Goal: Task Accomplishment & Management: Manage account settings

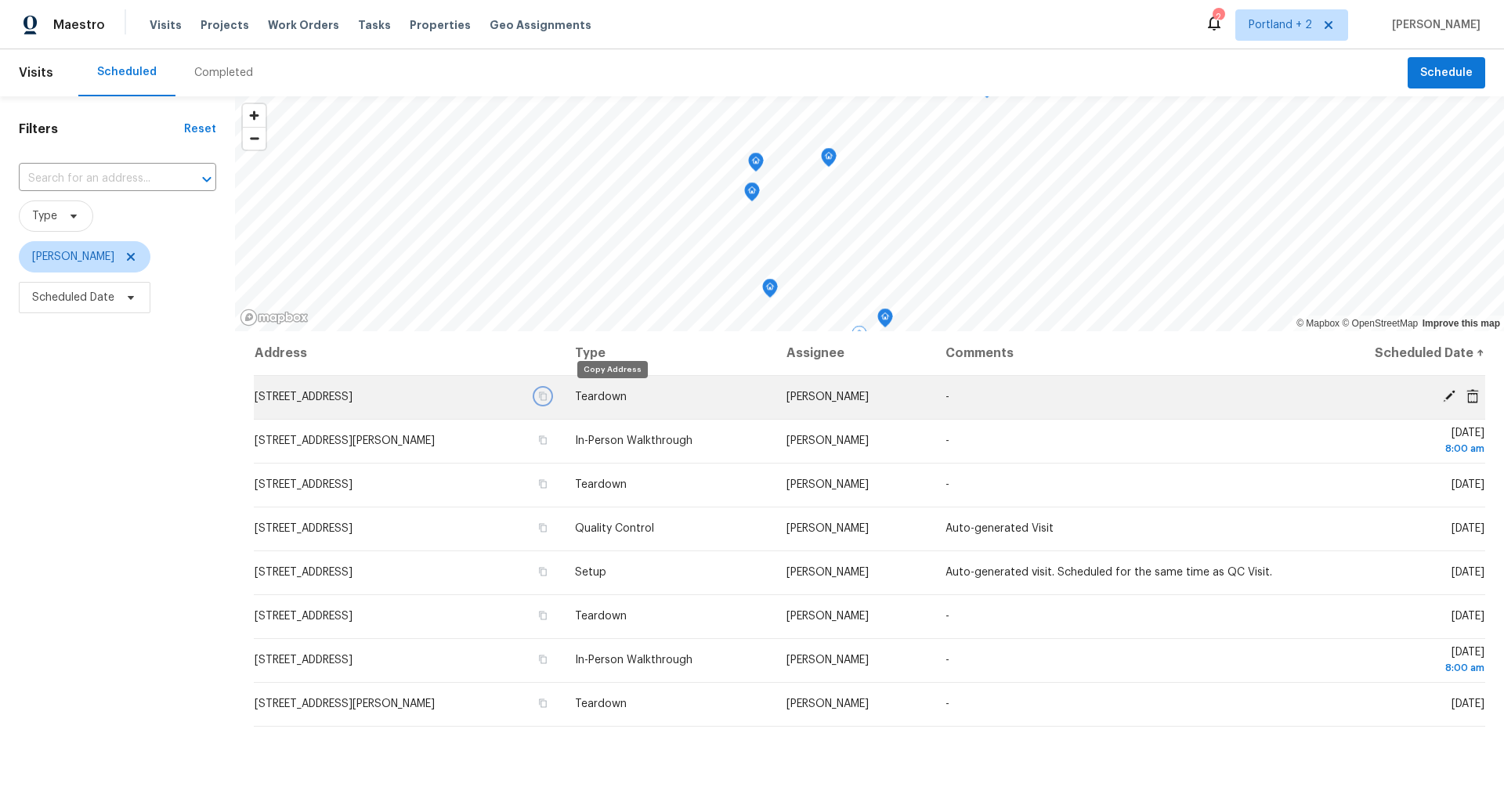
click at [547, 396] on icon "button" at bounding box center [543, 396] width 9 height 9
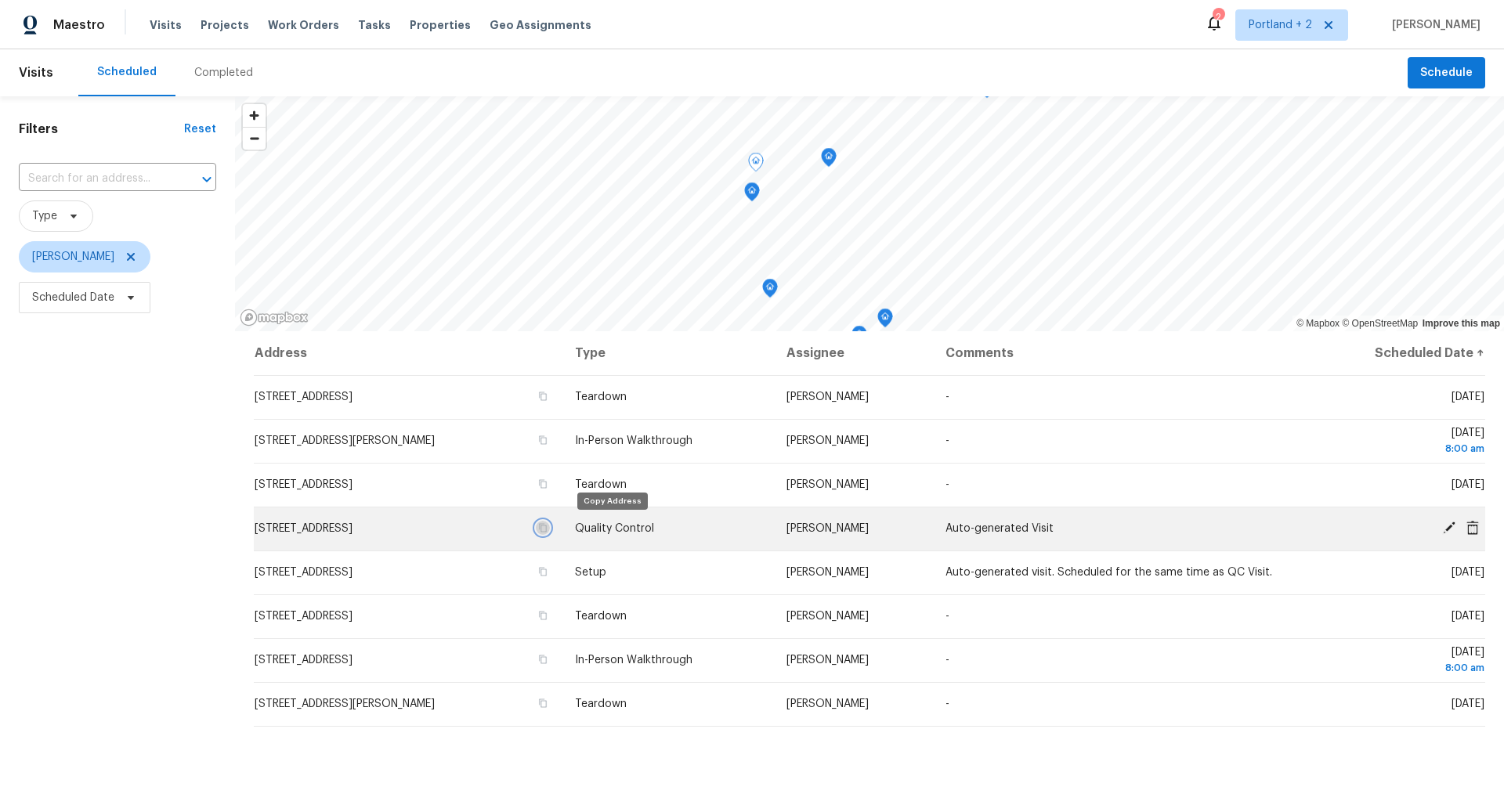
click at [547, 528] on icon "button" at bounding box center [543, 528] width 9 height 9
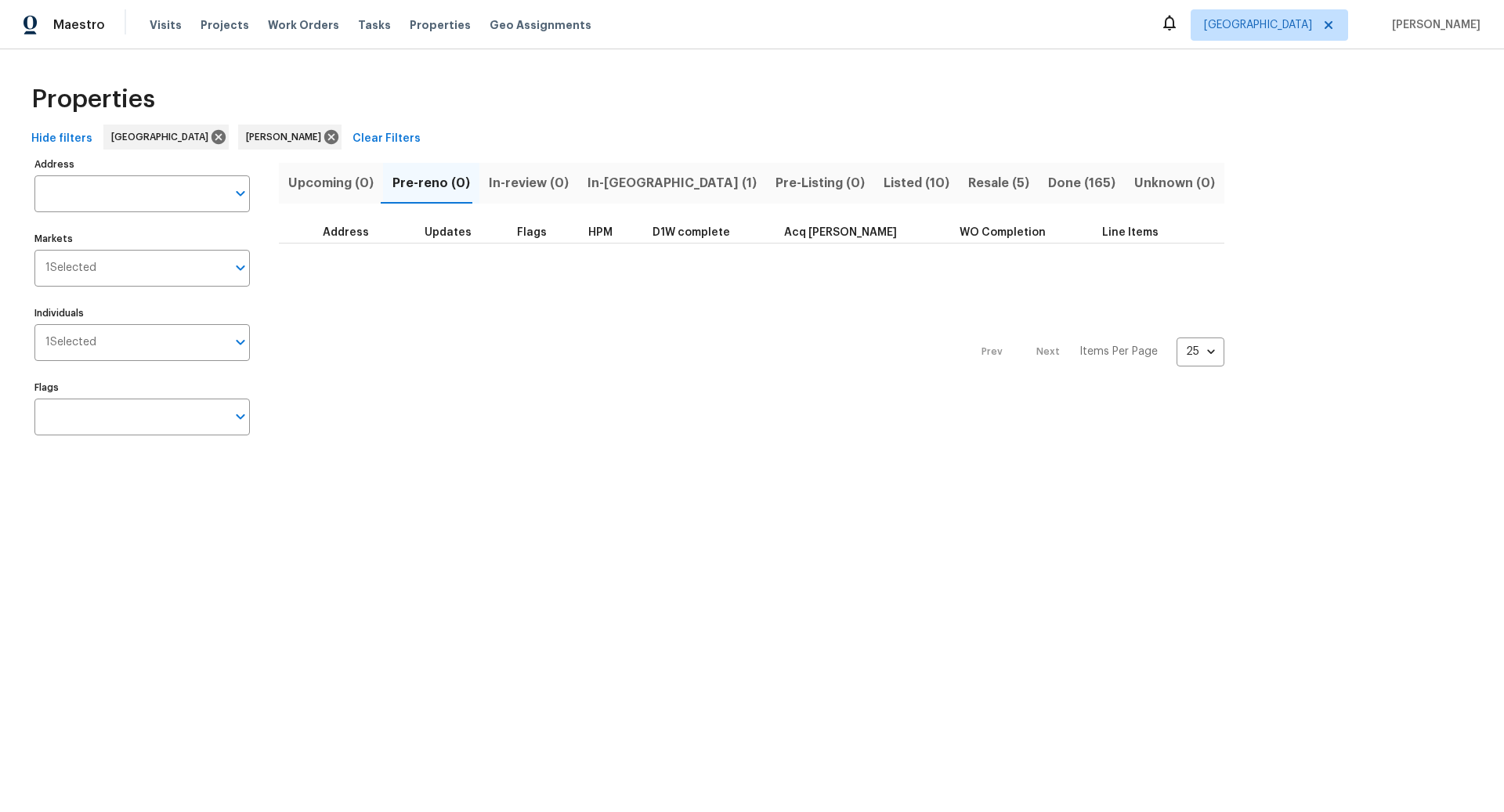
click at [969, 184] on span "Resale (5)" at bounding box center [999, 184] width 61 height 22
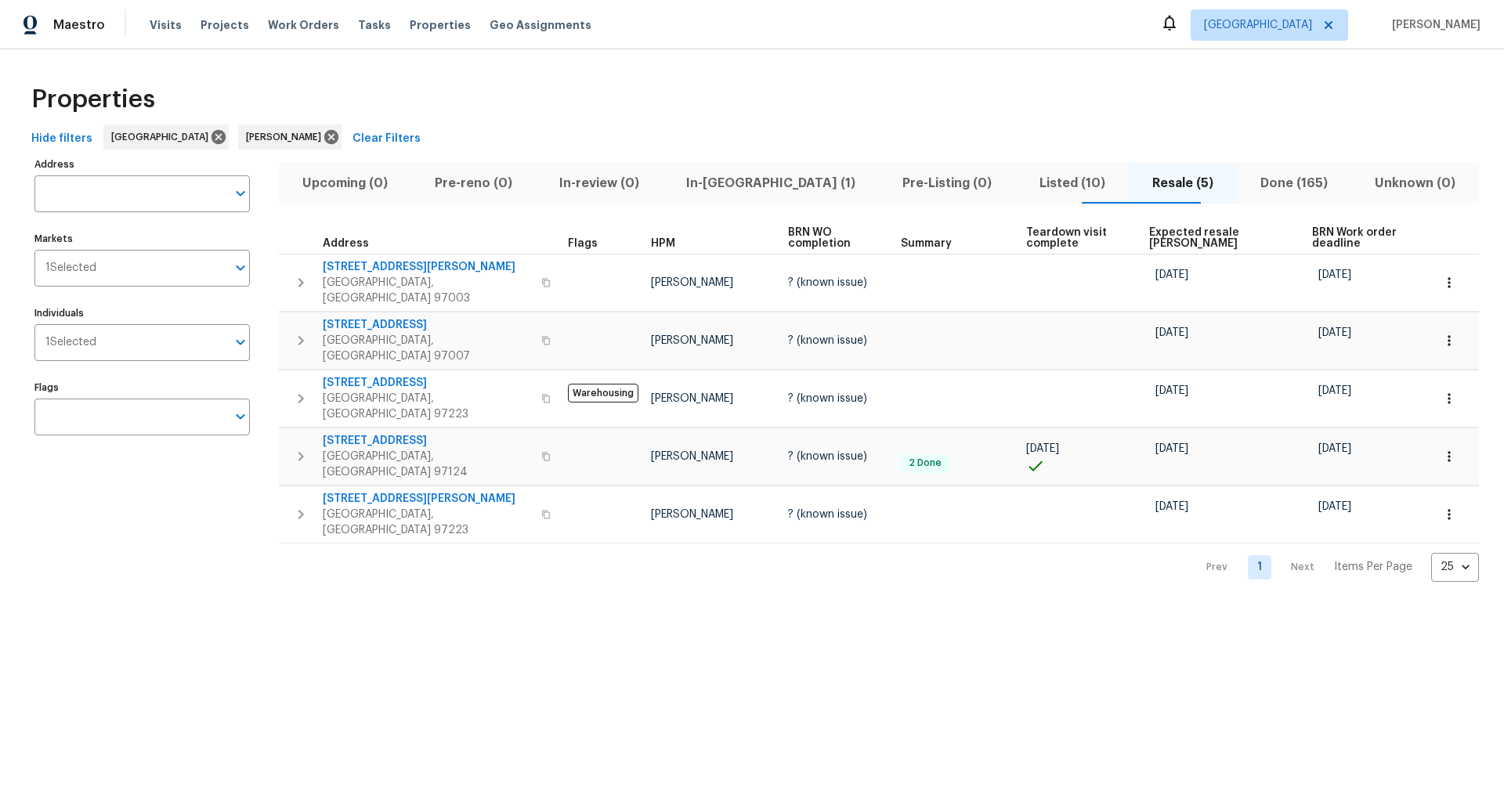
click at [1038, 177] on span "Listed (10)" at bounding box center [1072, 184] width 94 height 22
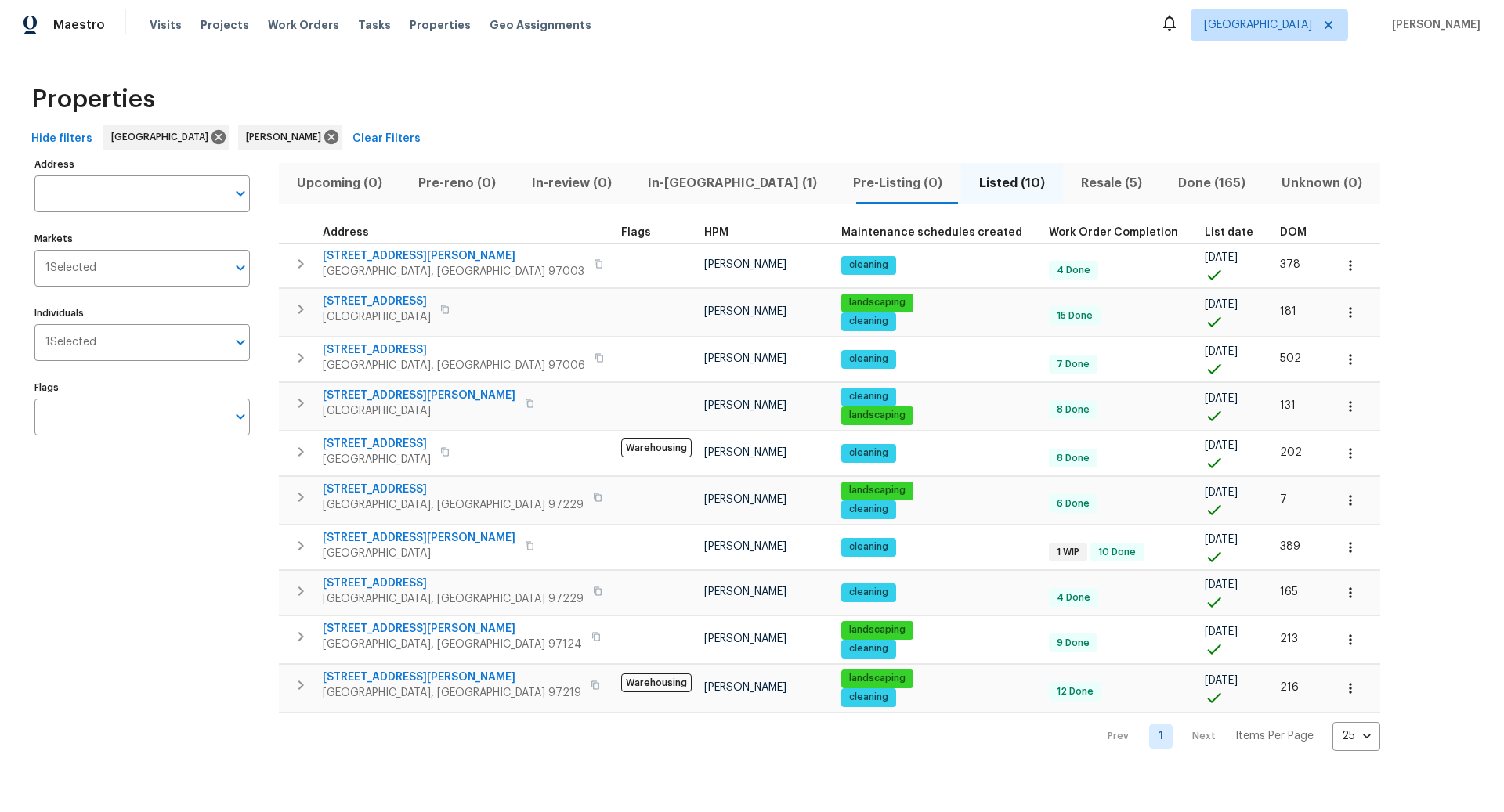
click at [690, 184] on span "In-[GEOGRAPHIC_DATA] (1)" at bounding box center [733, 184] width 186 height 22
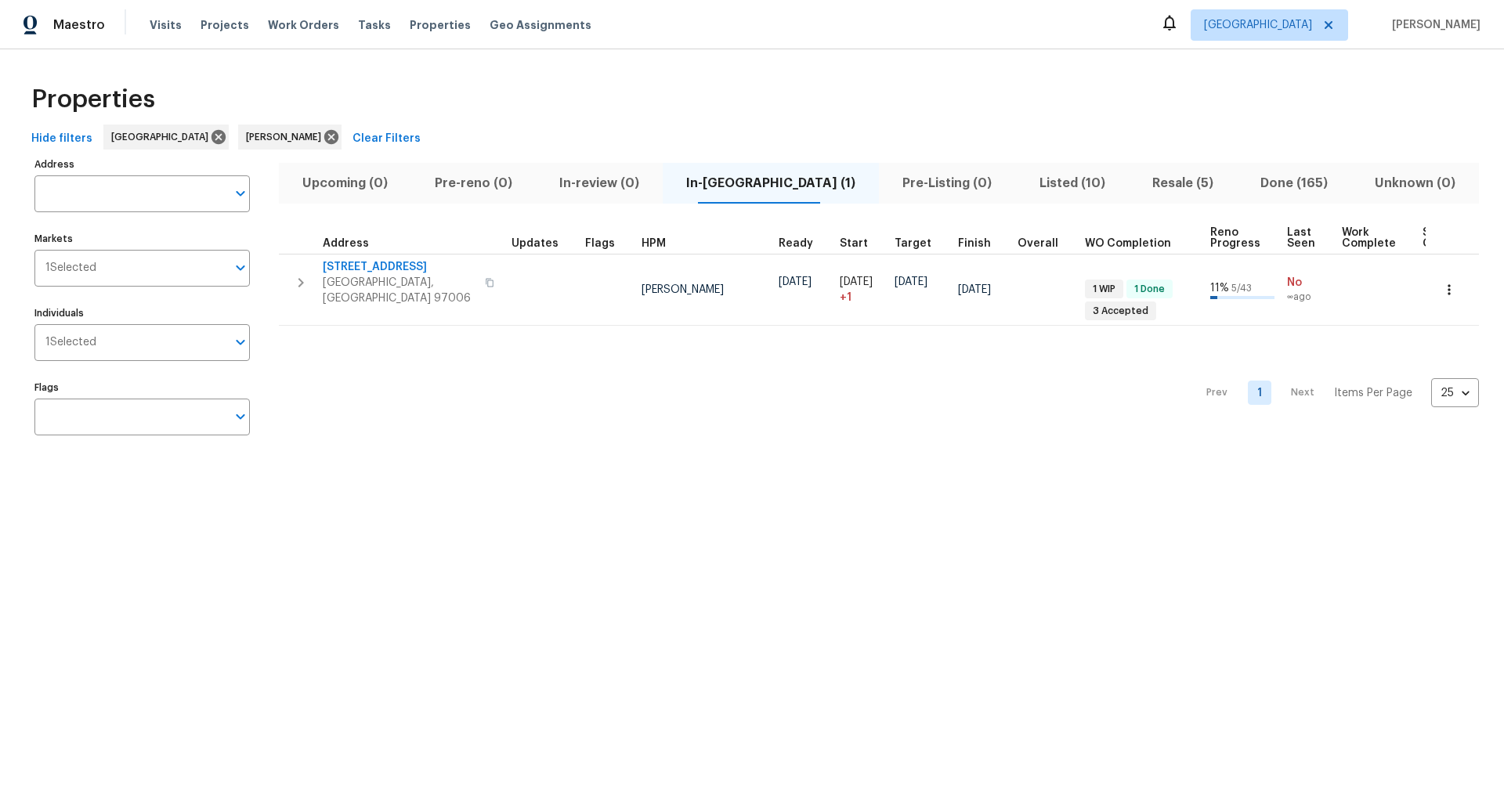
click at [1047, 180] on span "Listed (10)" at bounding box center [1072, 184] width 94 height 22
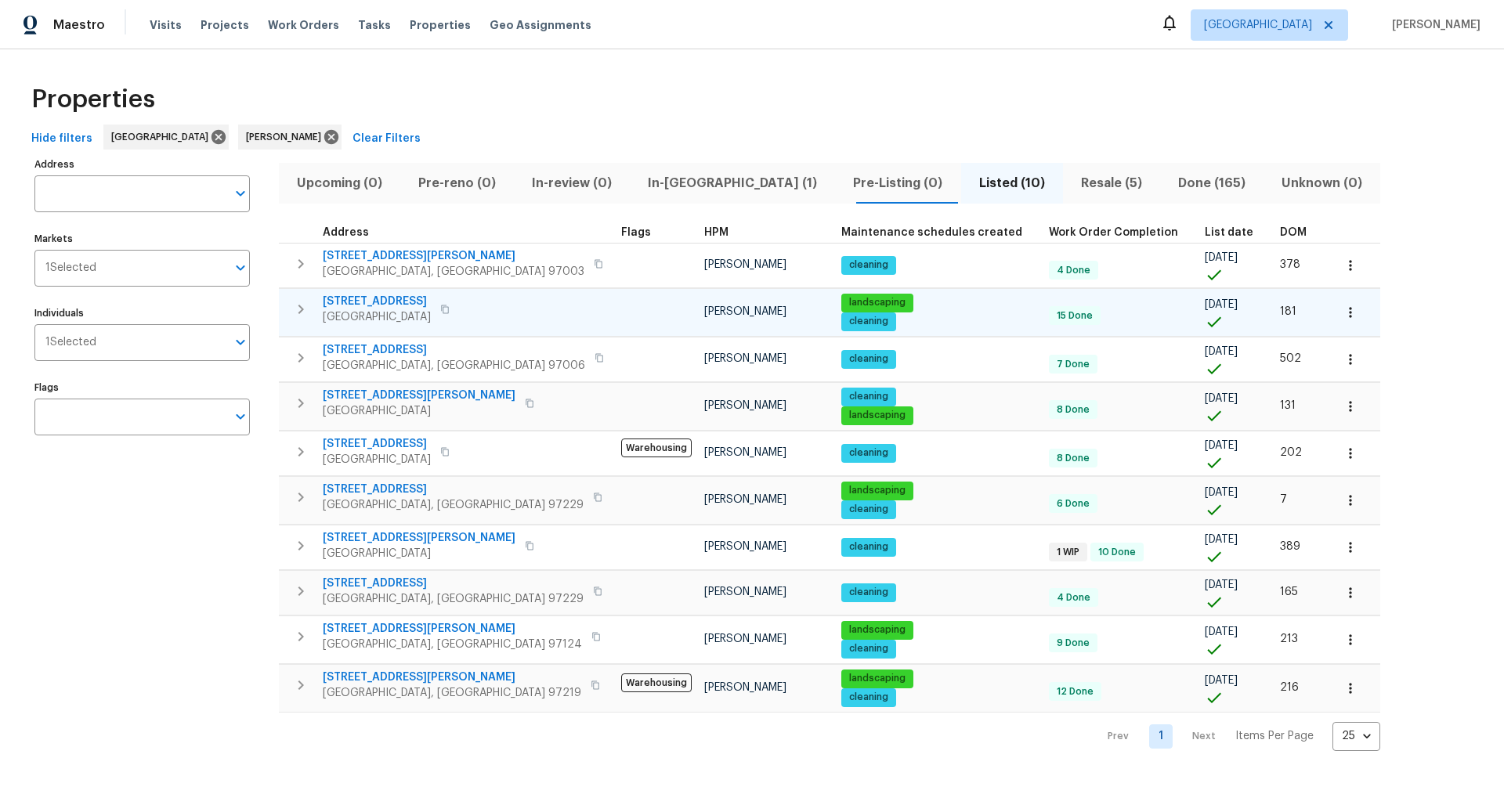
click at [305, 308] on icon "button" at bounding box center [301, 309] width 19 height 19
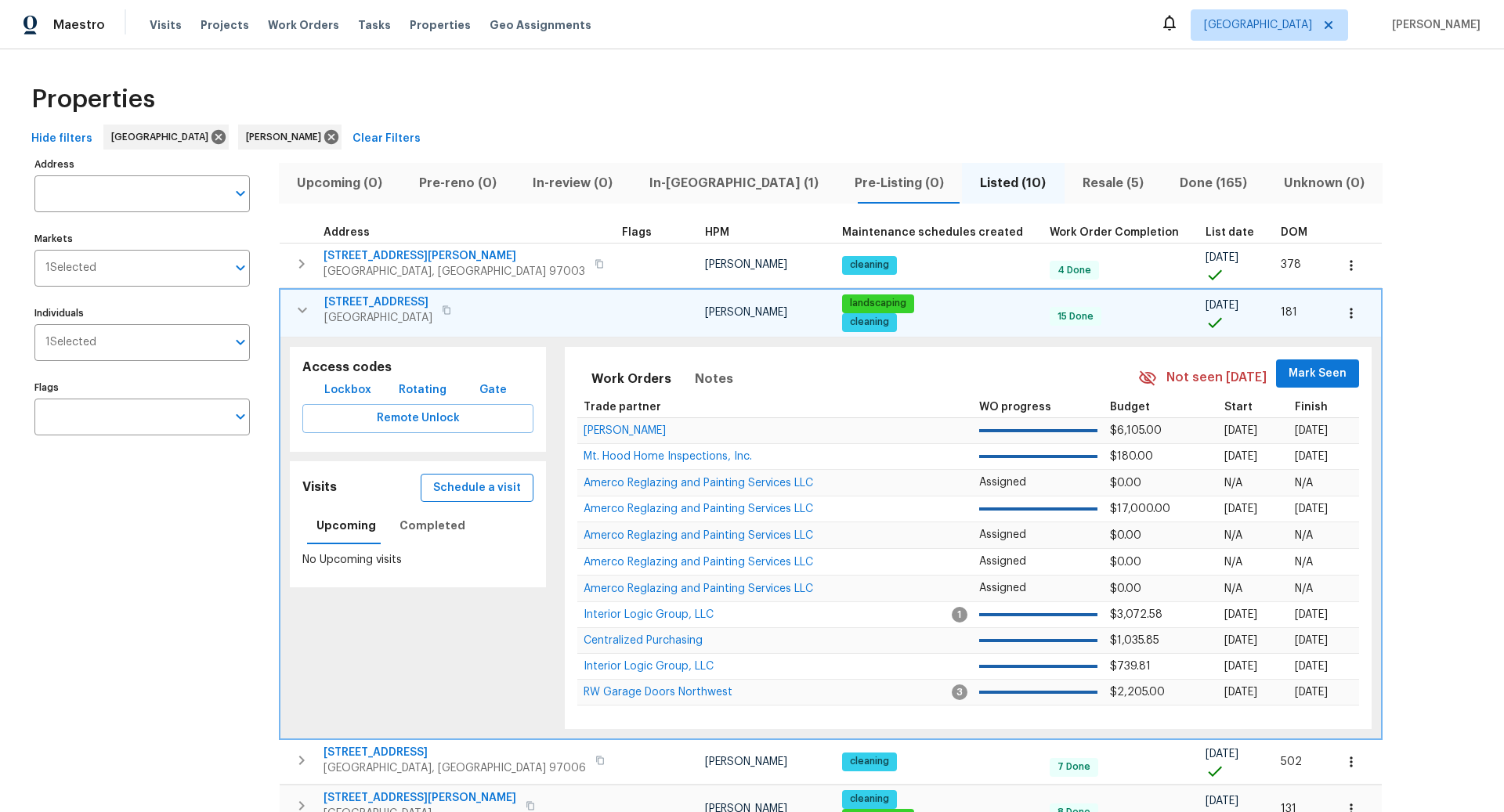
click at [454, 483] on span "Schedule a visit" at bounding box center [477, 488] width 88 height 19
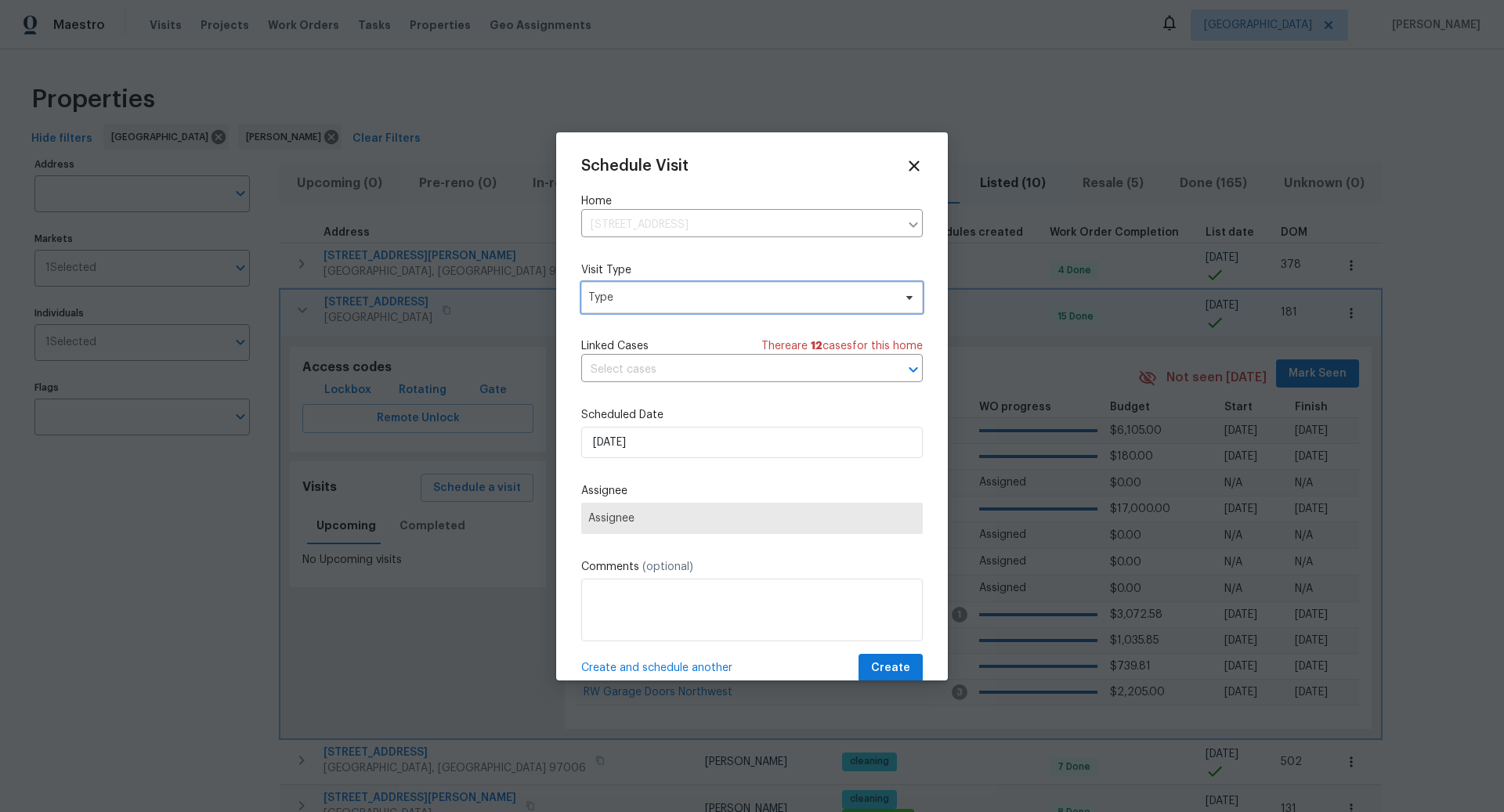
click at [708, 288] on span "Type" at bounding box center [752, 298] width 342 height 31
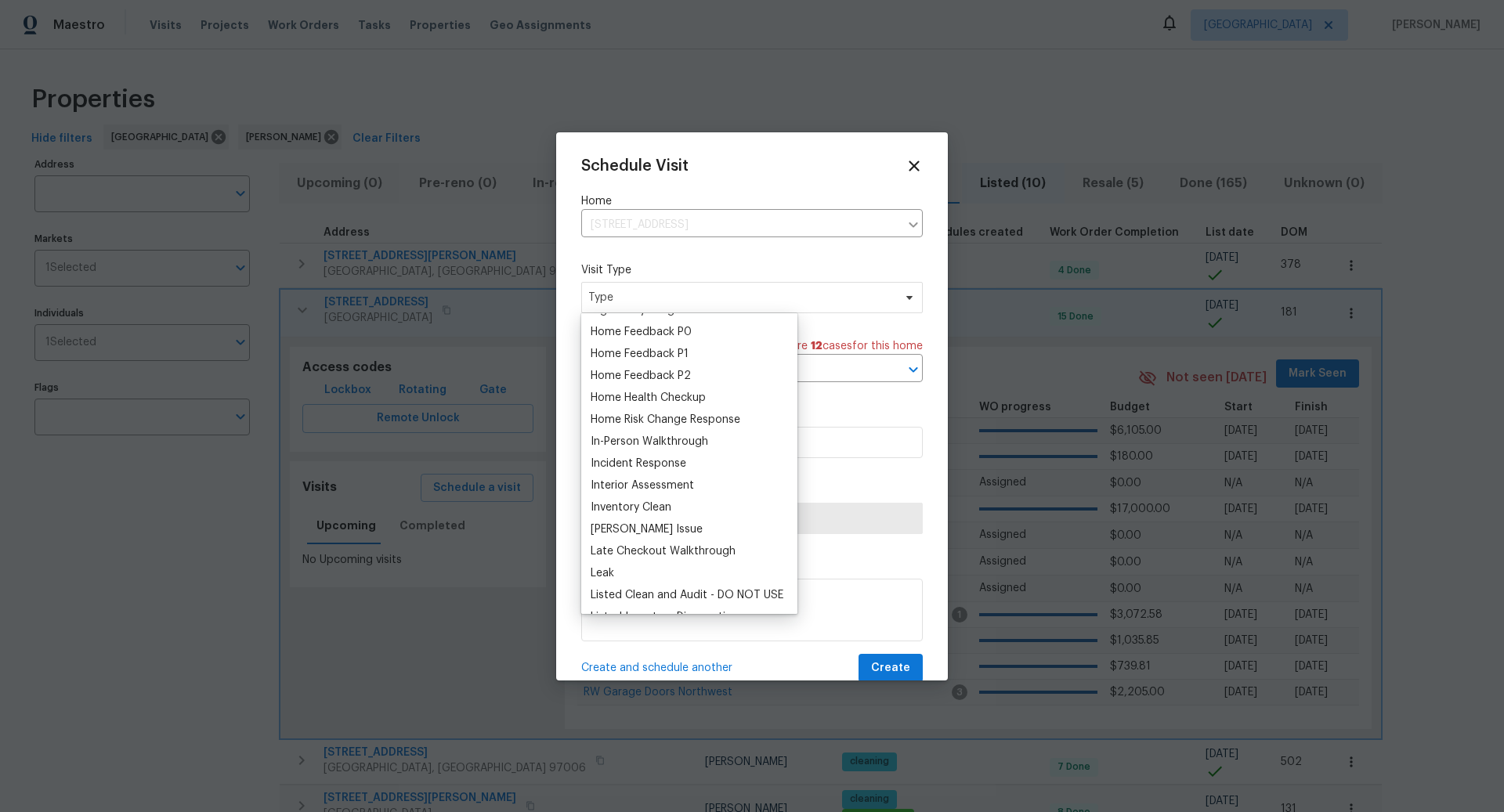
scroll to position [480, 0]
click at [643, 392] on div "Home Health Checkup" at bounding box center [649, 395] width 115 height 16
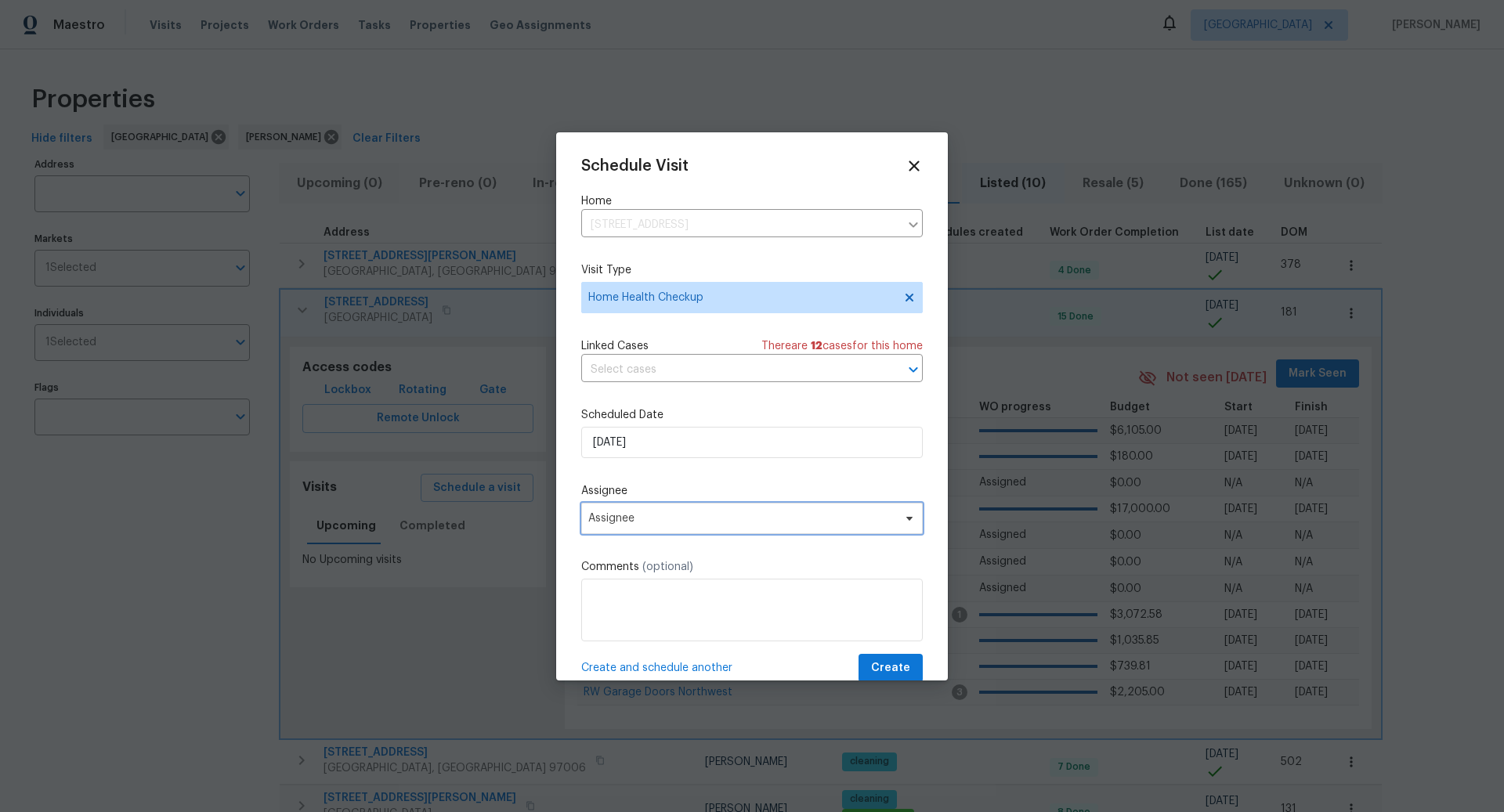
click at [654, 519] on span "Assignee" at bounding box center [742, 519] width 307 height 13
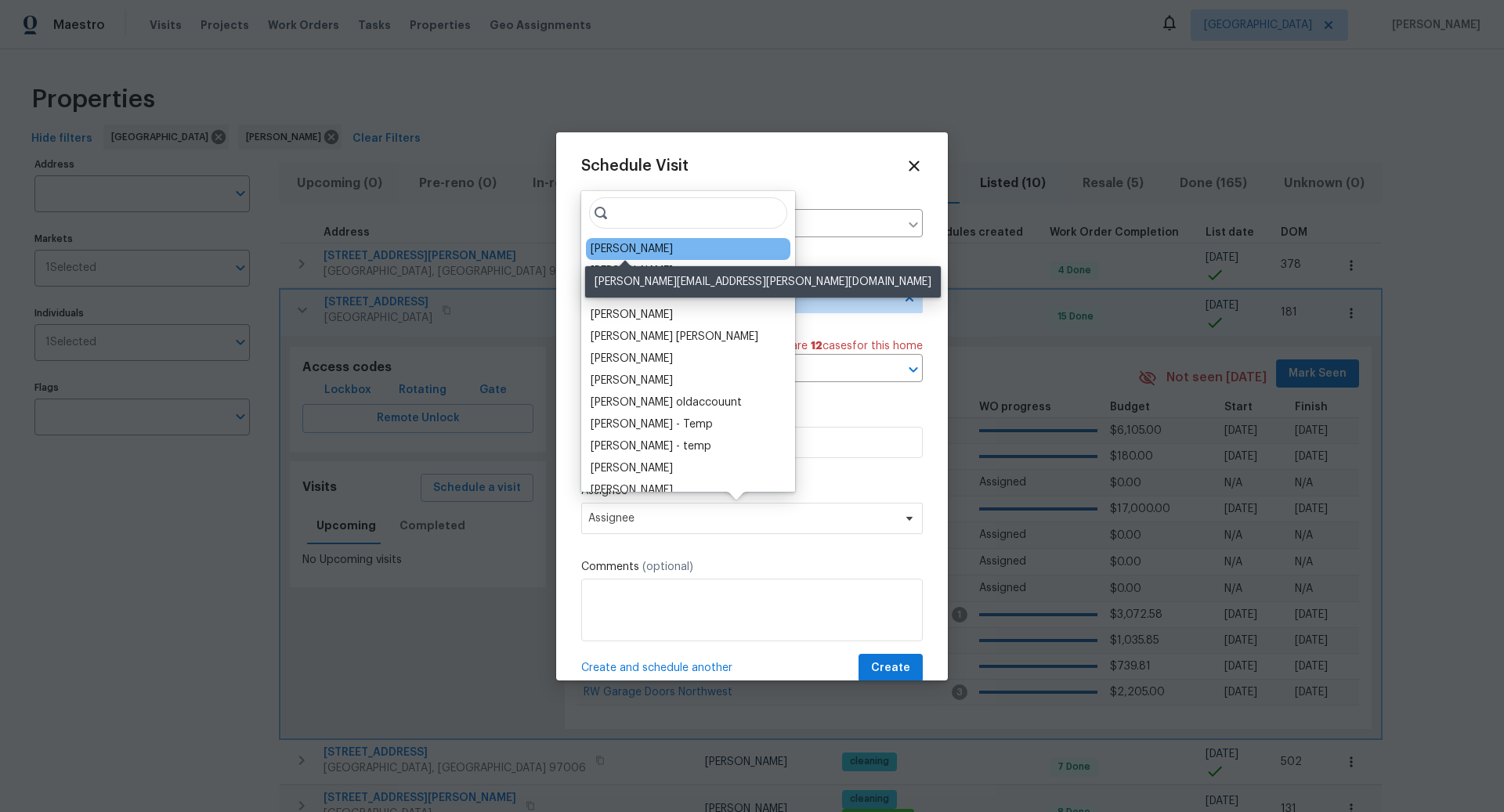
click at [623, 252] on div "[PERSON_NAME]" at bounding box center [632, 248] width 82 height 16
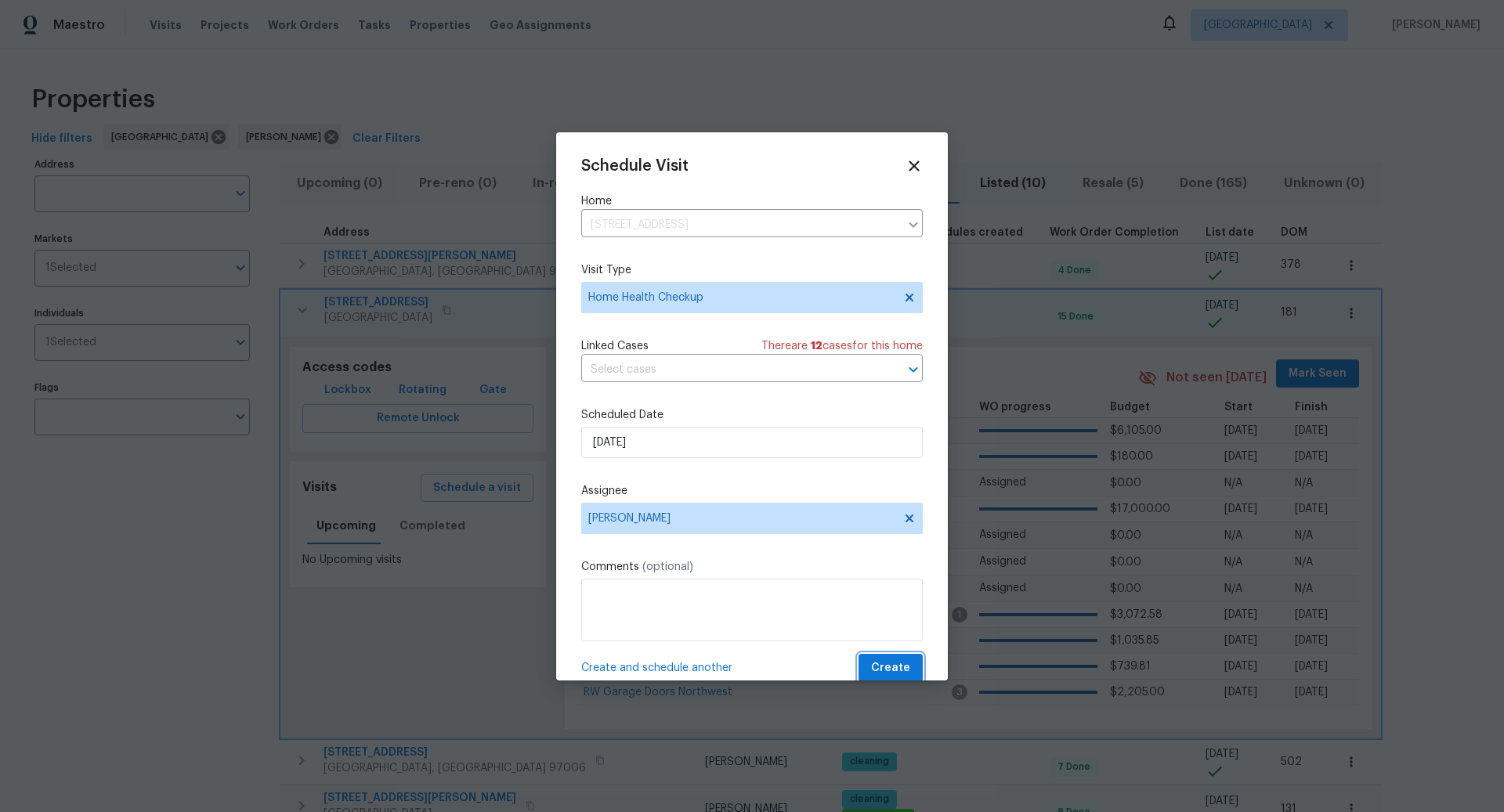
click at [899, 661] on span "Create" at bounding box center [890, 668] width 39 height 19
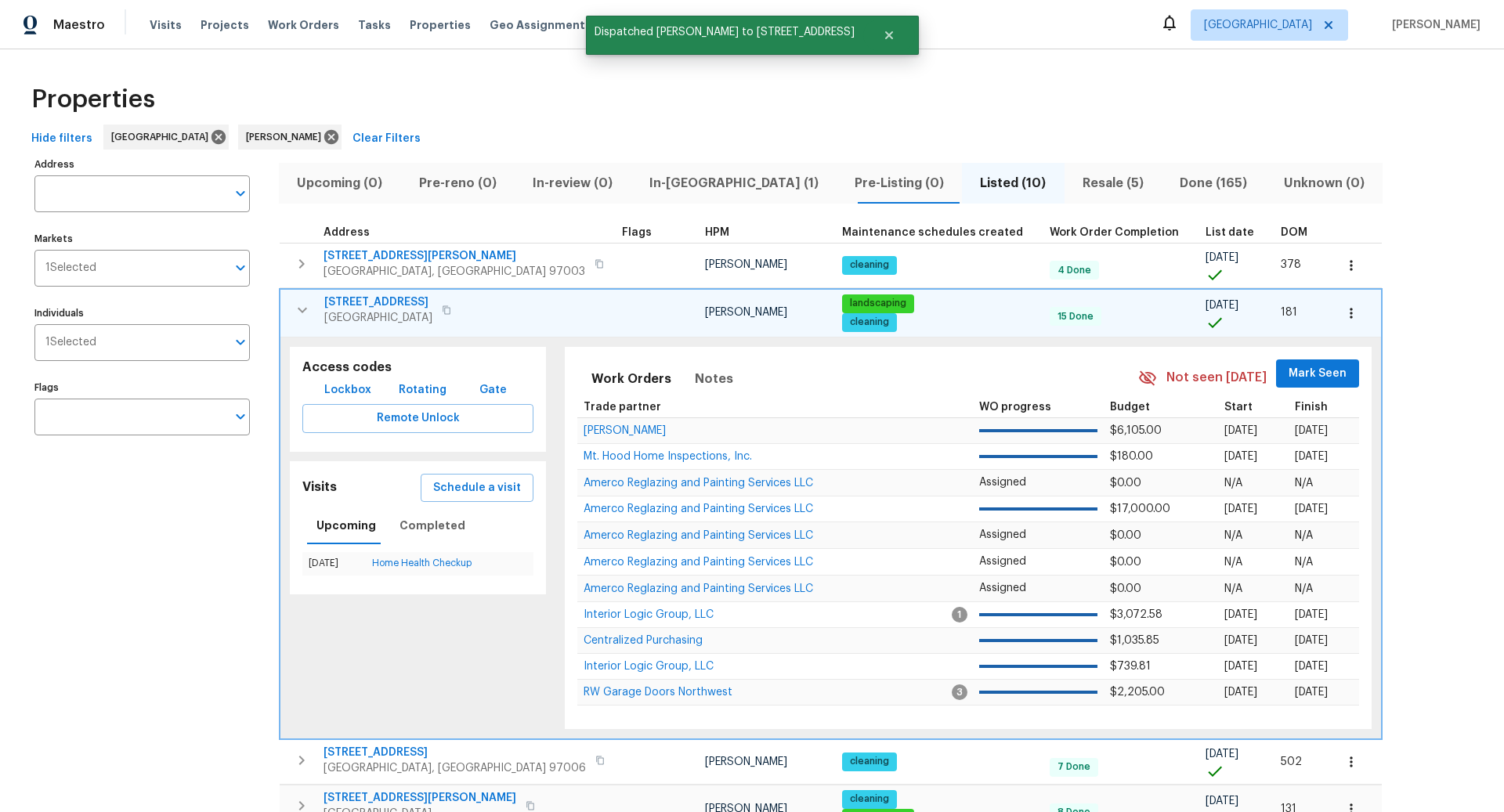
click at [442, 305] on icon "button" at bounding box center [447, 310] width 9 height 9
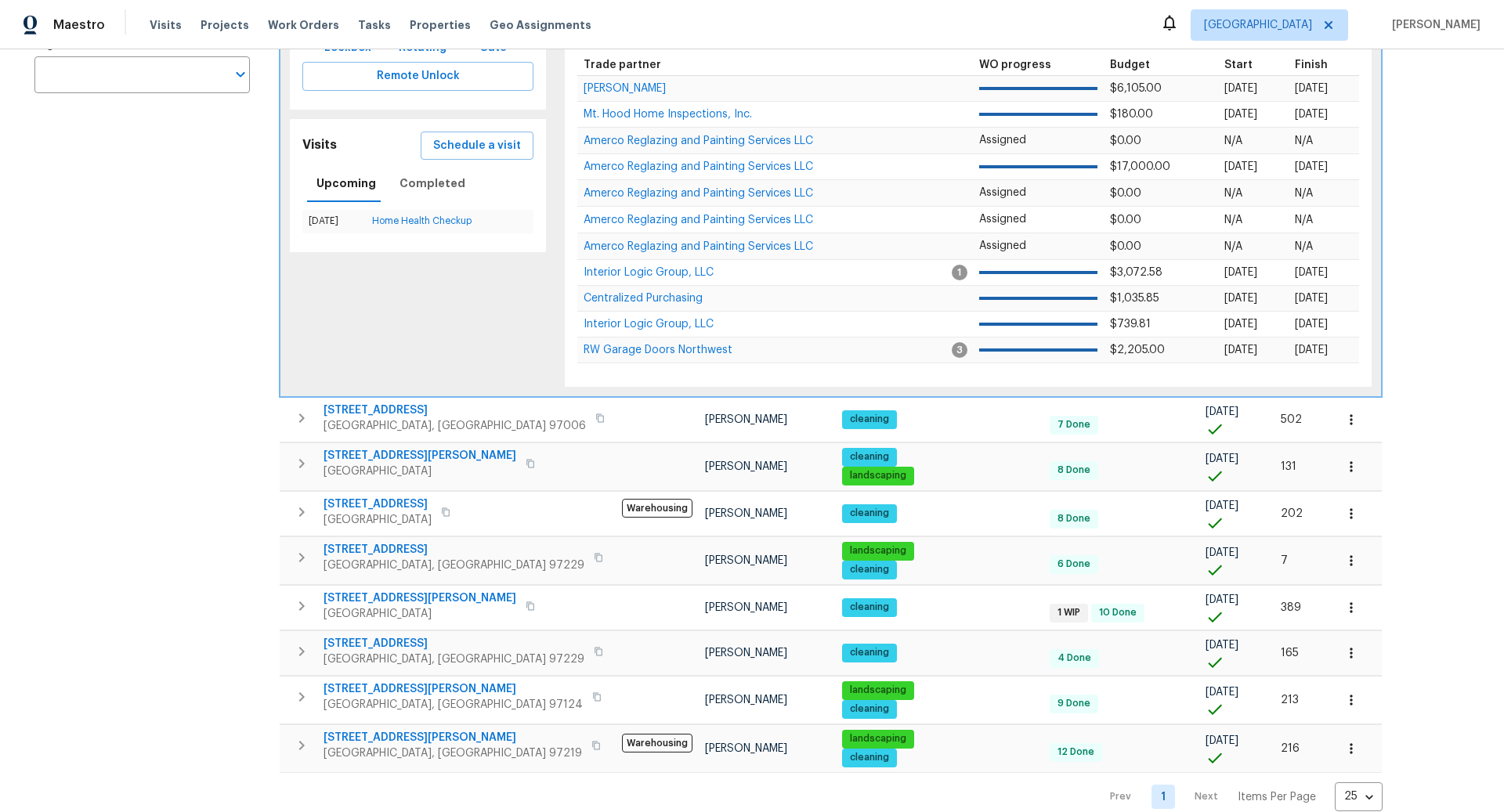
scroll to position [361, 0]
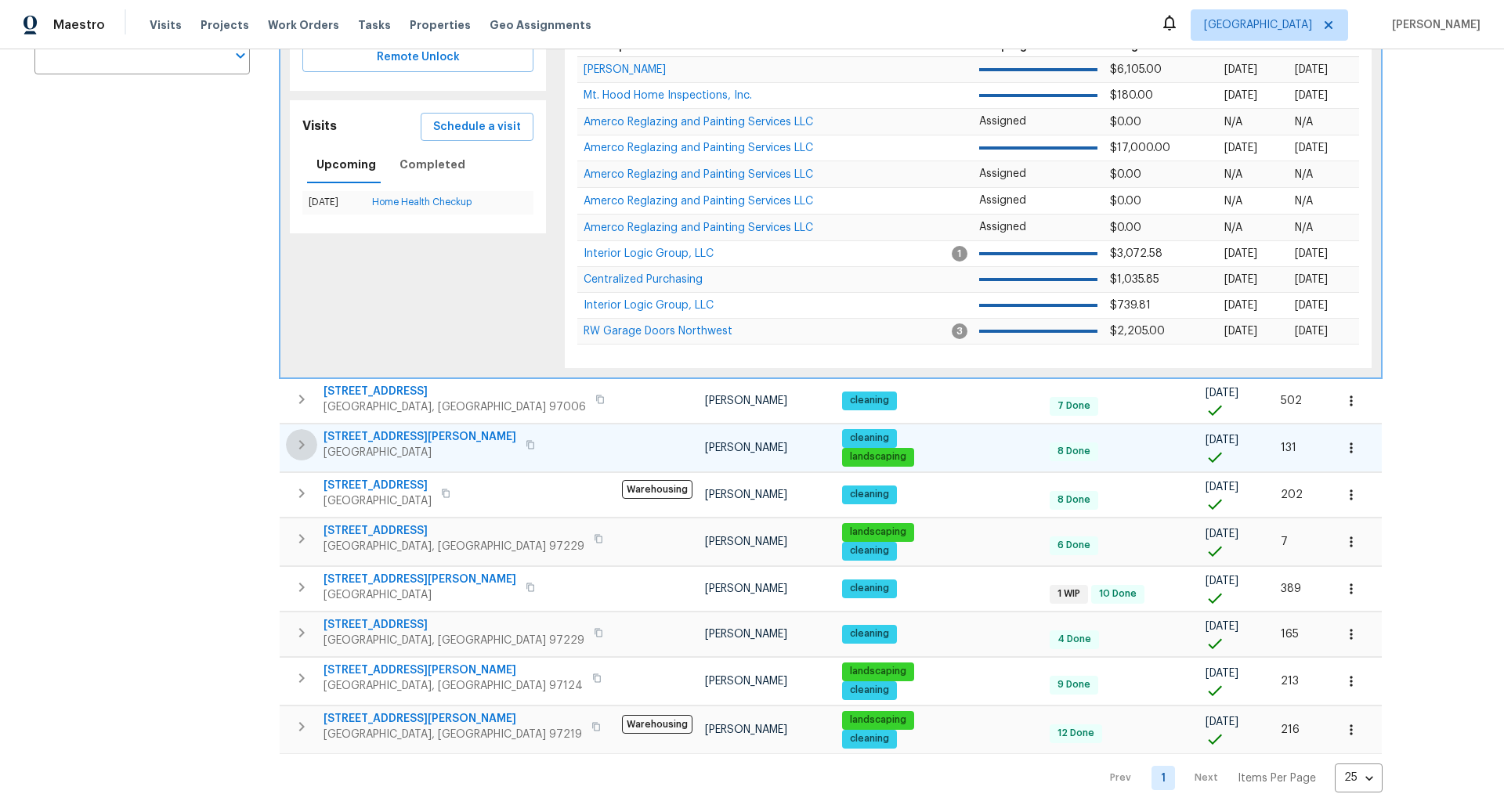
click at [305, 447] on icon "button" at bounding box center [302, 445] width 19 height 19
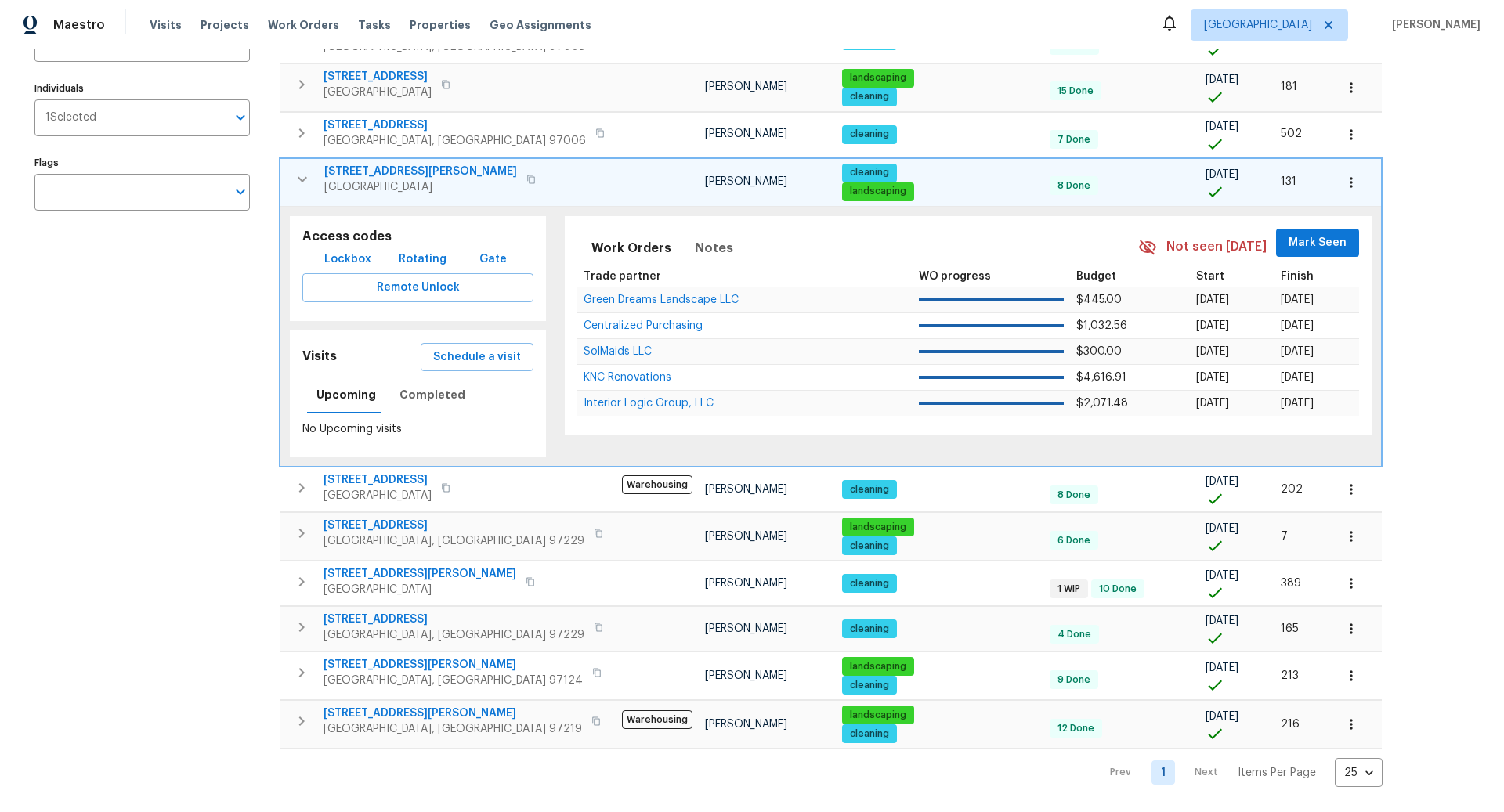
scroll to position [218, 0]
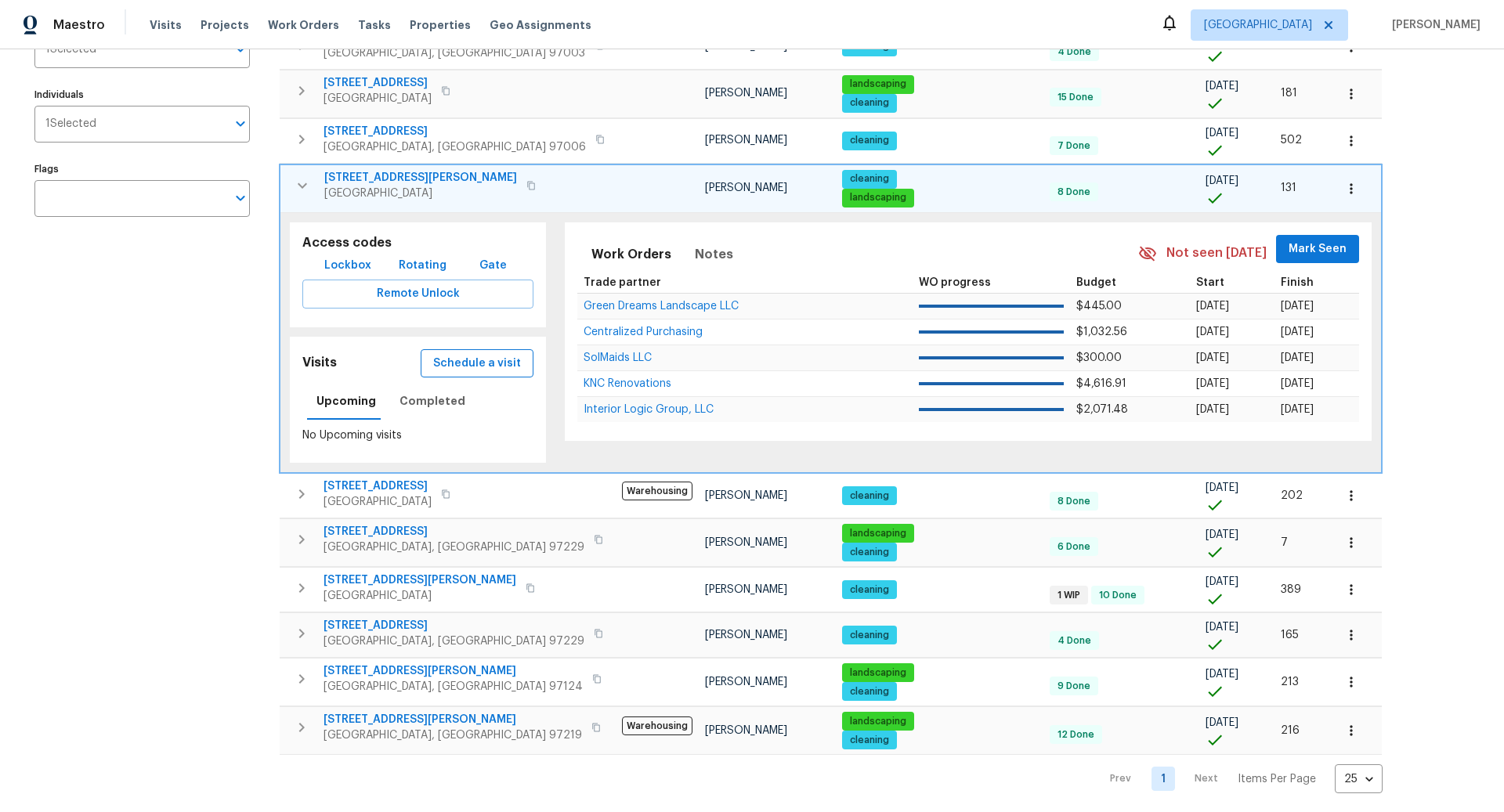
click at [468, 360] on span "Schedule a visit" at bounding box center [477, 364] width 88 height 19
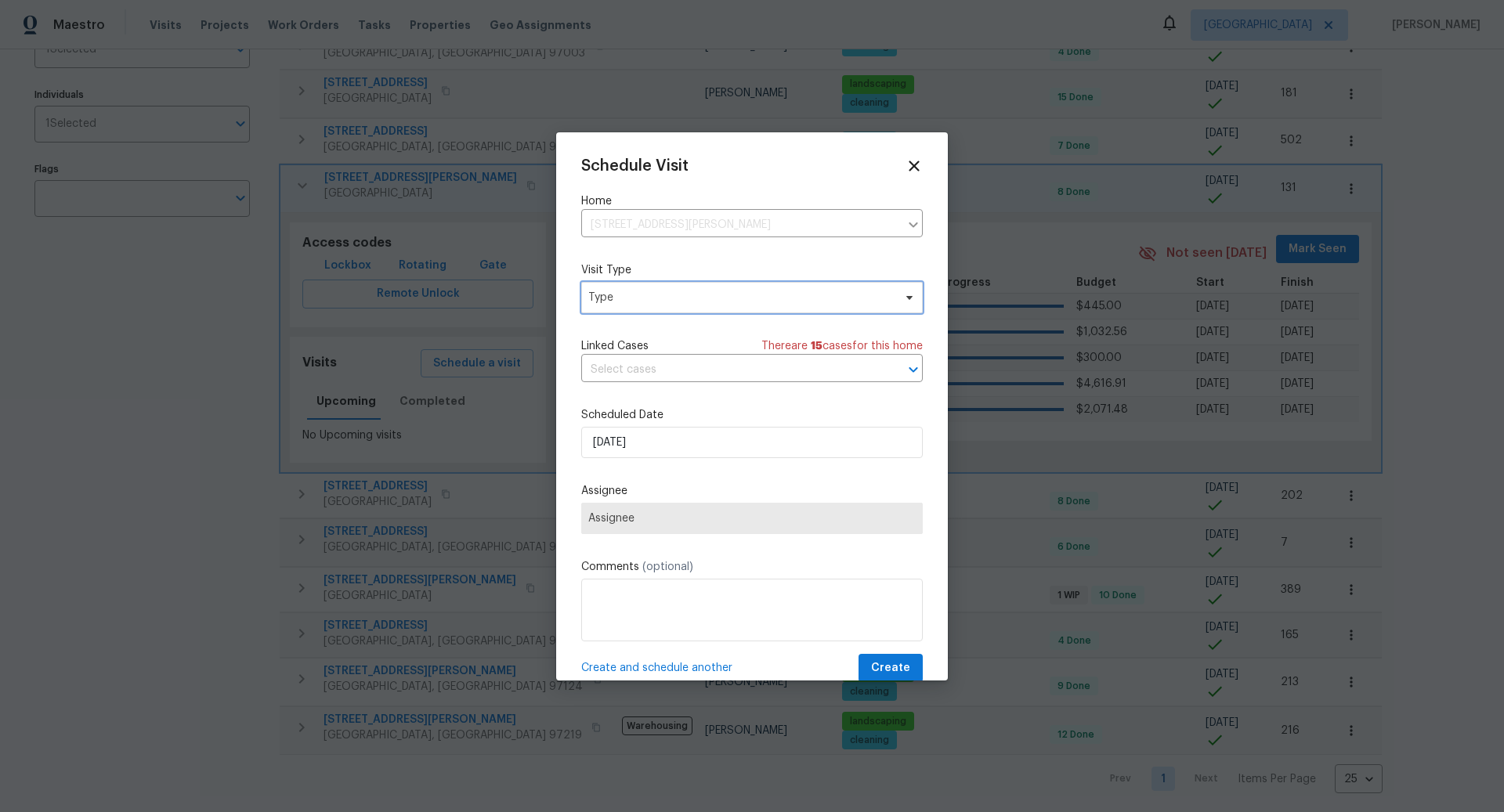
click at [678, 294] on span "Type" at bounding box center [741, 297] width 305 height 16
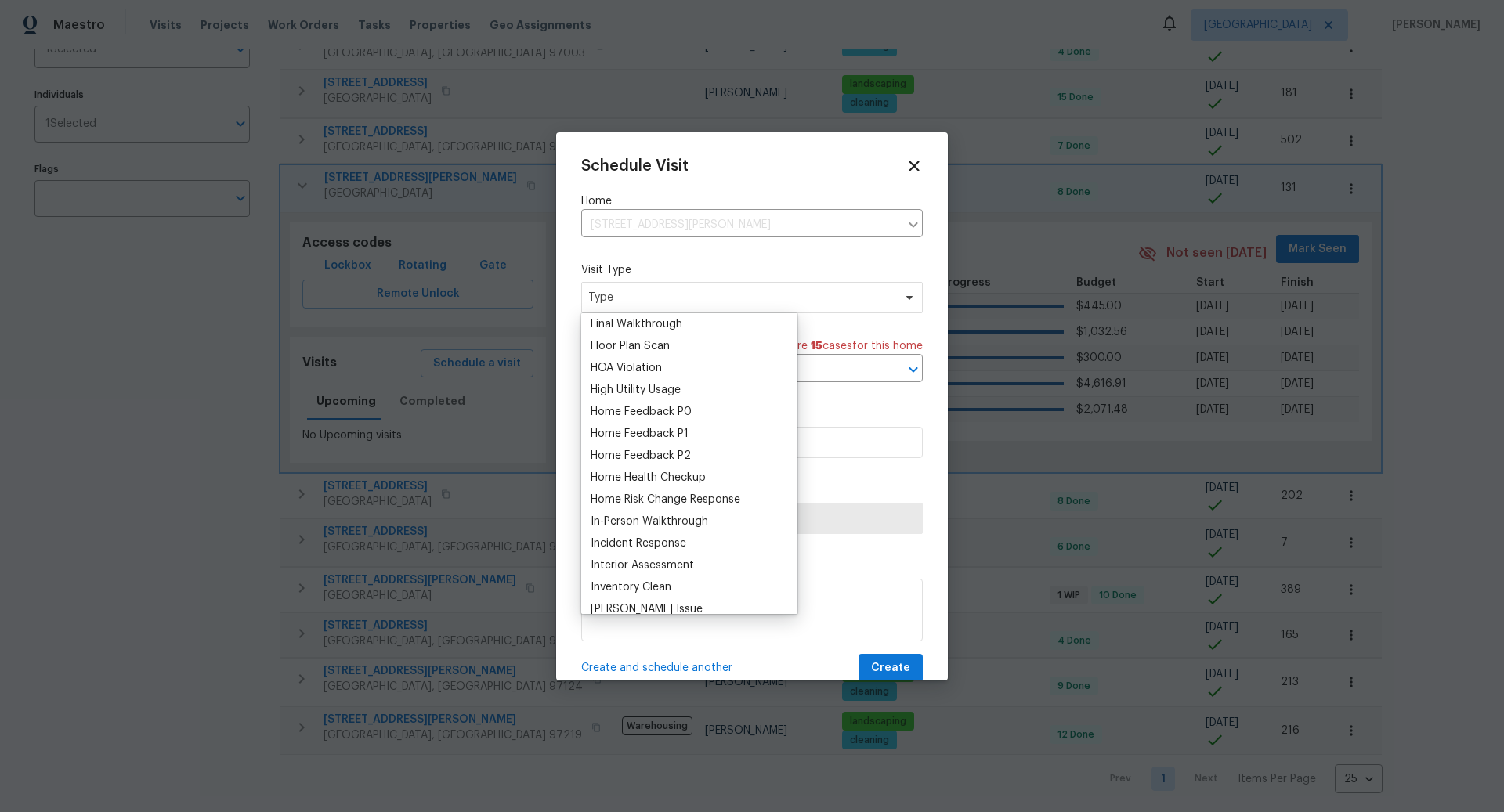
scroll to position [398, 0]
click at [673, 478] on div "Home Health Checkup" at bounding box center [649, 477] width 115 height 16
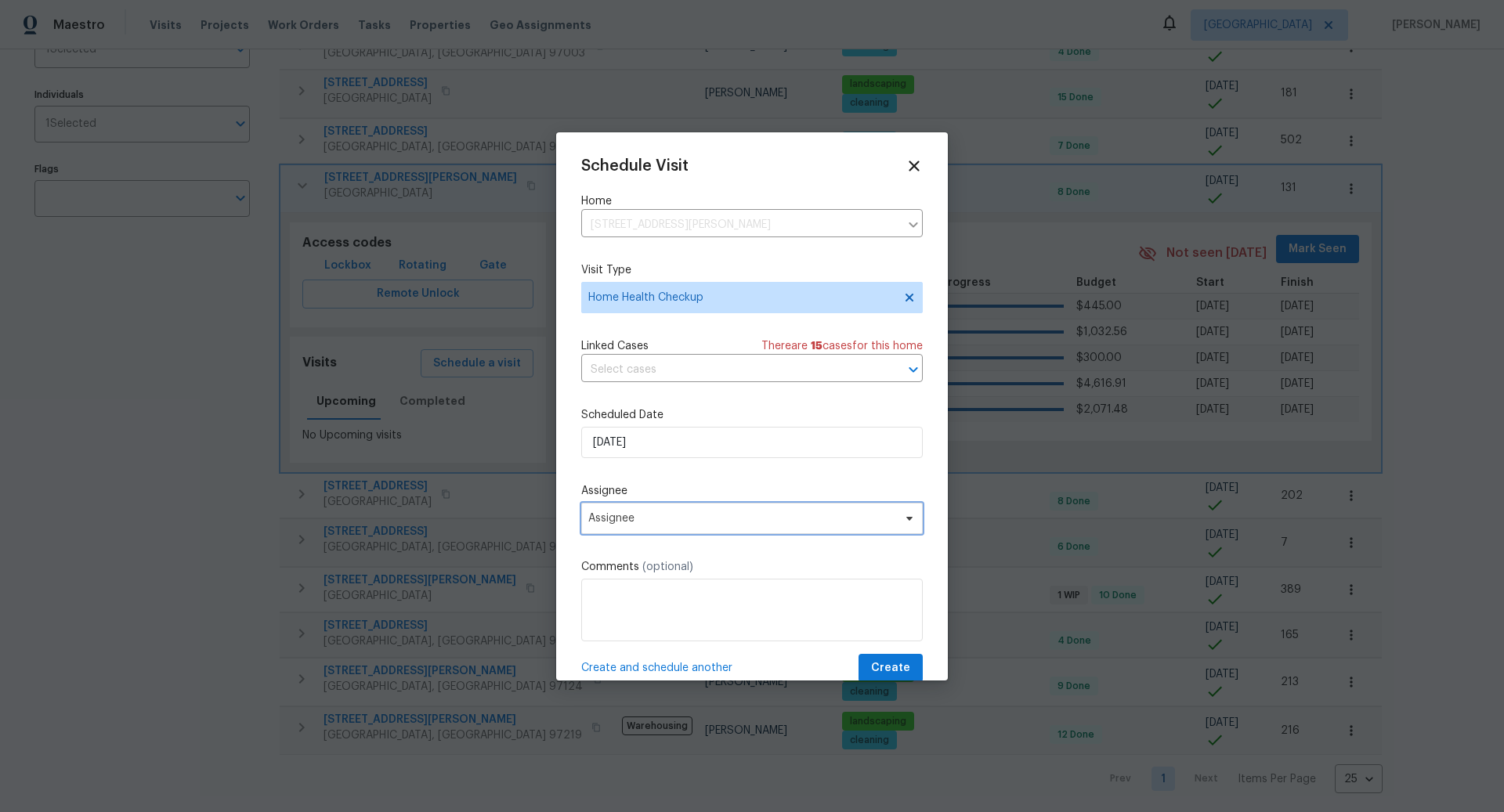
click at [652, 518] on span "Assignee" at bounding box center [742, 519] width 307 height 13
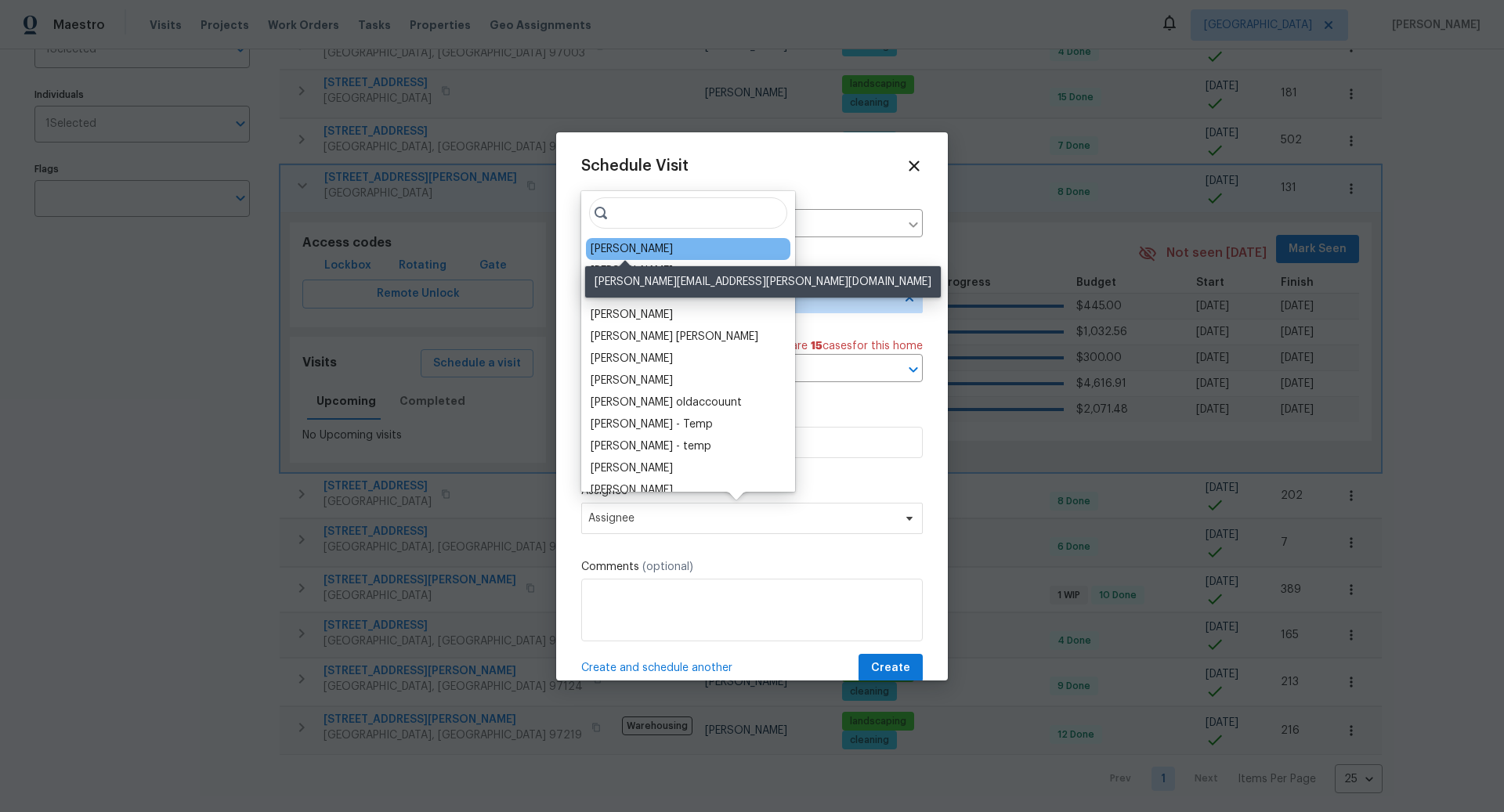
click at [632, 246] on div "[PERSON_NAME]" at bounding box center [632, 248] width 82 height 16
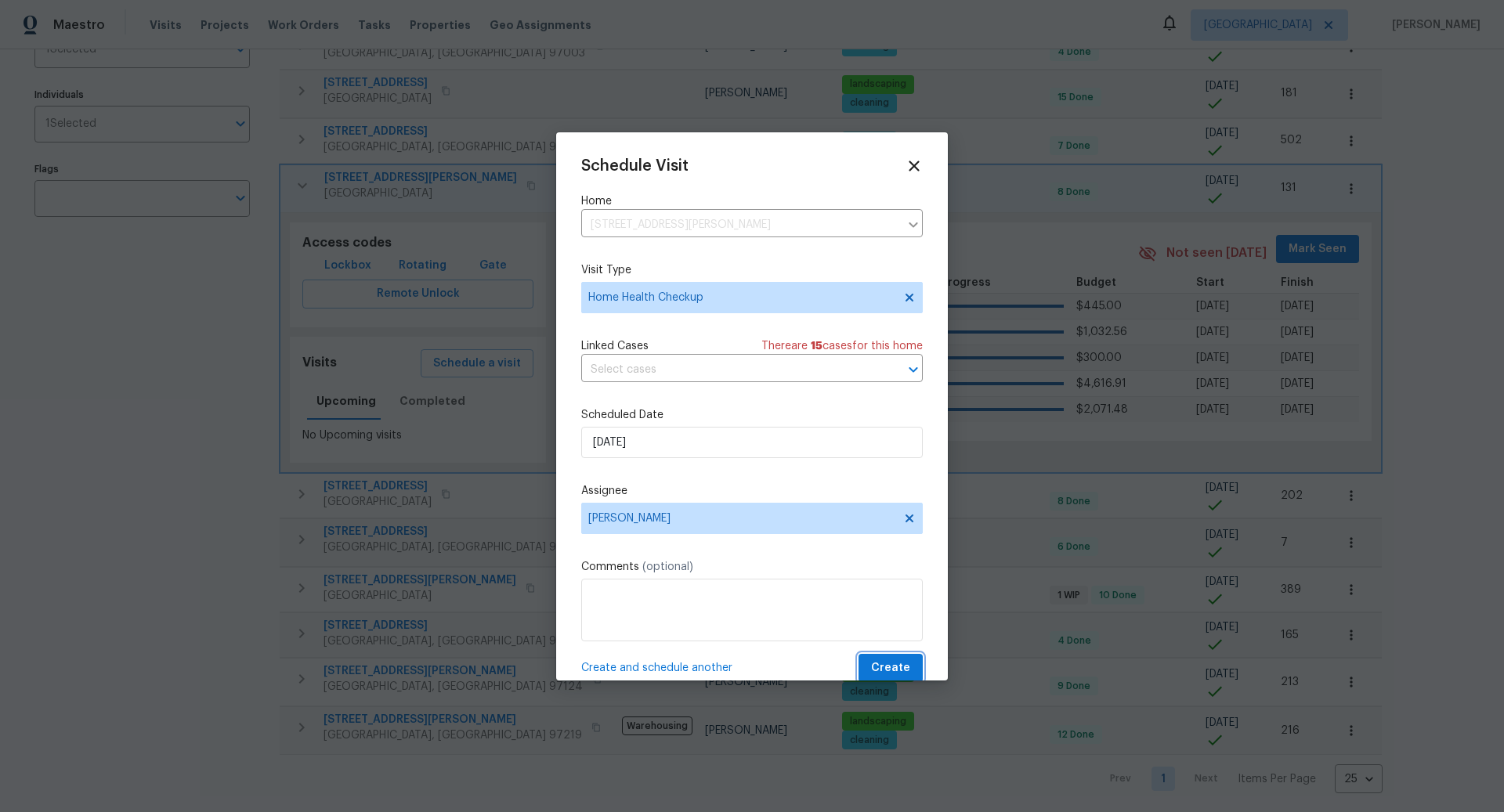
click at [886, 668] on span "Create" at bounding box center [890, 668] width 39 height 19
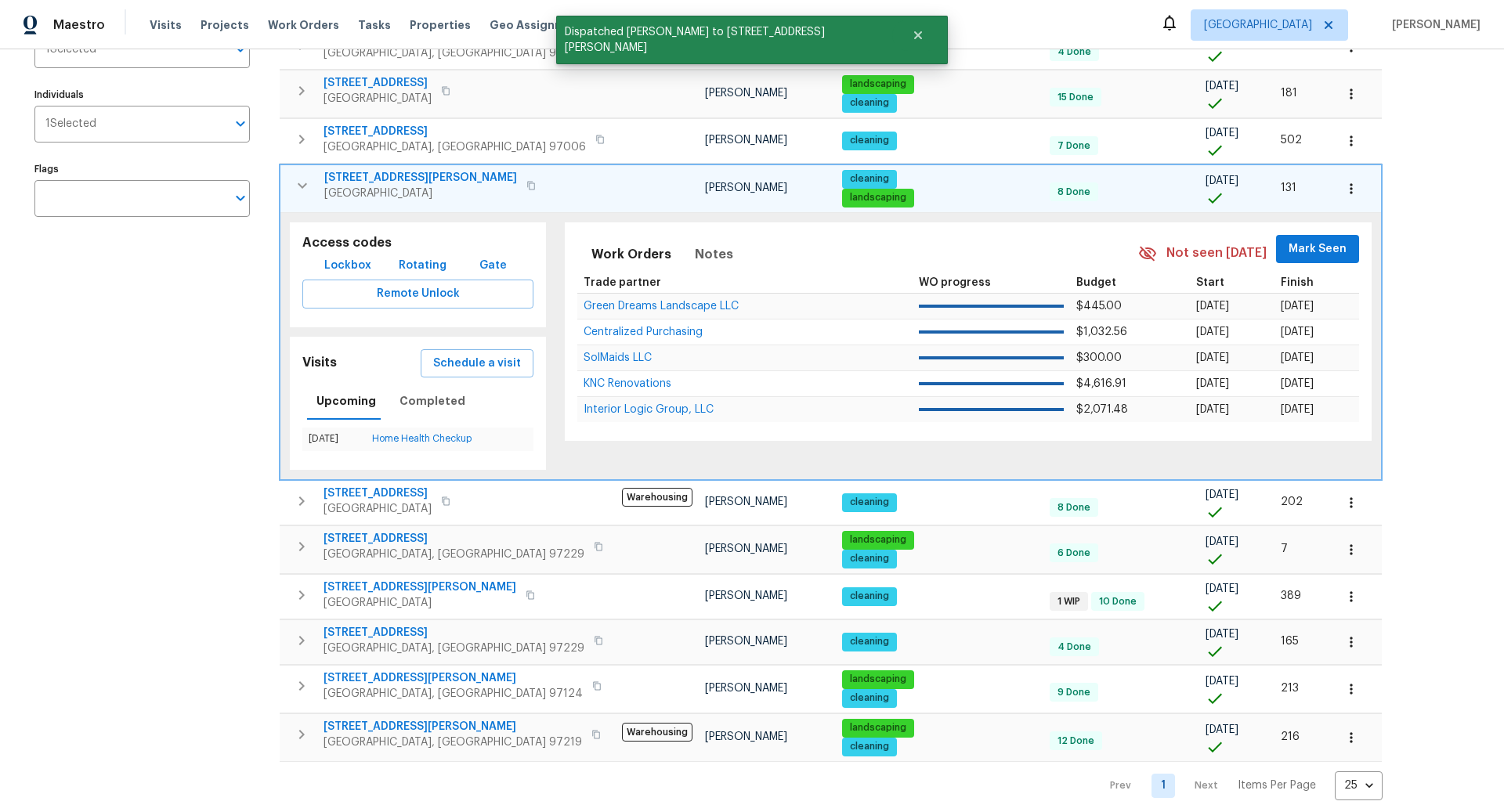
click at [526, 182] on icon "button" at bounding box center [531, 185] width 9 height 9
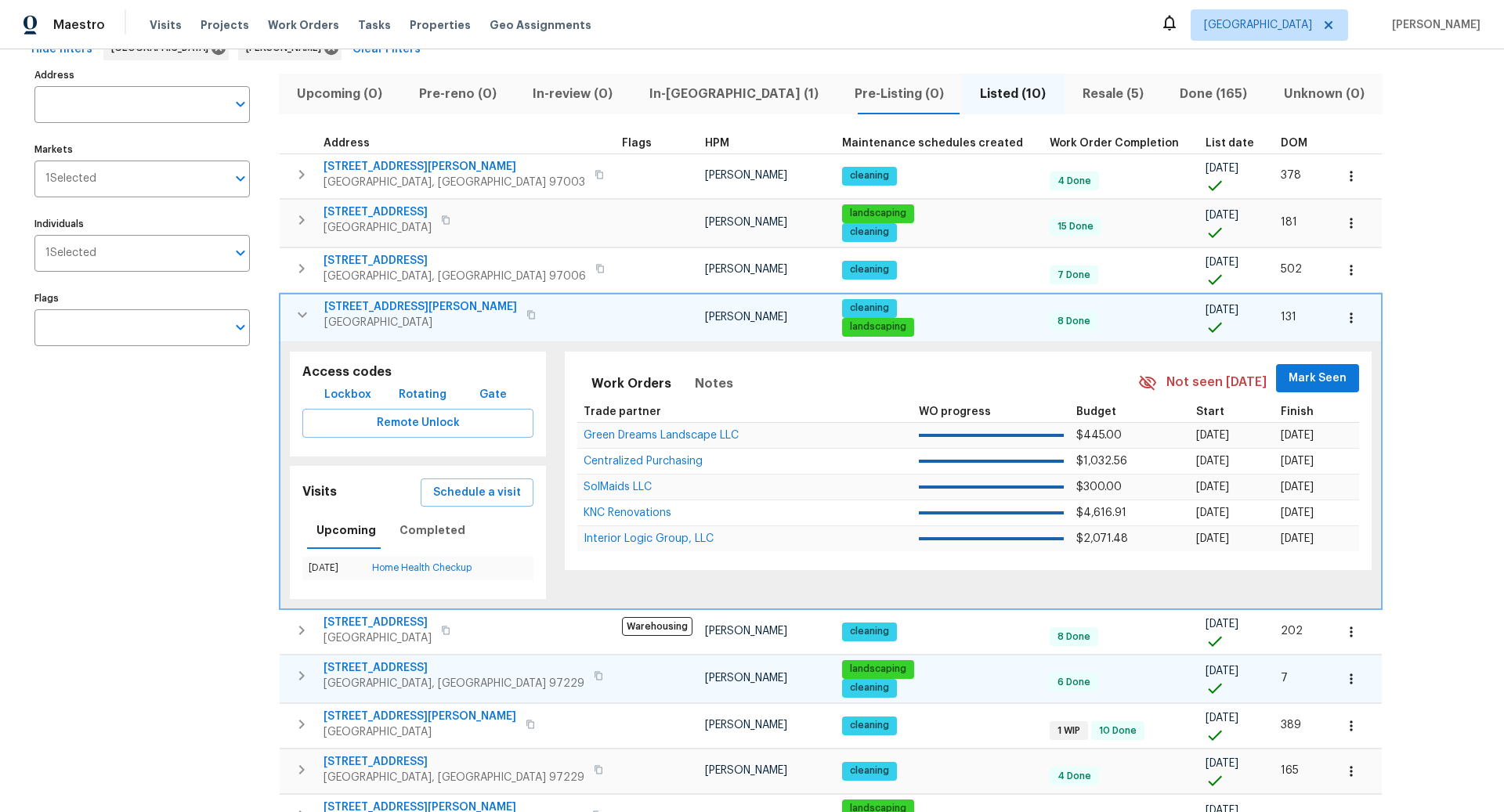
scroll to position [87, 0]
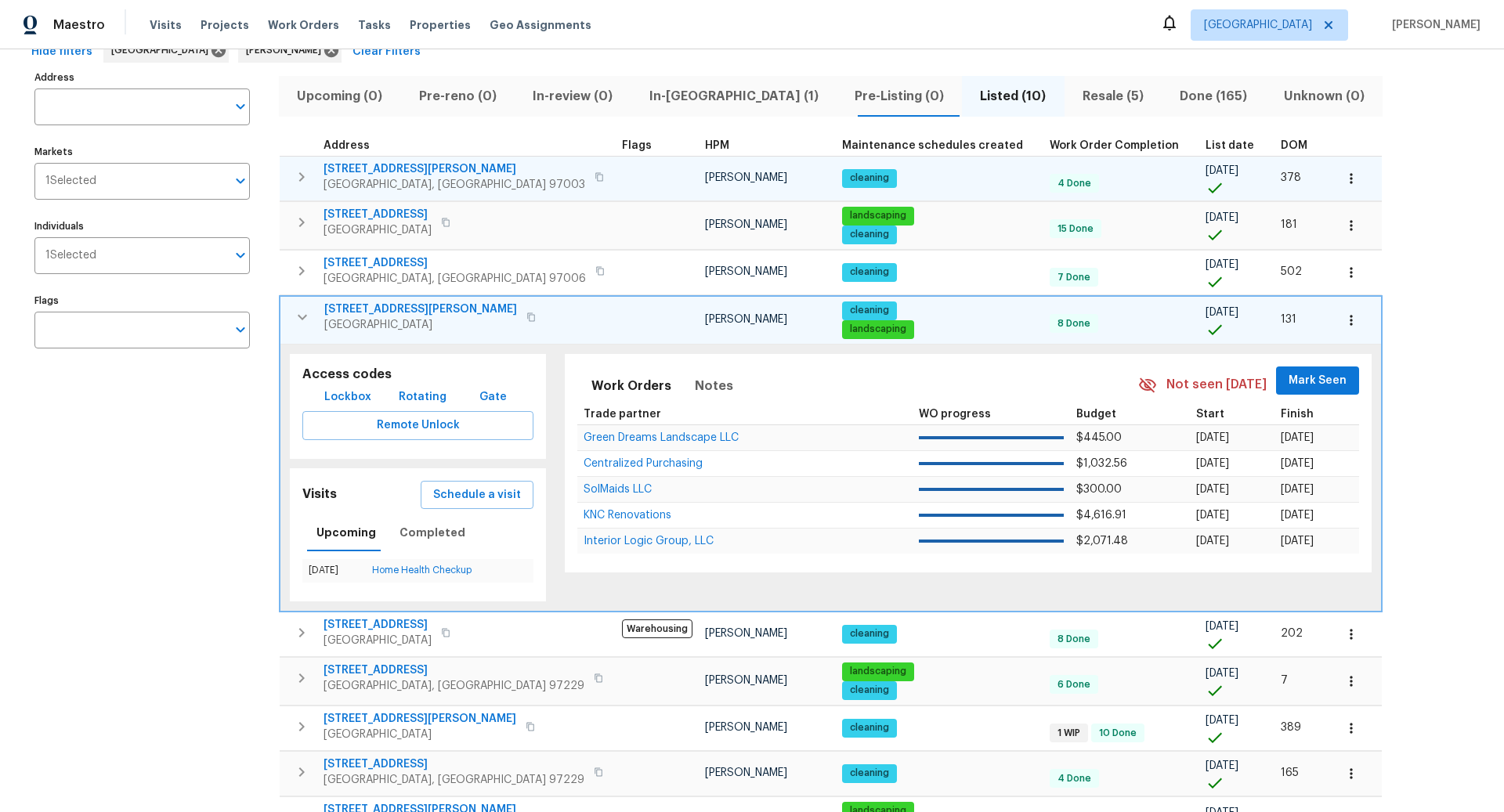
click at [305, 173] on icon "button" at bounding box center [302, 176] width 19 height 19
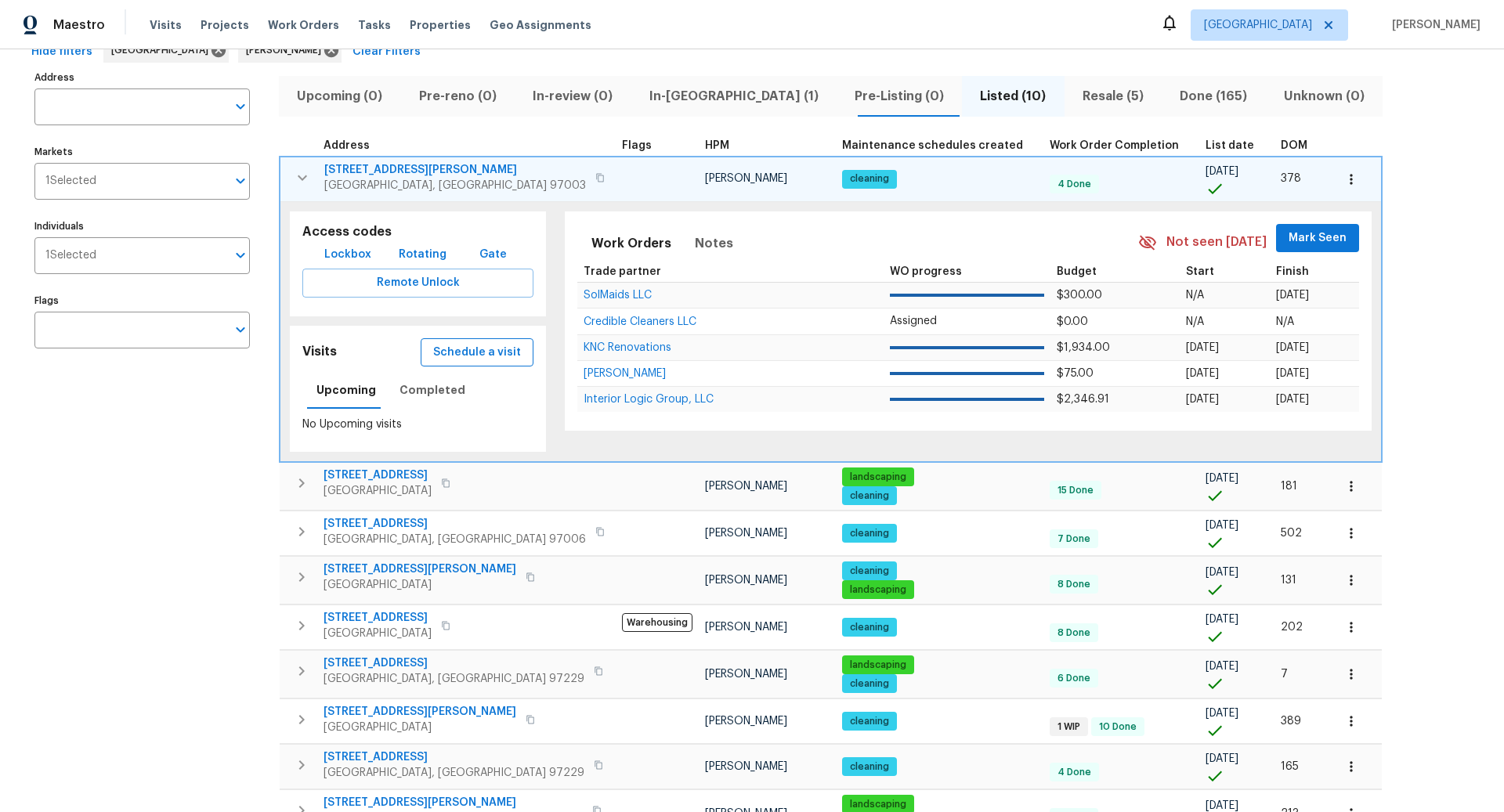
click at [454, 345] on span "Schedule a visit" at bounding box center [477, 353] width 88 height 19
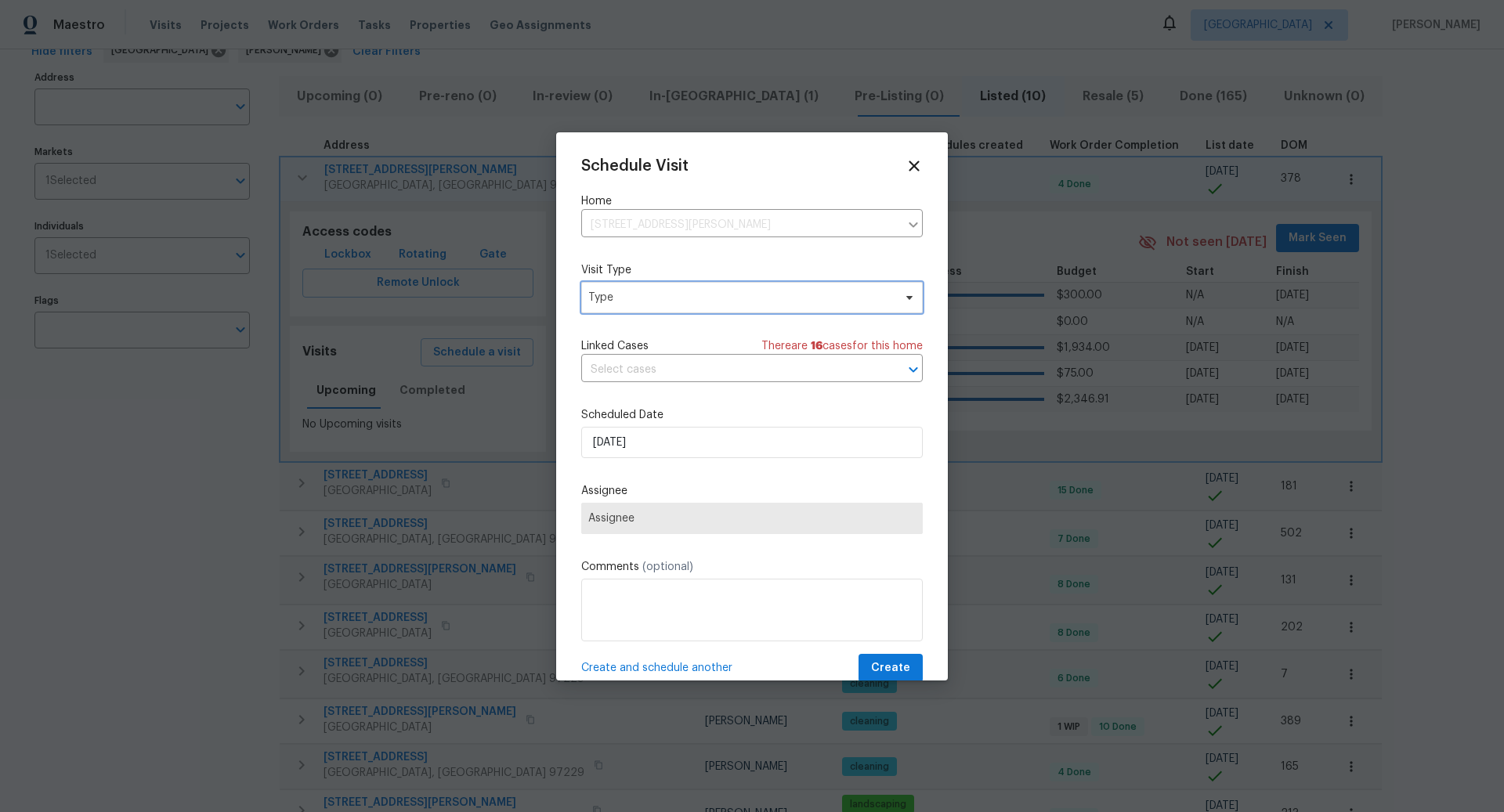
click at [674, 298] on span "Type" at bounding box center [741, 297] width 305 height 16
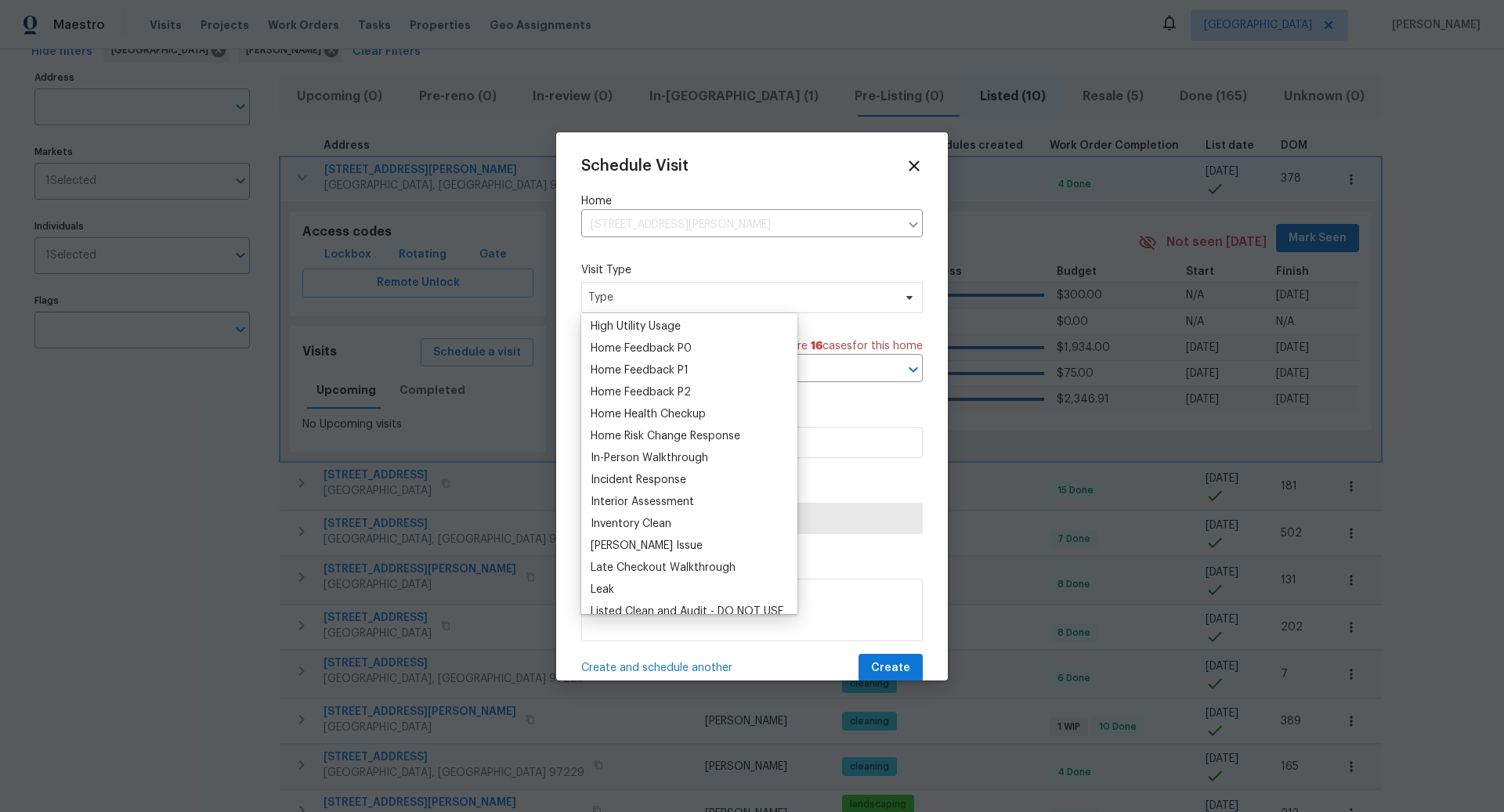
scroll to position [473, 0]
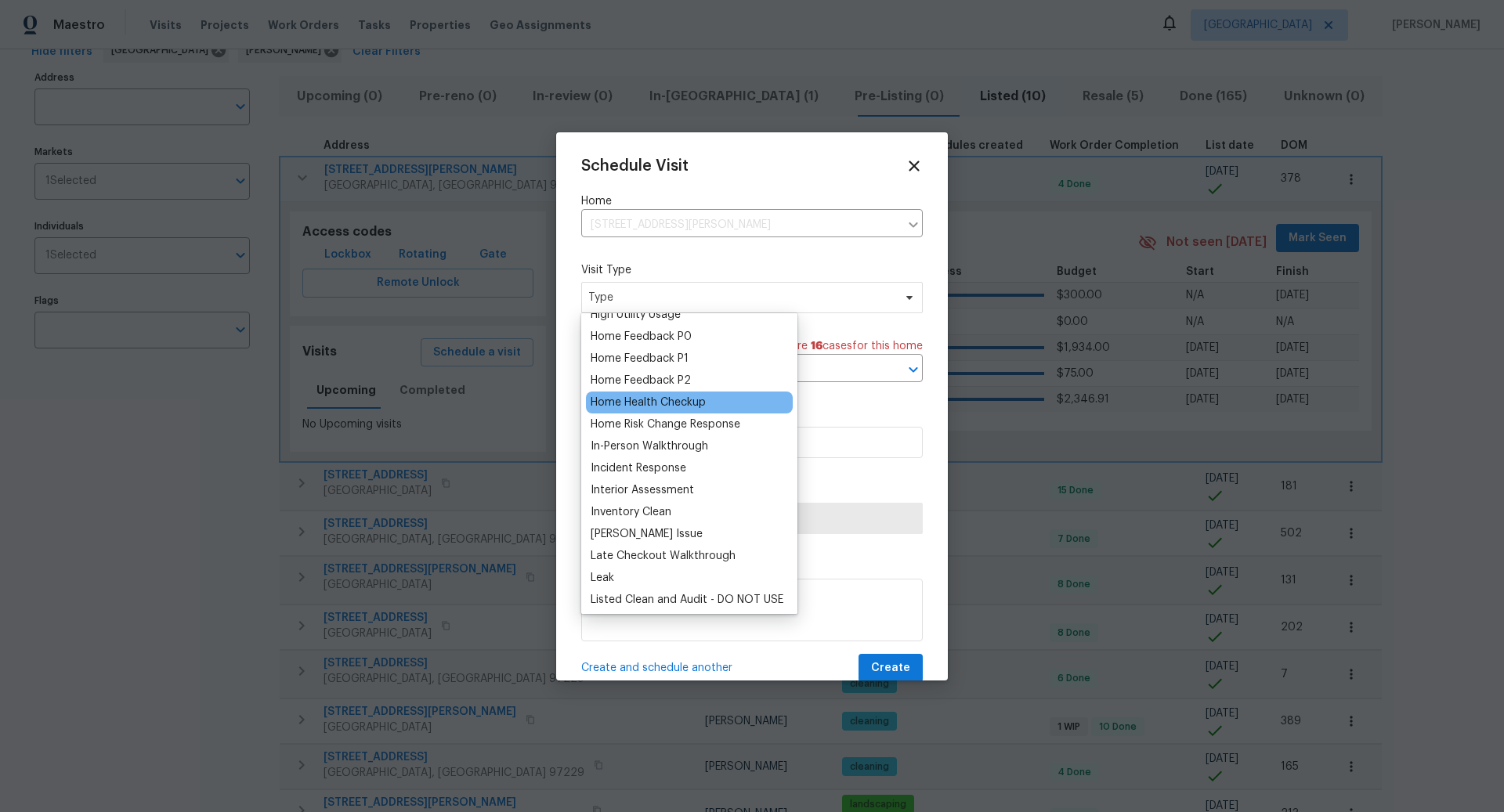
click at [639, 404] on div "Home Health Checkup" at bounding box center [649, 402] width 115 height 16
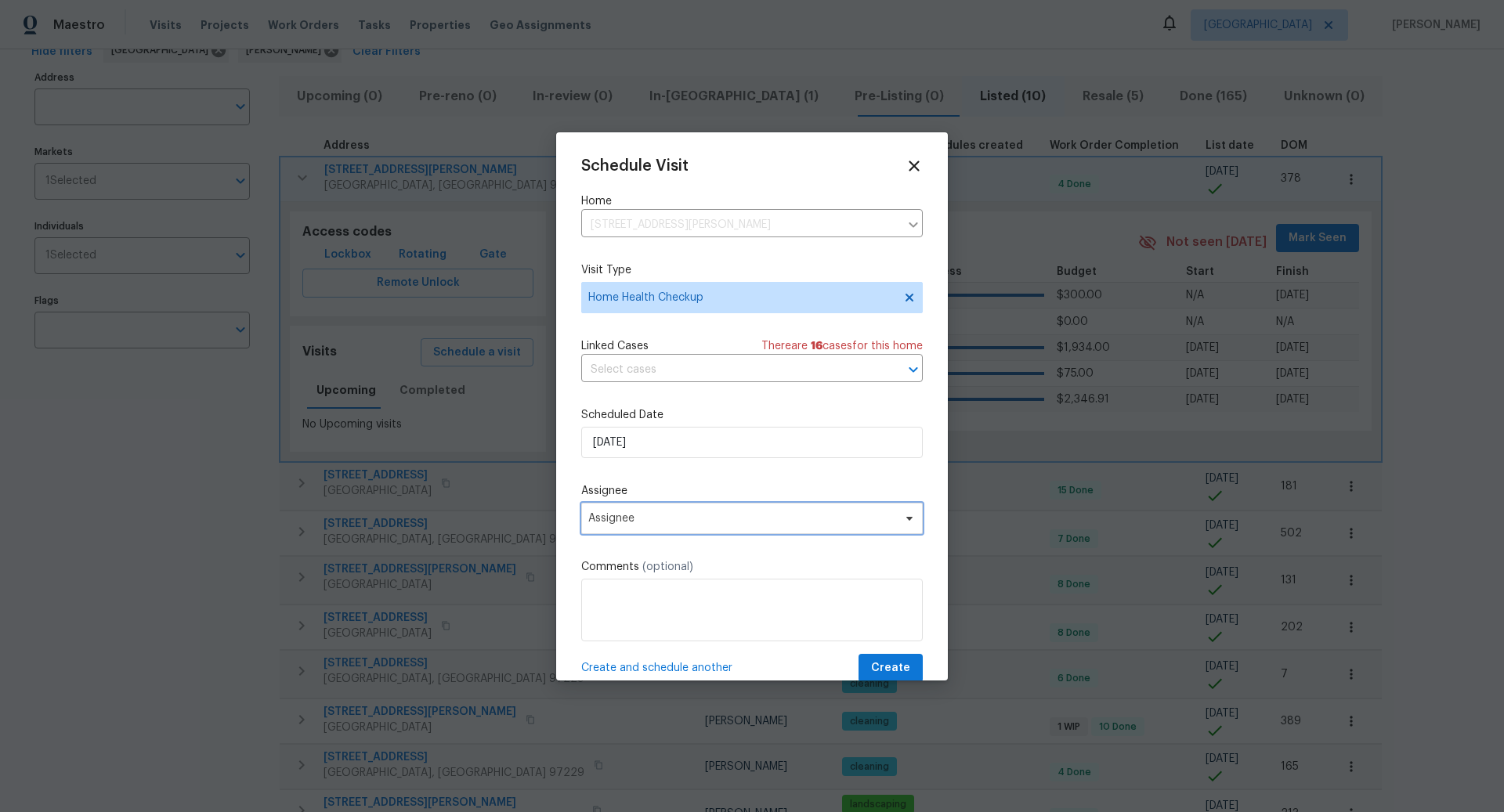
click at [648, 518] on span "Assignee" at bounding box center [742, 519] width 307 height 13
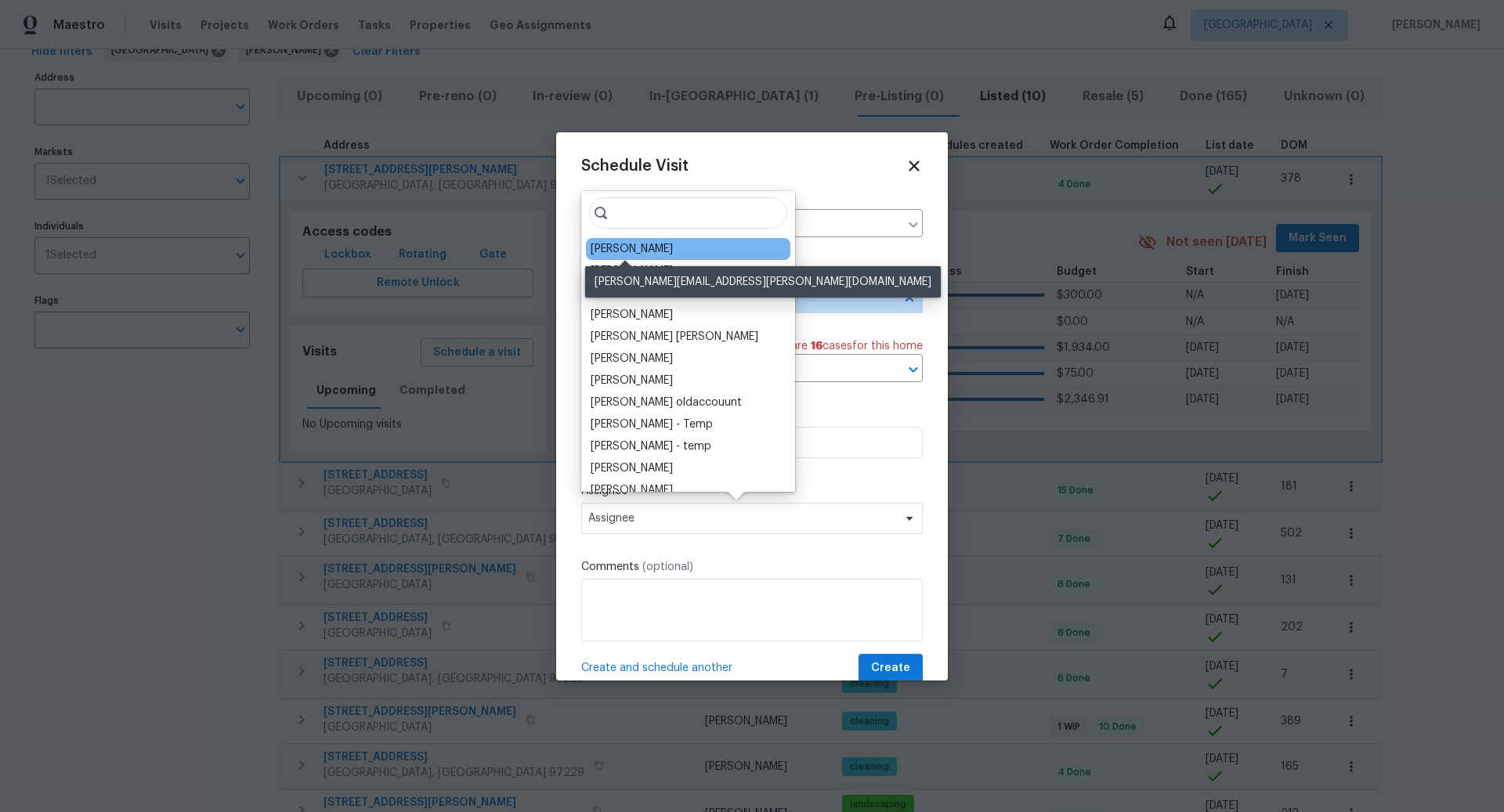
click at [629, 248] on div "[PERSON_NAME]" at bounding box center [632, 248] width 82 height 16
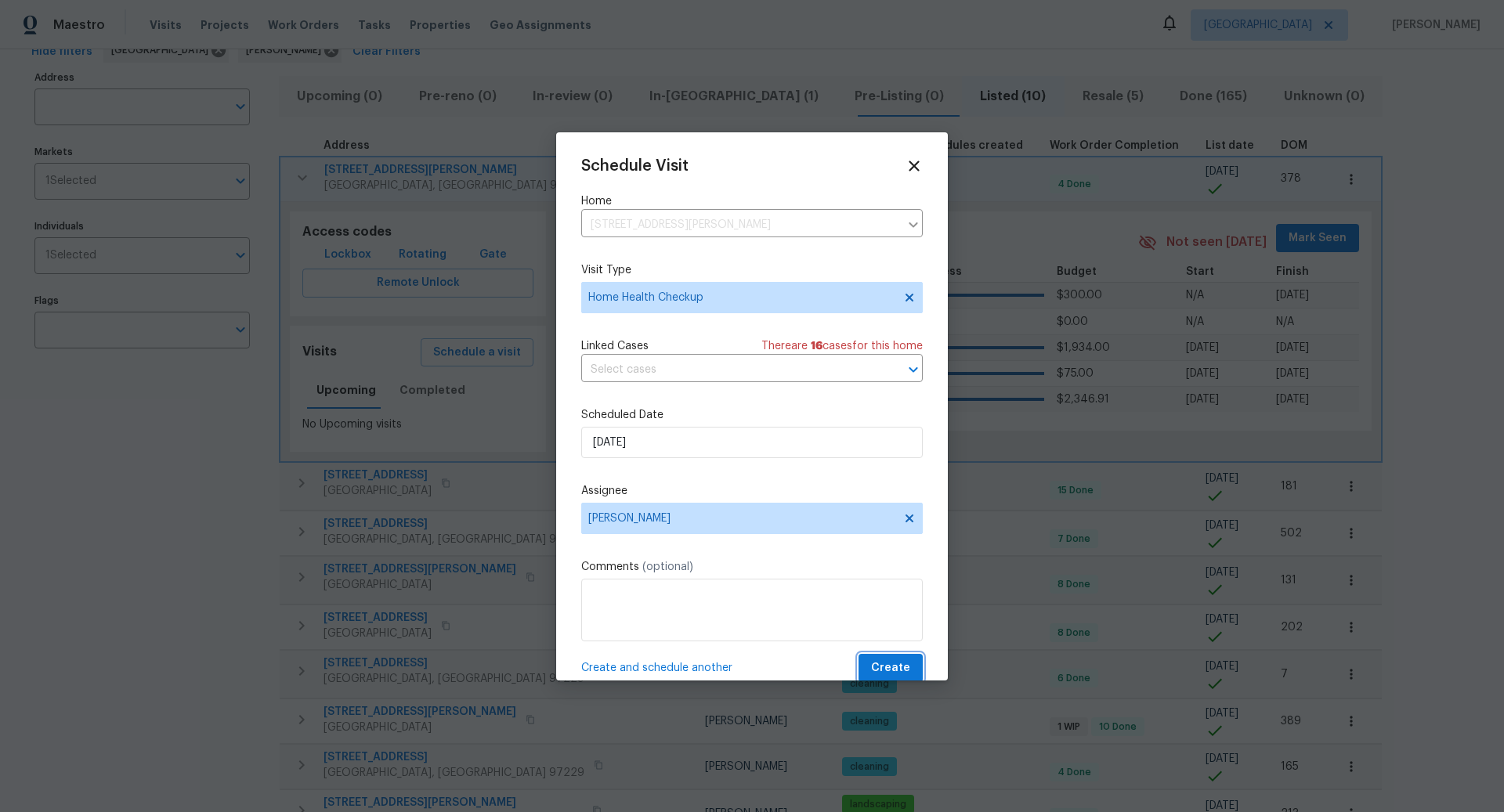
click at [898, 664] on span "Create" at bounding box center [890, 668] width 39 height 19
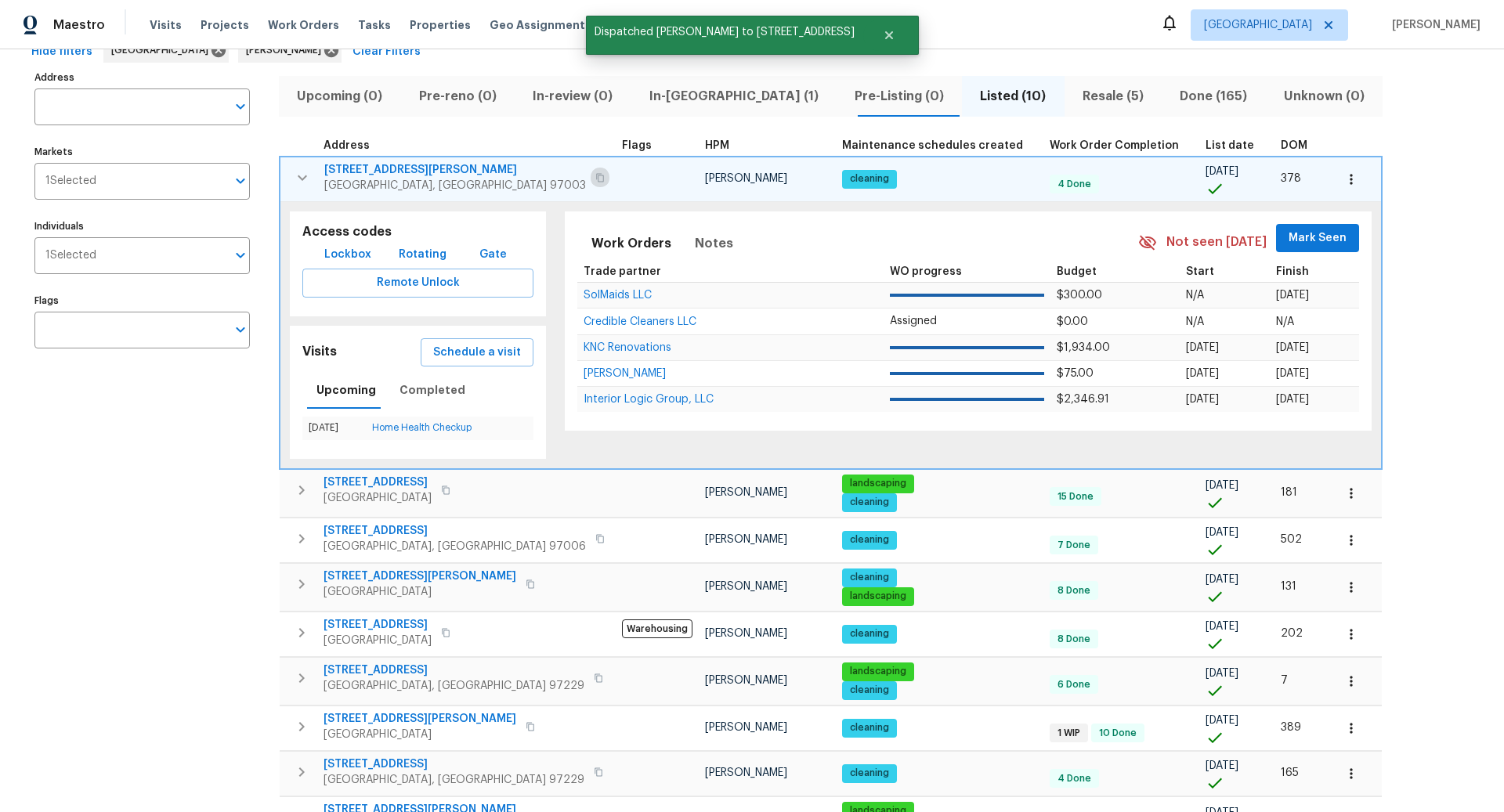
click at [596, 176] on icon "button" at bounding box center [600, 177] width 9 height 9
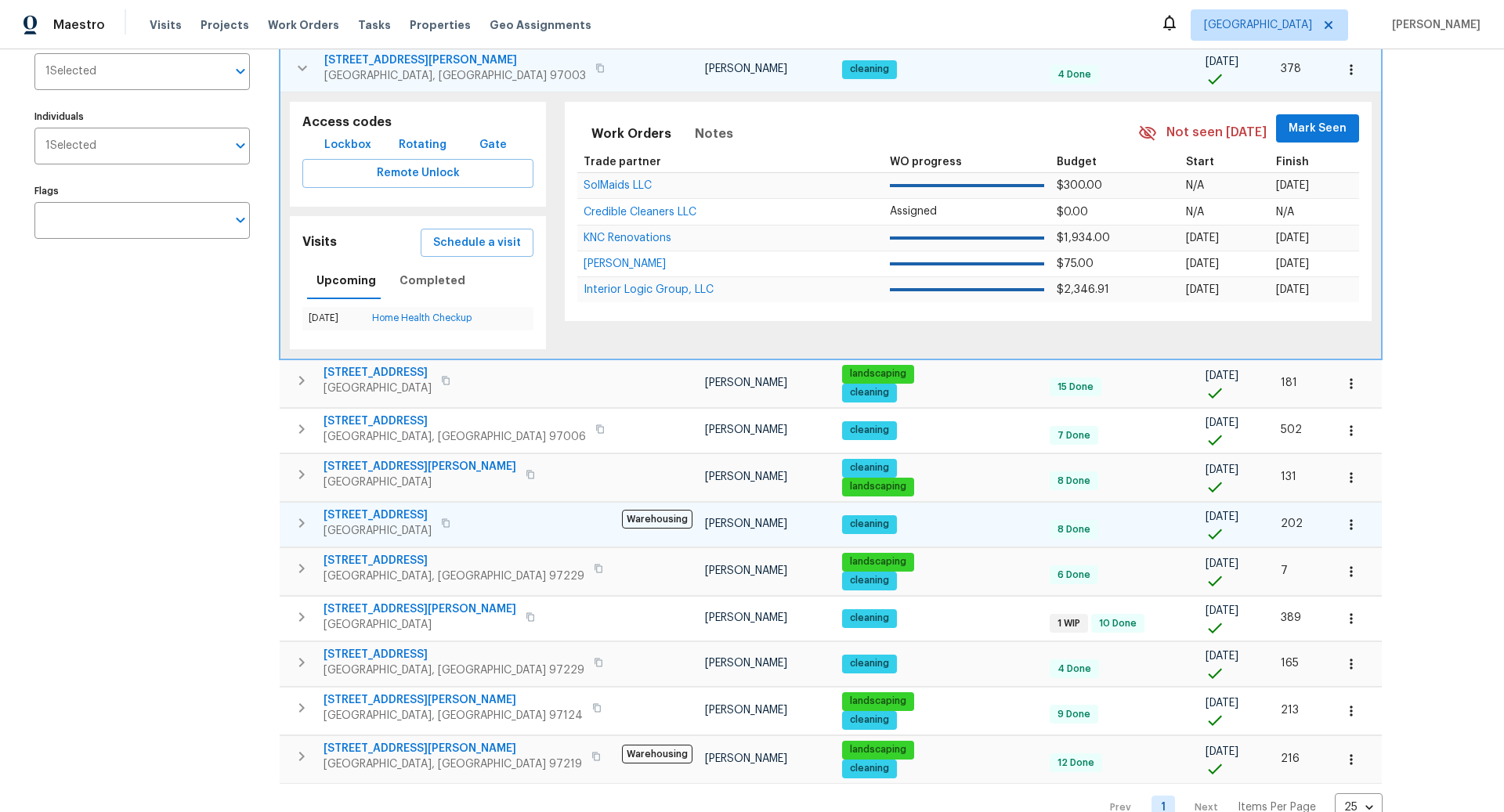
scroll to position [225, 0]
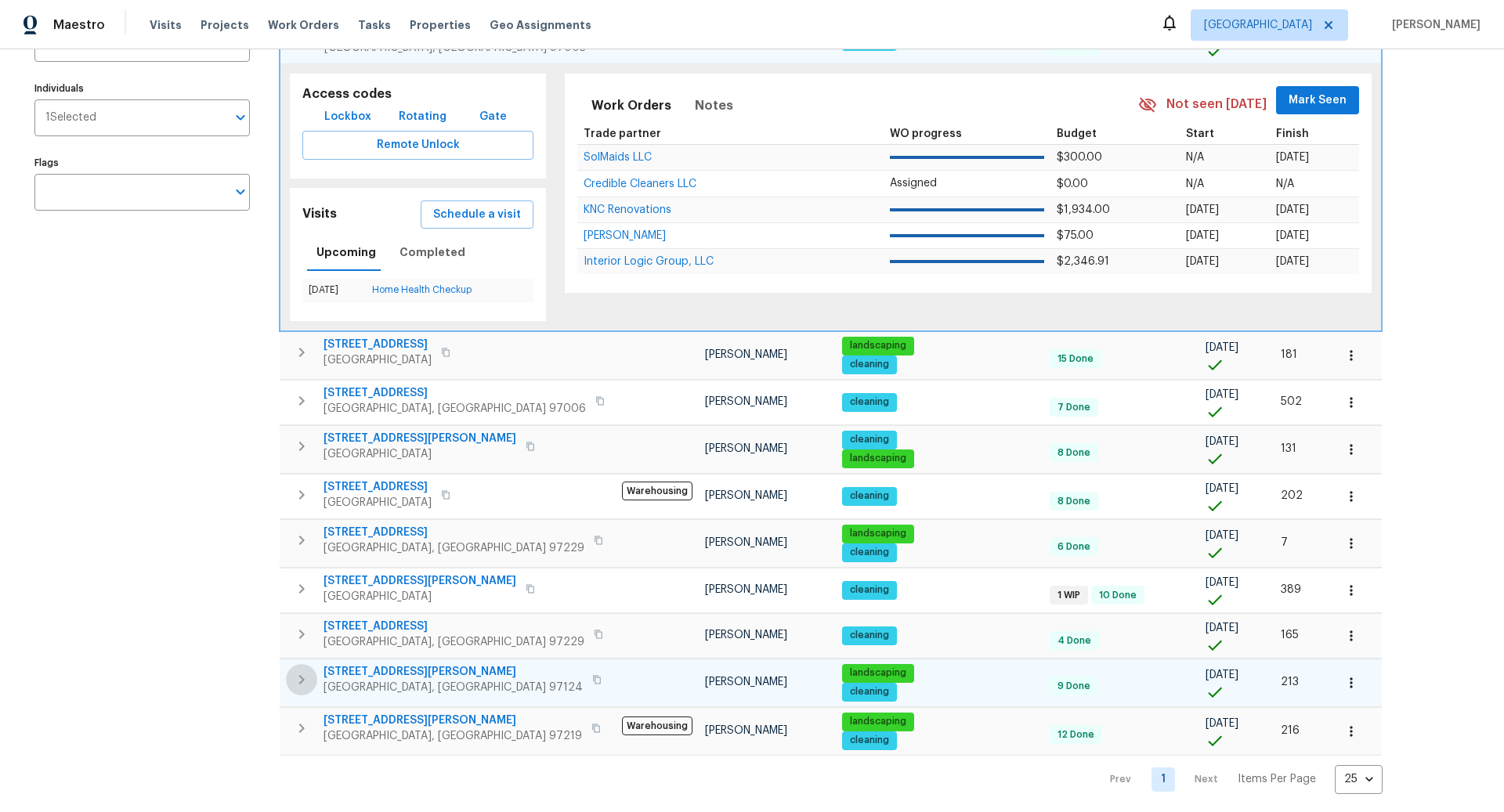
click at [301, 674] on icon "button" at bounding box center [302, 680] width 19 height 19
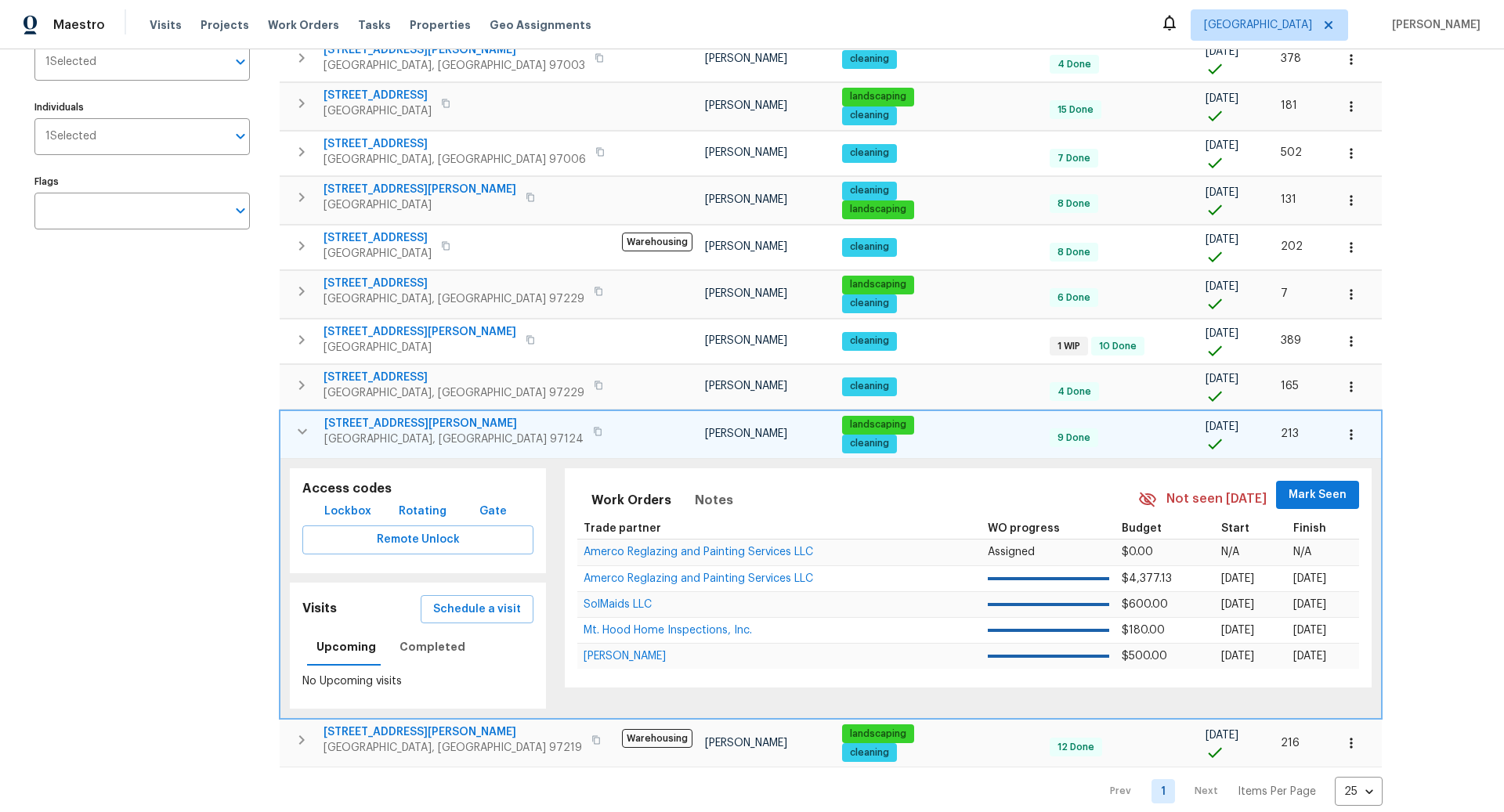
scroll to position [218, 0]
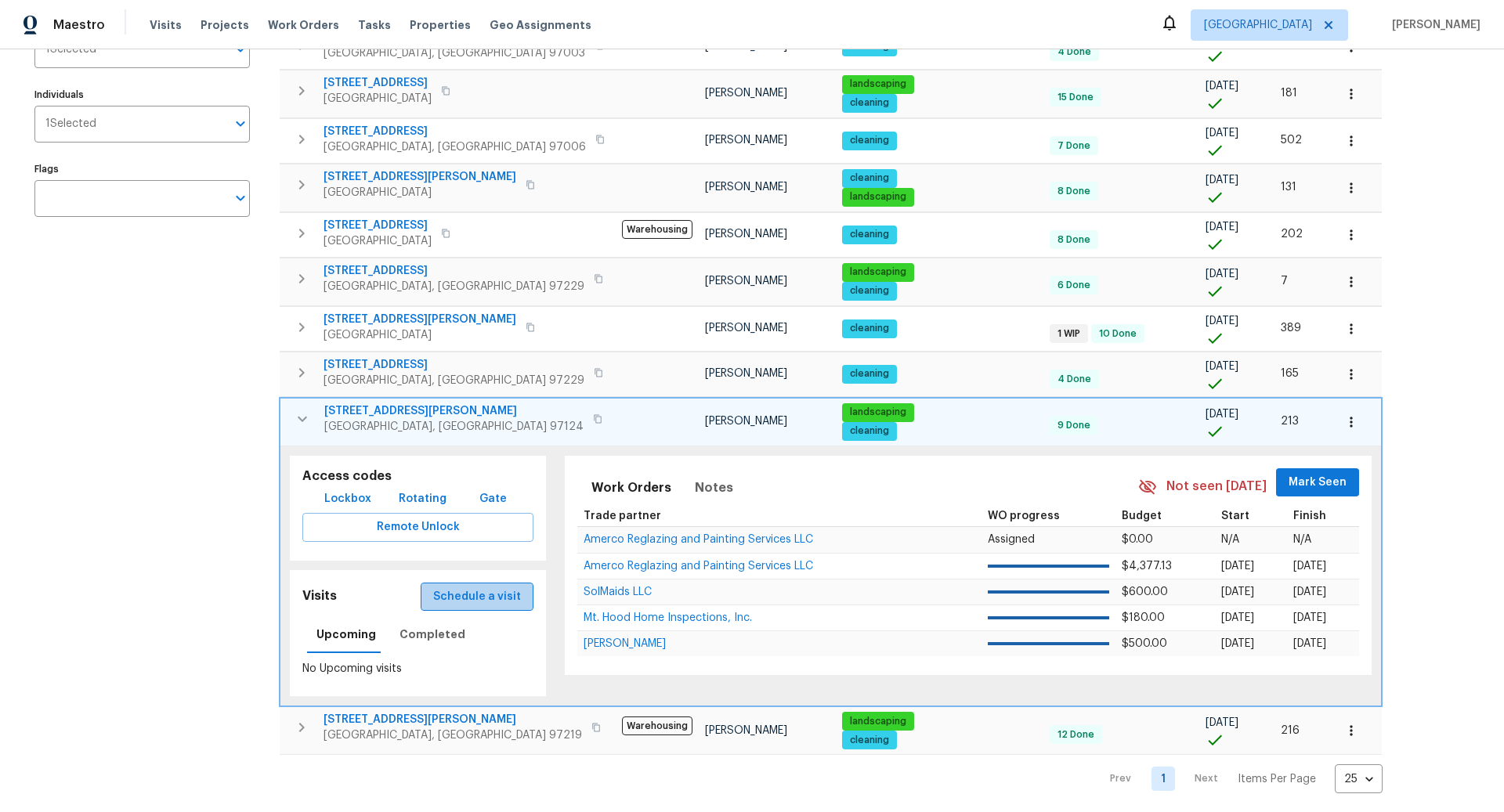
click at [467, 591] on span "Schedule a visit" at bounding box center [477, 596] width 88 height 19
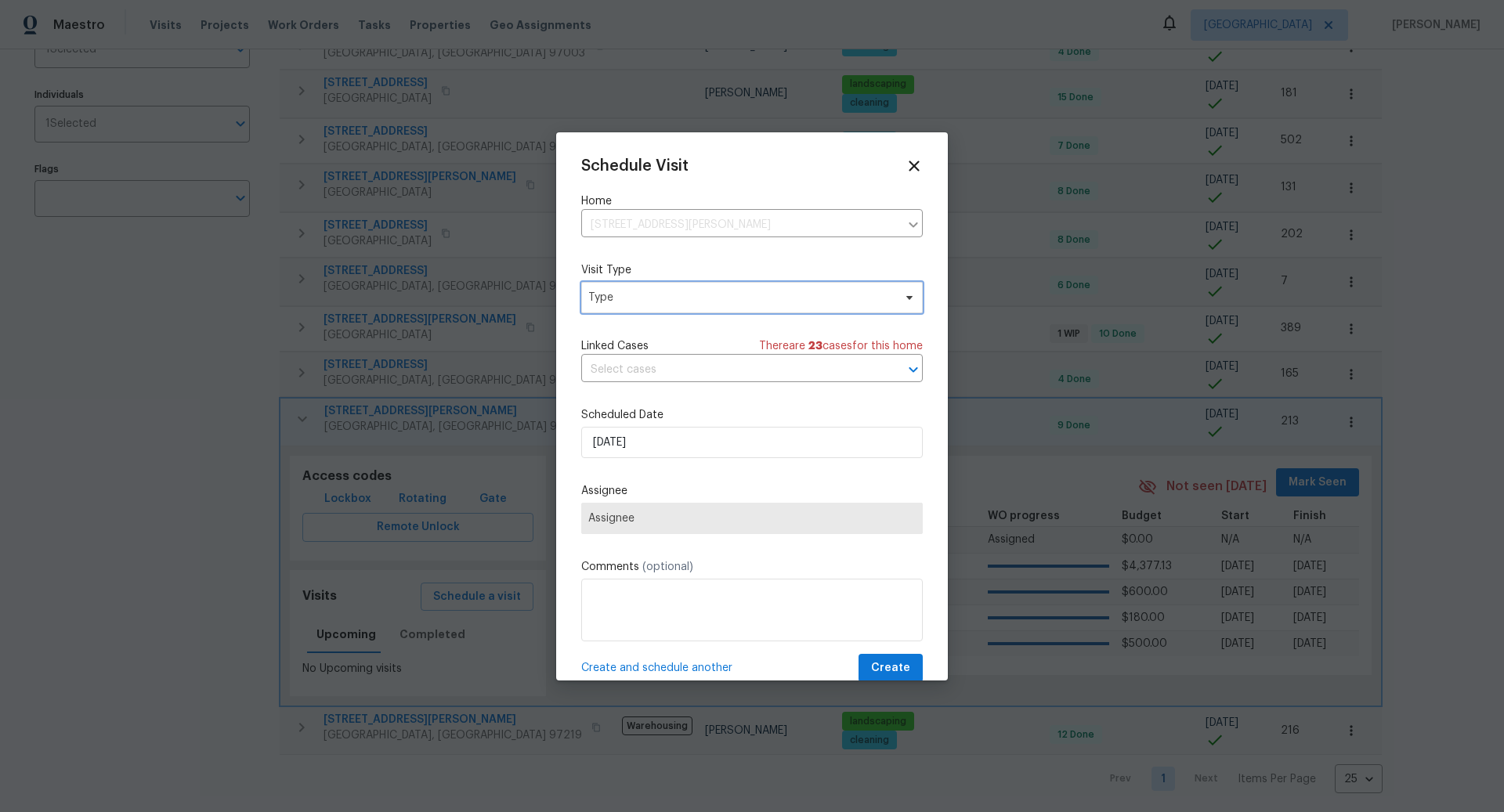
click at [693, 299] on span "Type" at bounding box center [741, 297] width 305 height 16
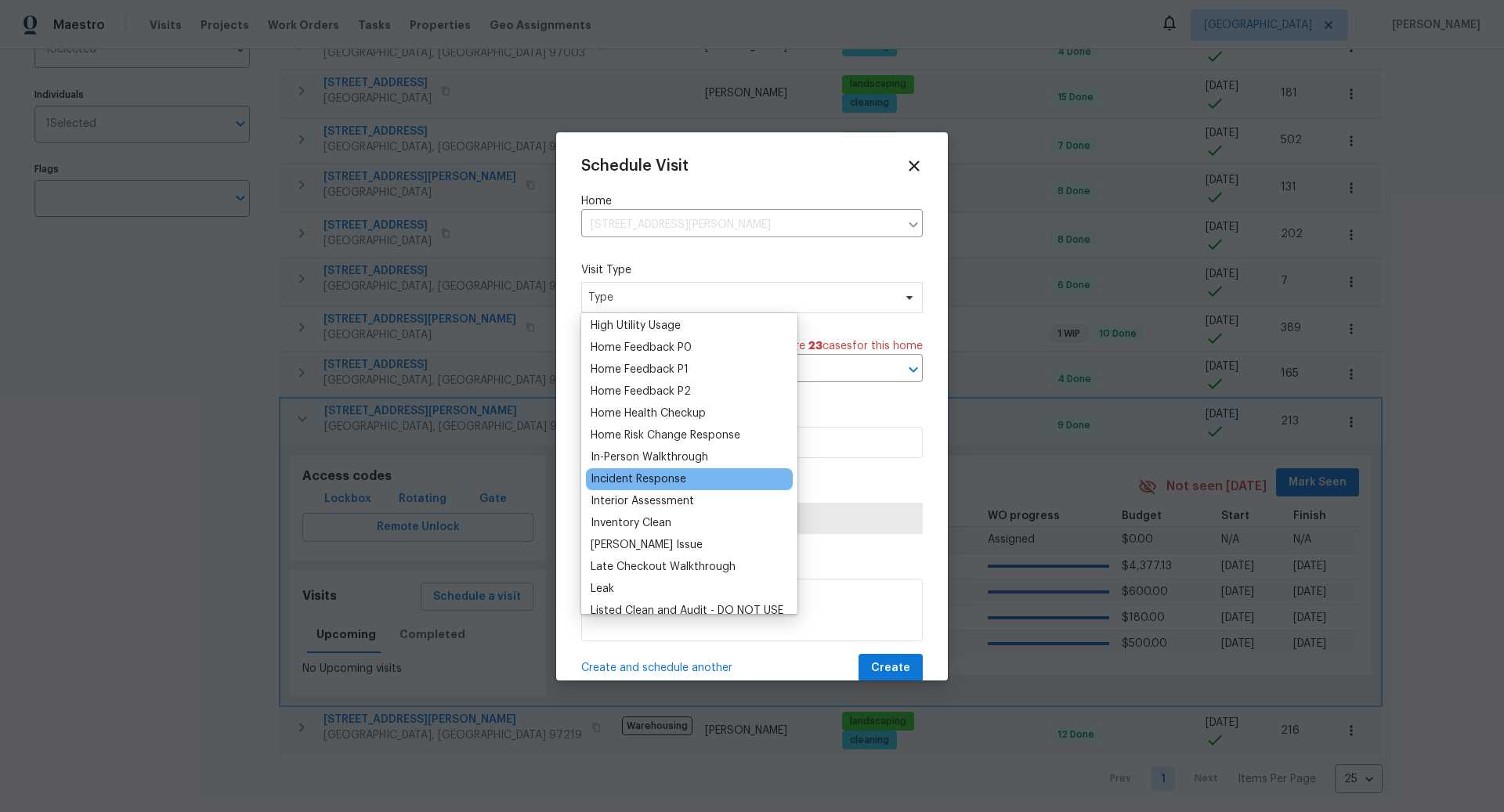
scroll to position [467, 0]
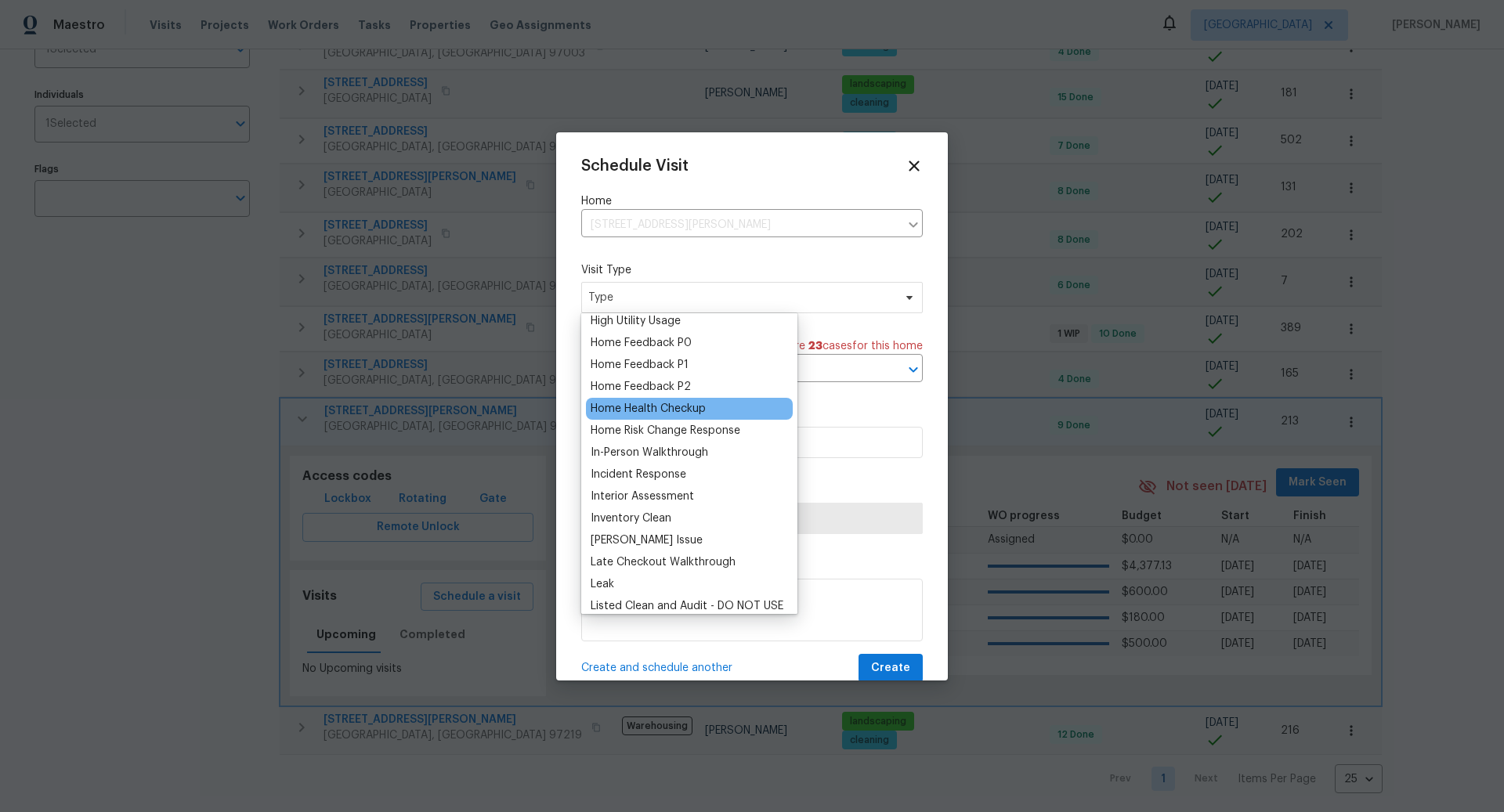
click at [648, 409] on div "Home Health Checkup" at bounding box center [649, 408] width 115 height 16
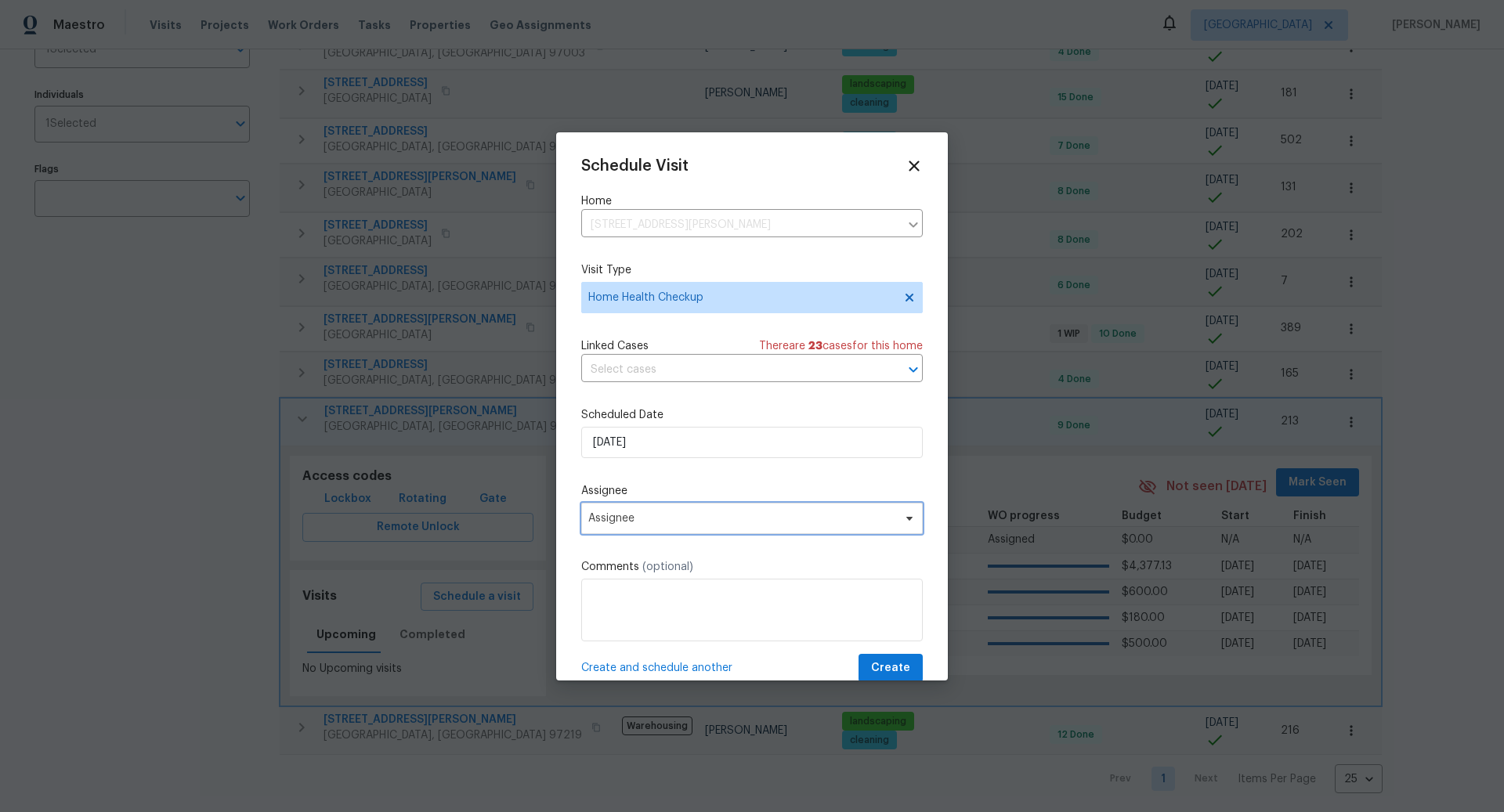
click at [658, 519] on span "Assignee" at bounding box center [742, 519] width 307 height 13
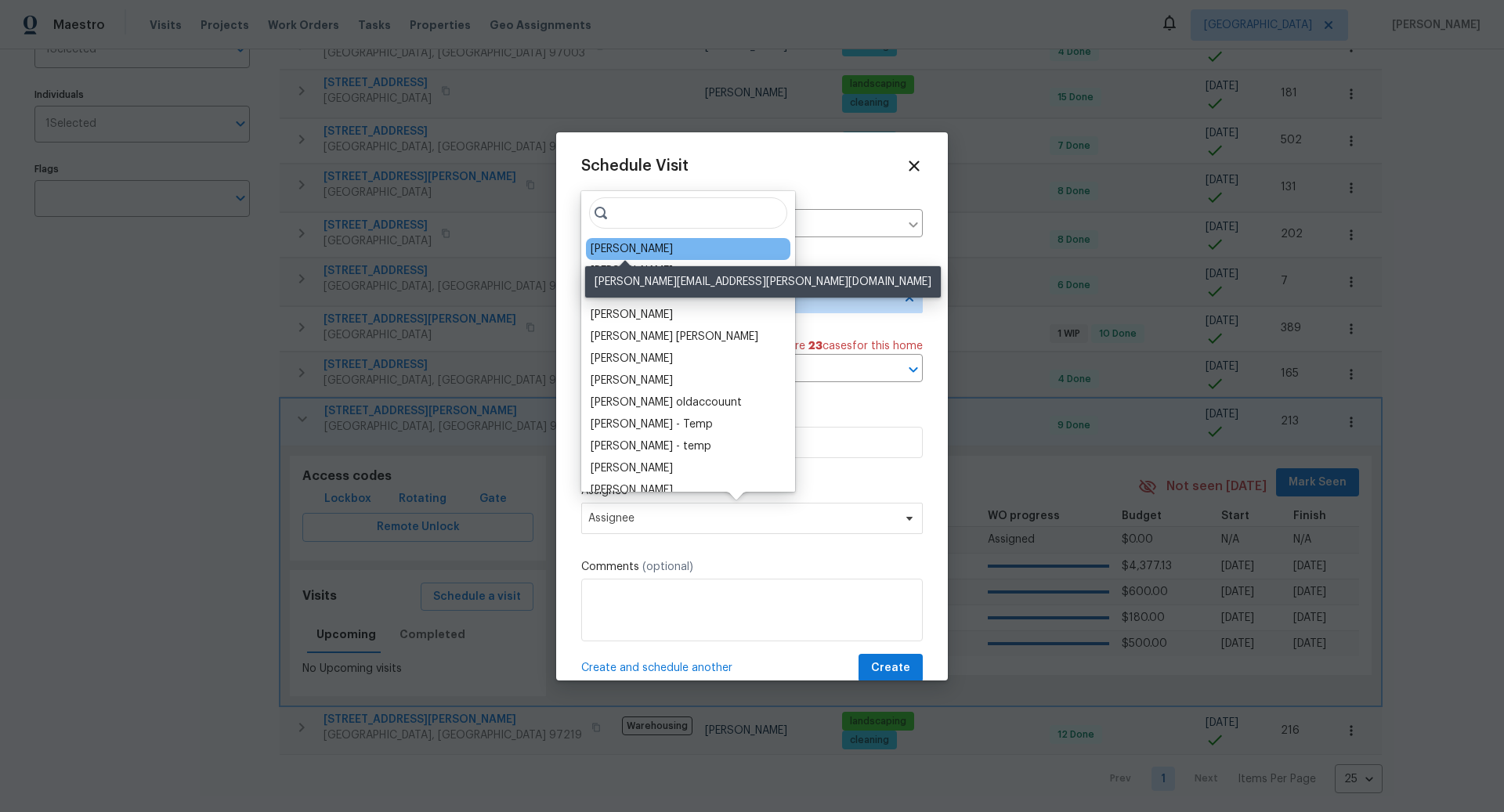
click at [624, 247] on div "[PERSON_NAME]" at bounding box center [632, 248] width 82 height 16
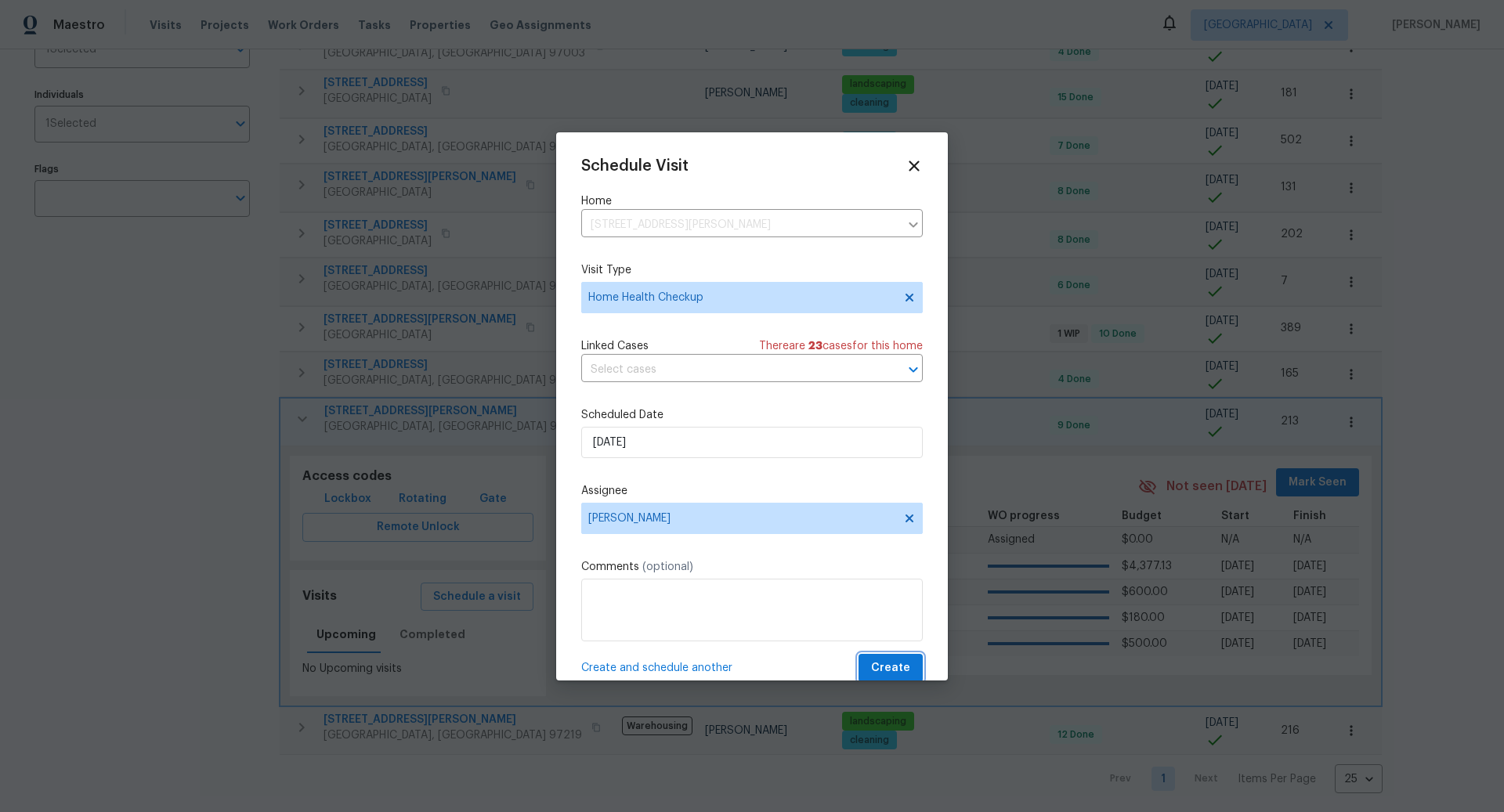
click at [888, 667] on span "Create" at bounding box center [890, 668] width 39 height 19
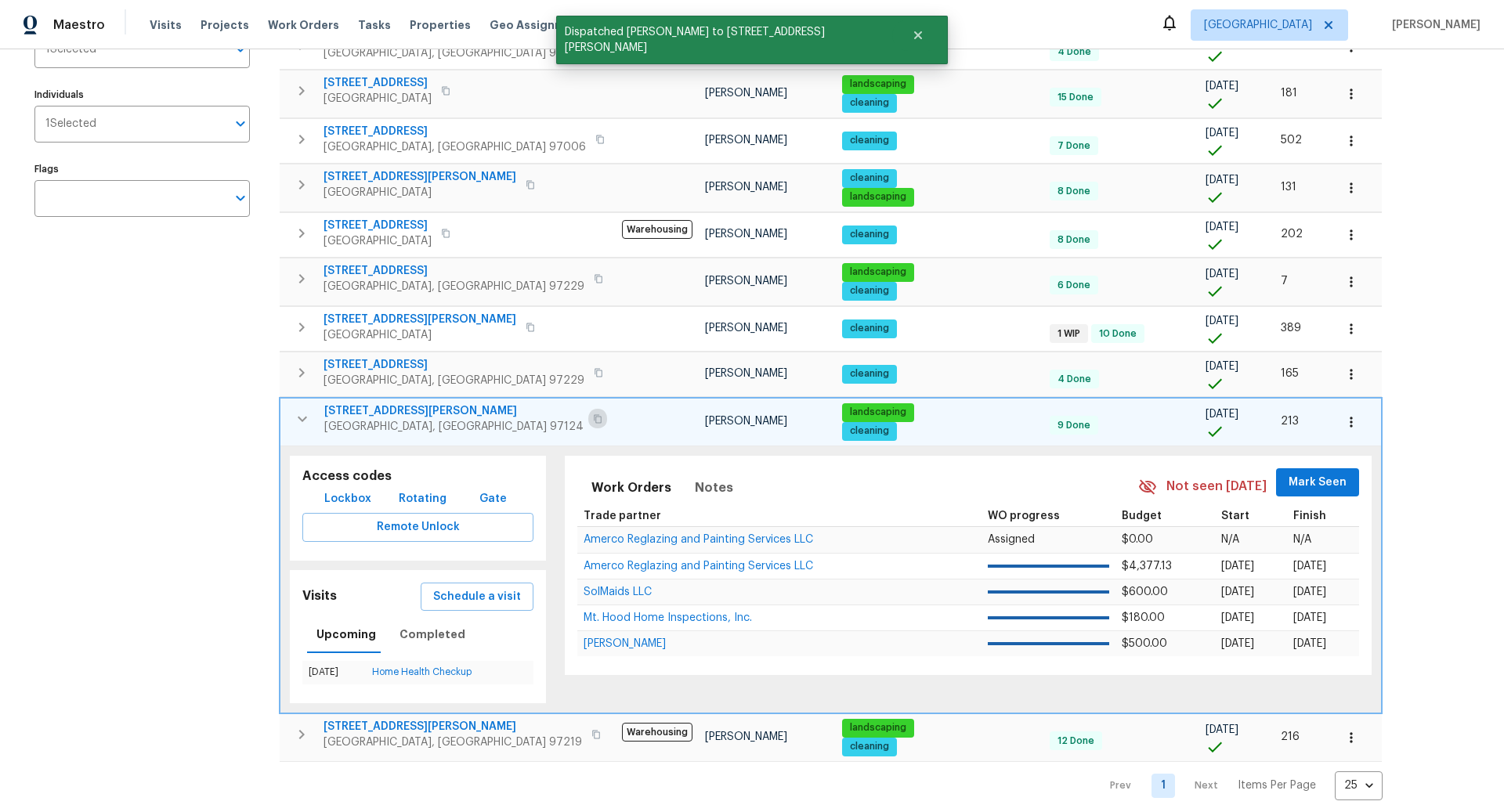
click at [593, 415] on icon "button" at bounding box center [598, 419] width 9 height 9
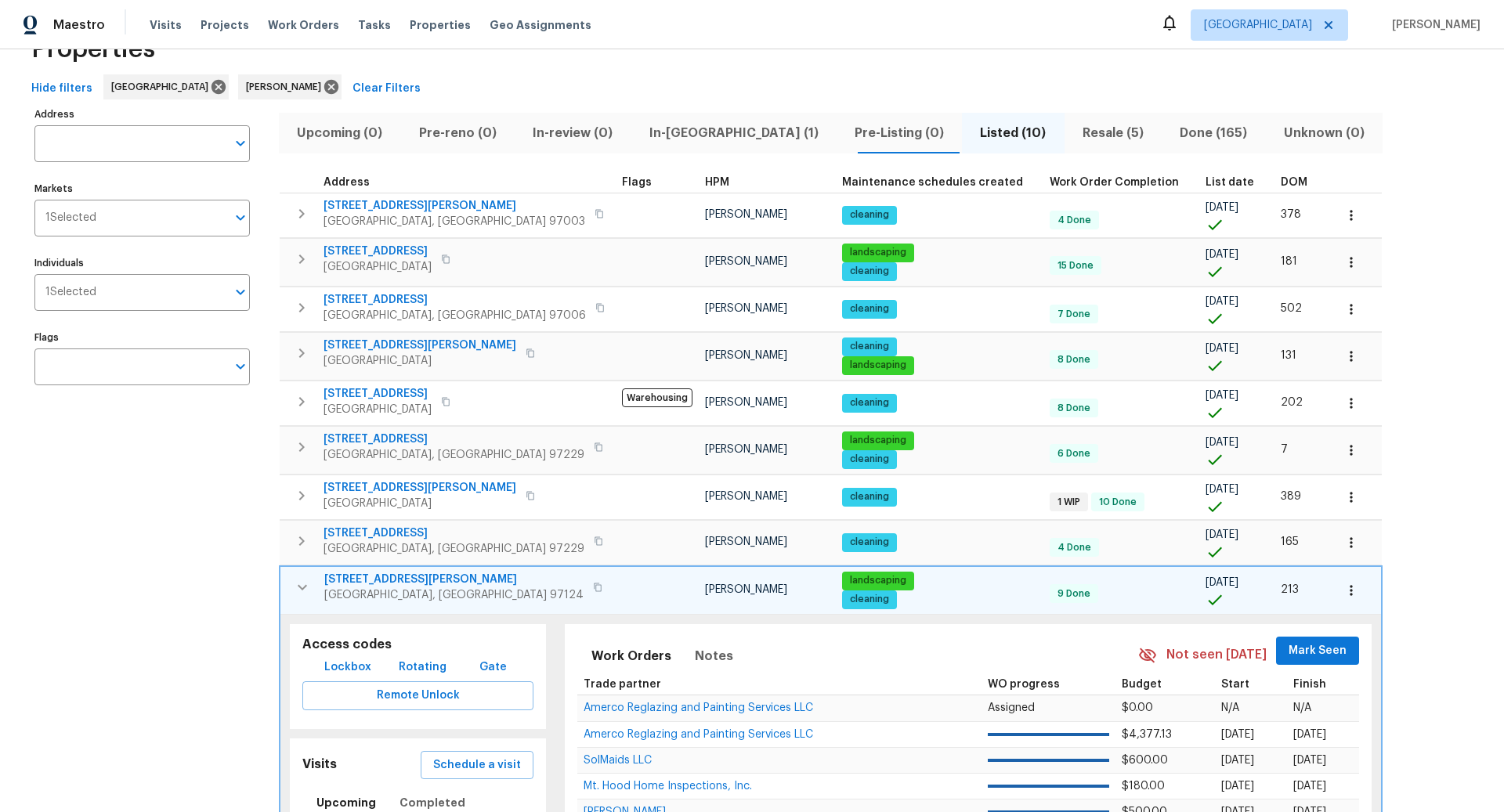
scroll to position [43, 0]
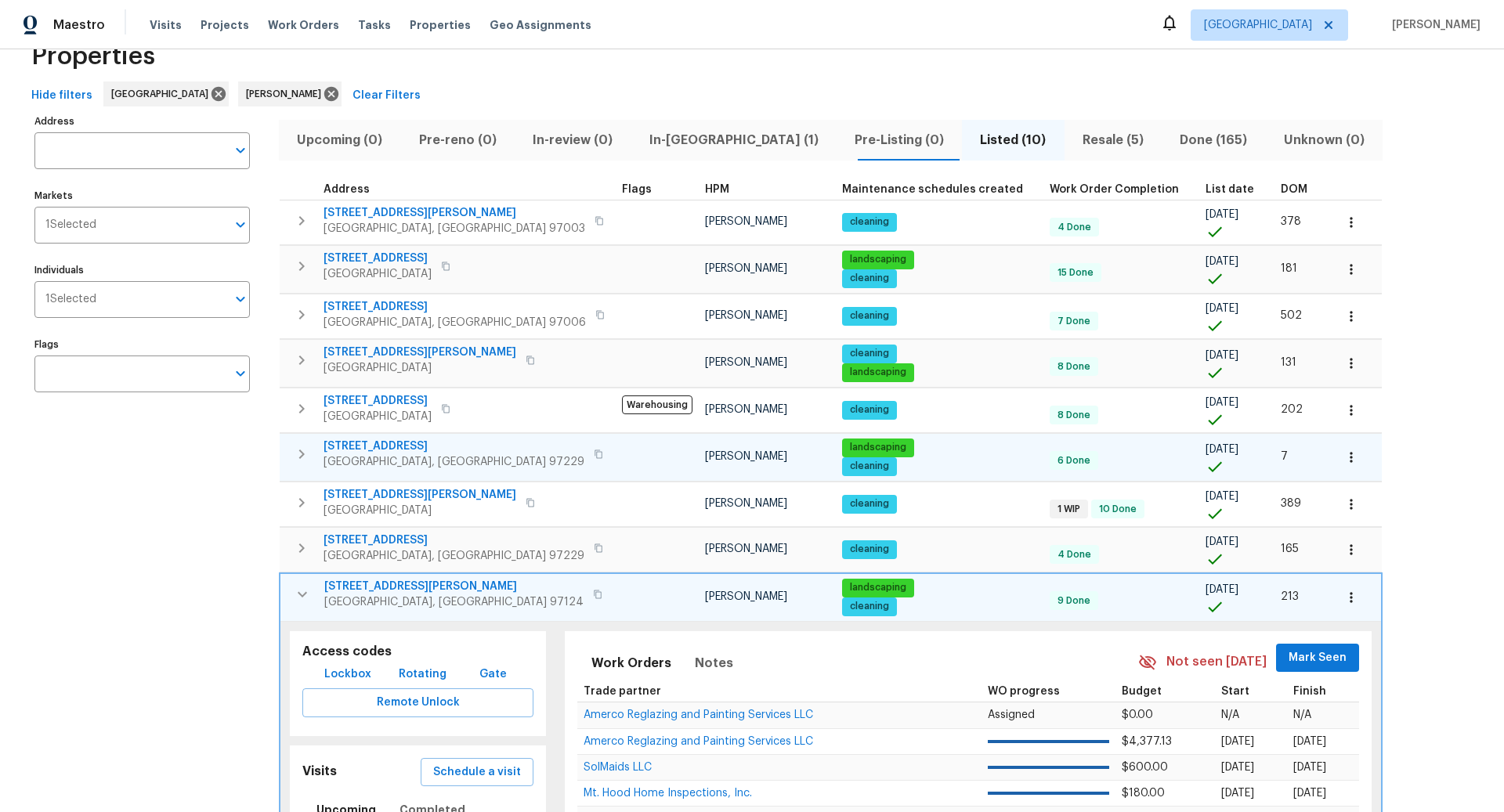
click at [301, 449] on icon "button" at bounding box center [302, 454] width 5 height 9
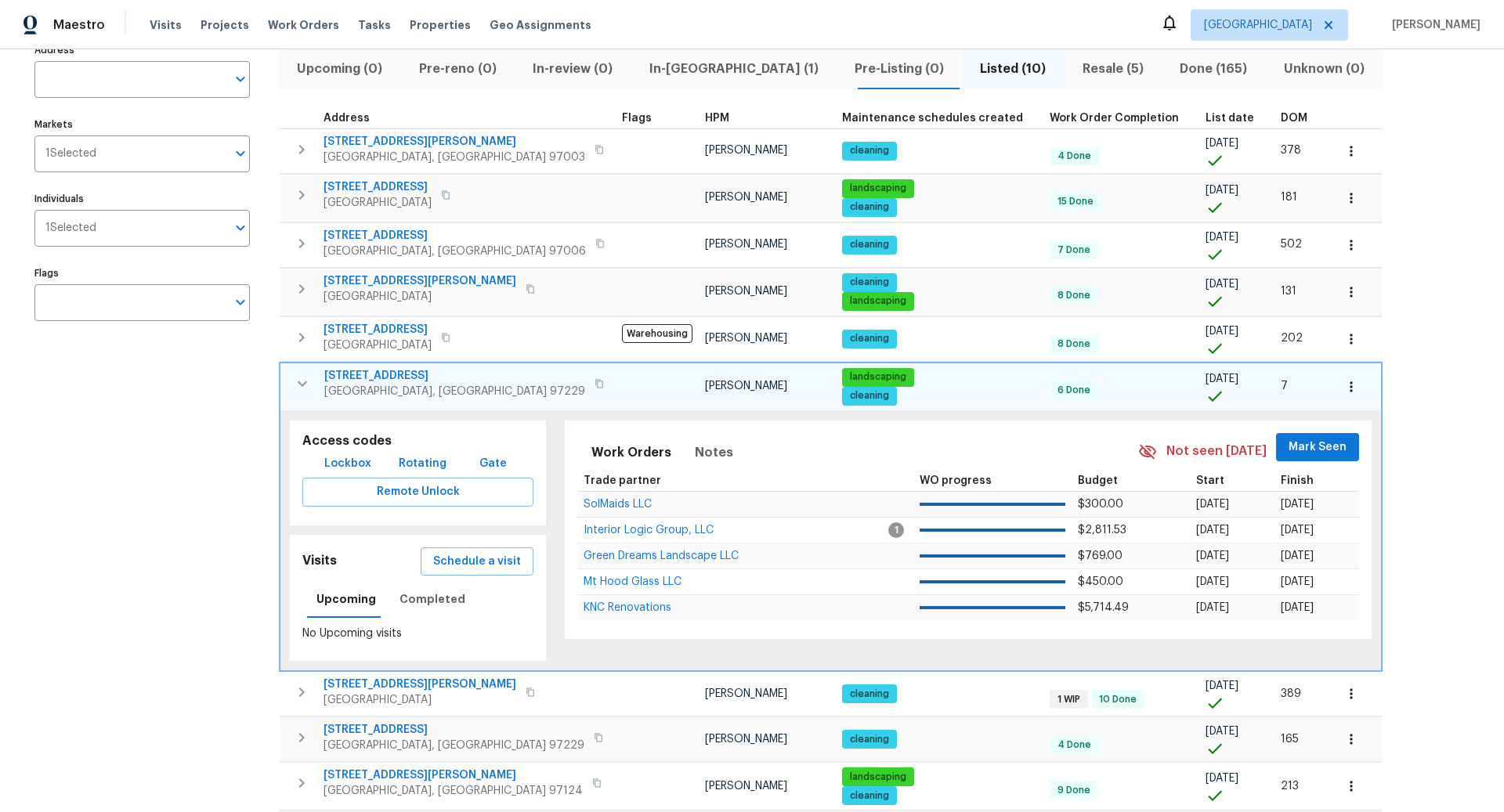
scroll to position [116, 0]
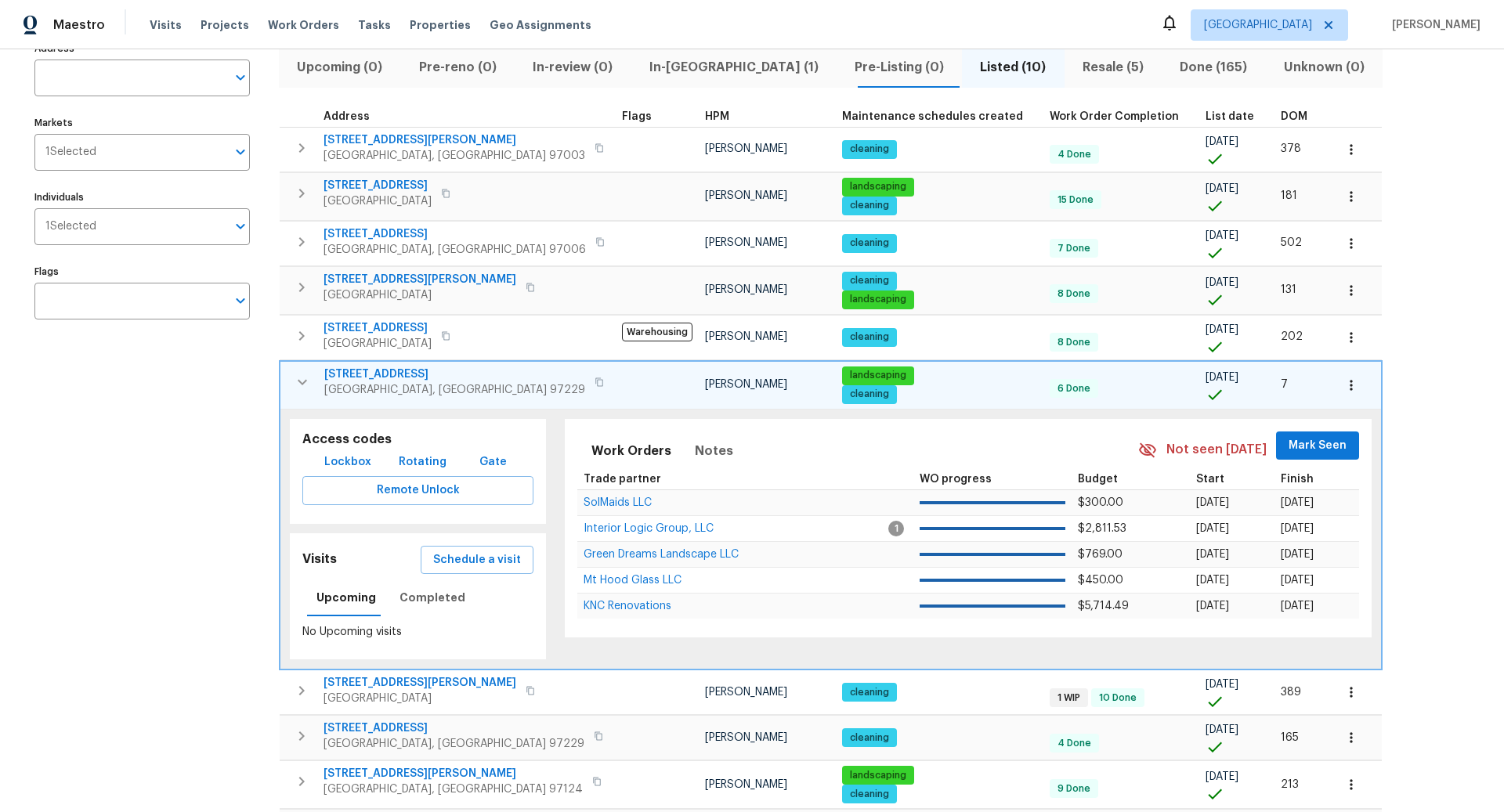
click at [1344, 382] on icon "button" at bounding box center [1351, 385] width 16 height 16
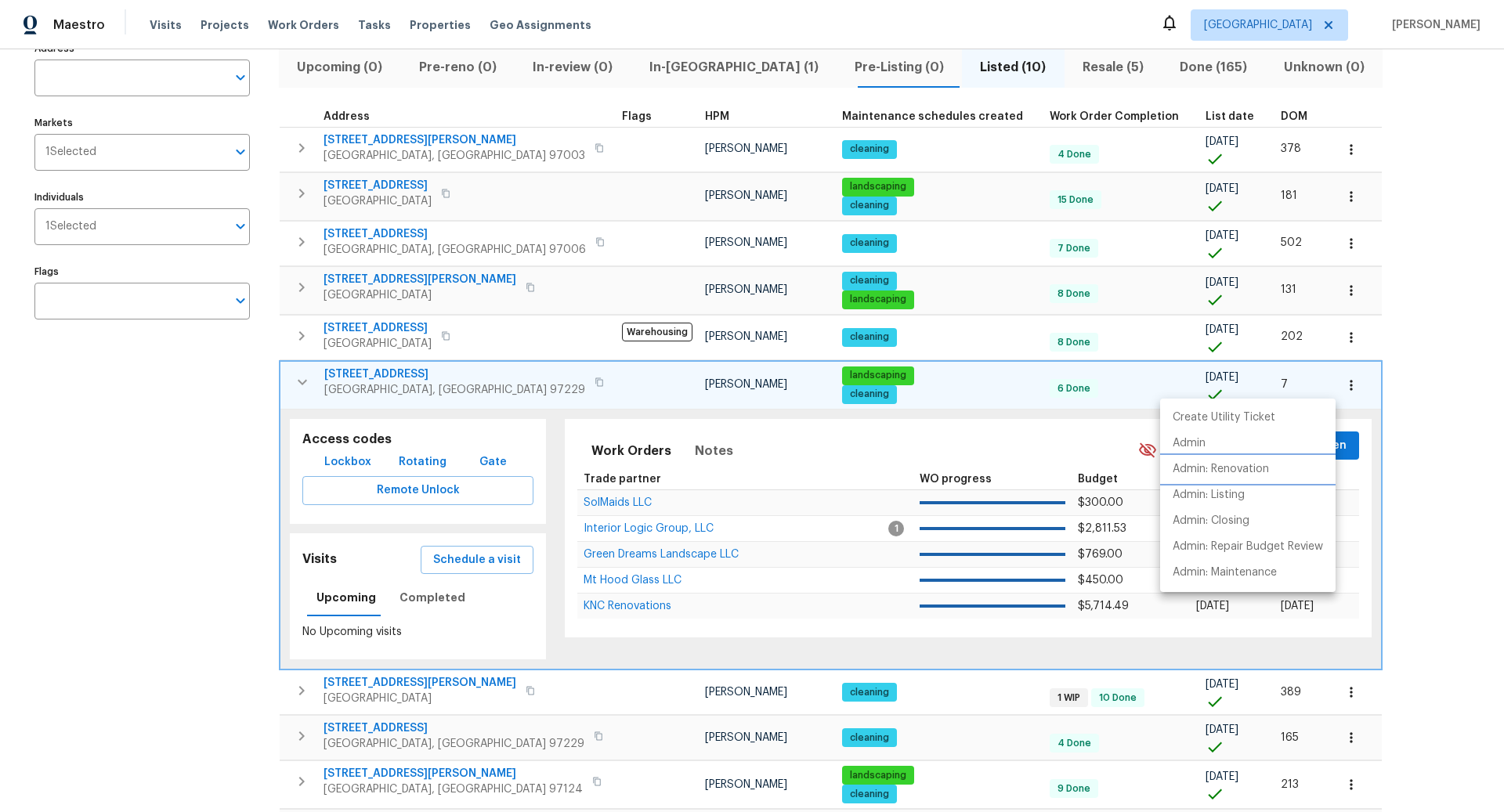
click at [1226, 466] on p "Admin: Renovation" at bounding box center [1221, 469] width 96 height 16
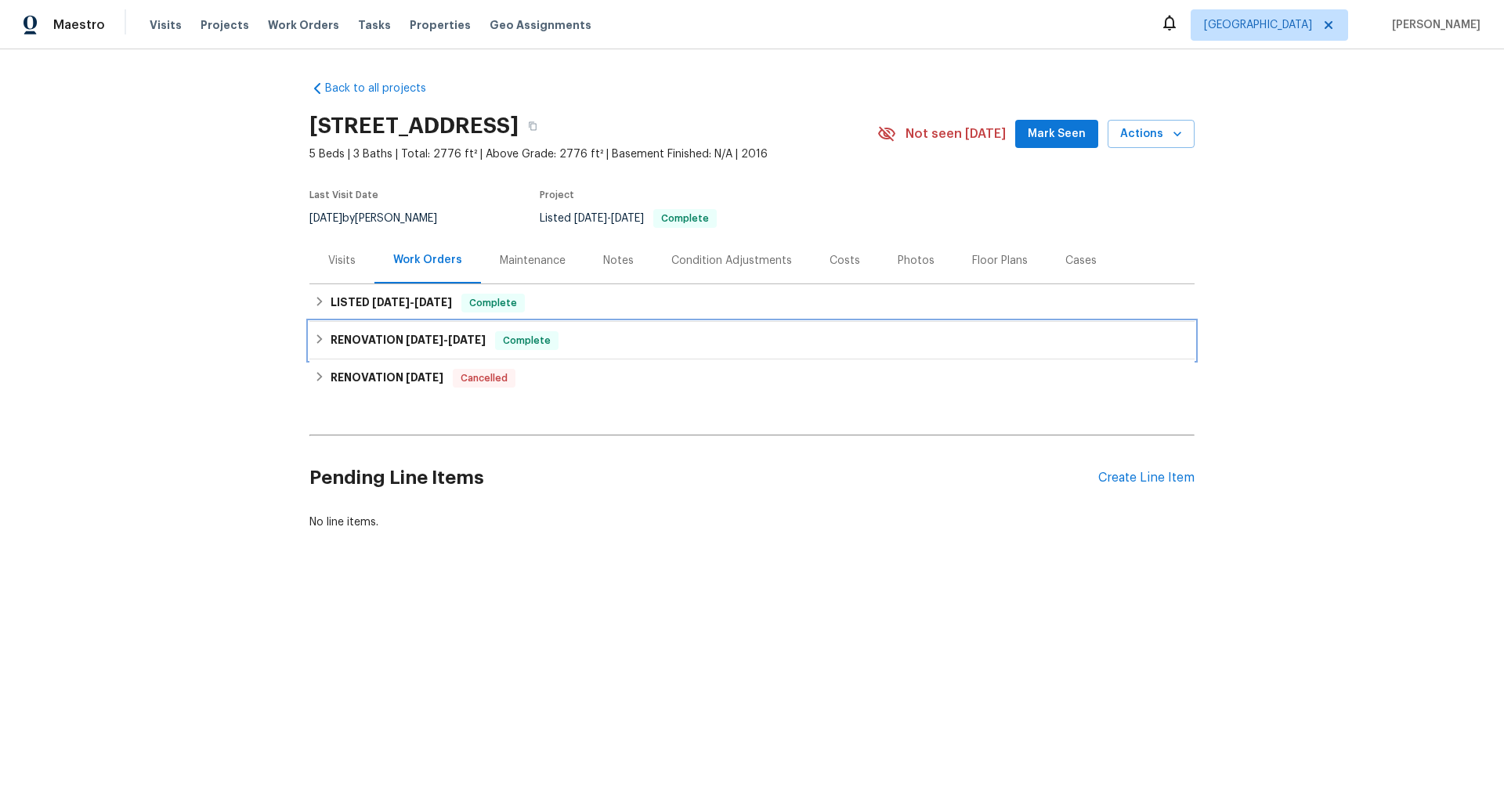
click at [437, 342] on span "9/11/25" at bounding box center [424, 340] width 37 height 11
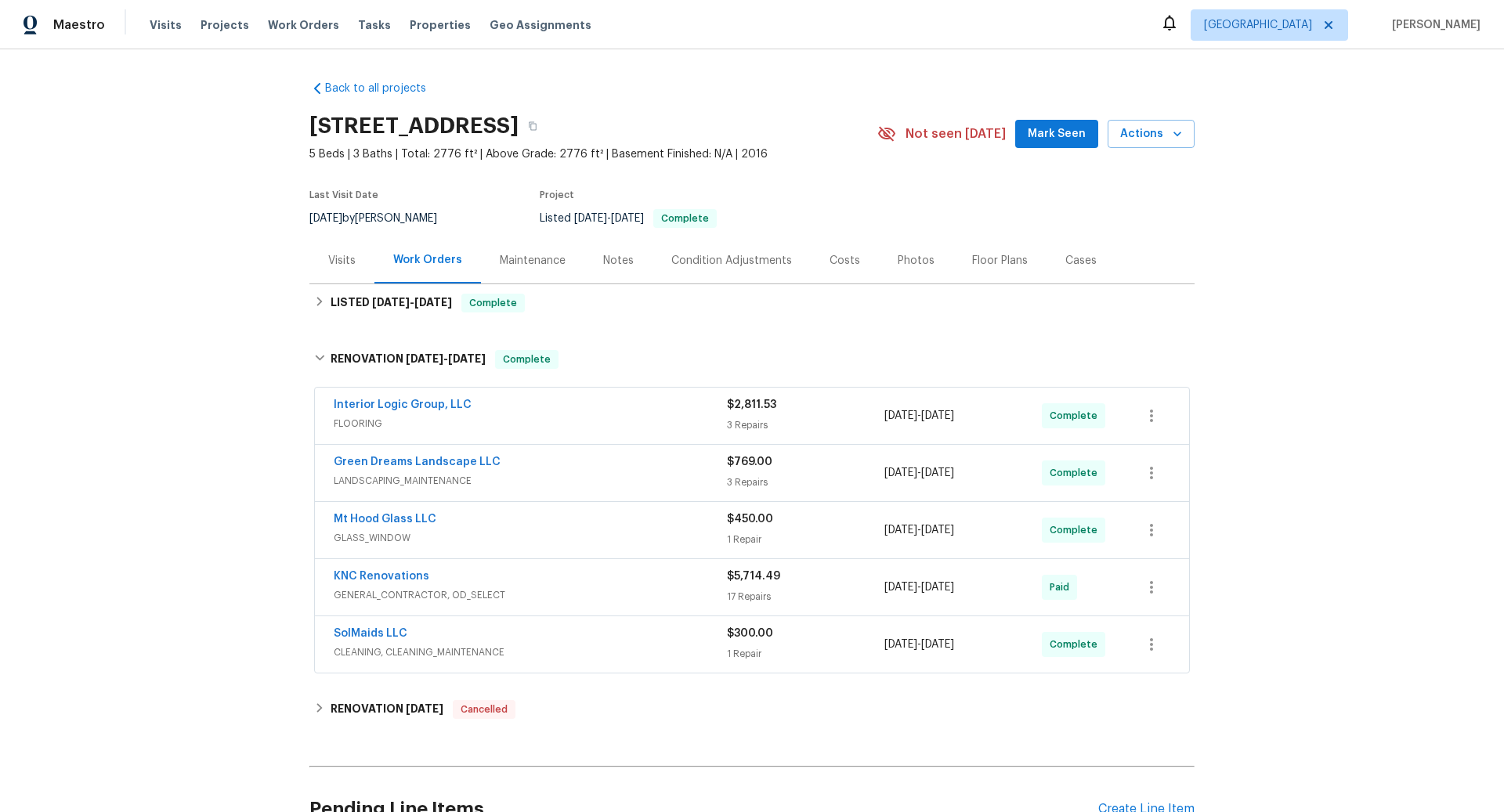
click at [405, 589] on span "GENERAL_CONTRACTOR, OD_SELECT" at bounding box center [530, 595] width 393 height 16
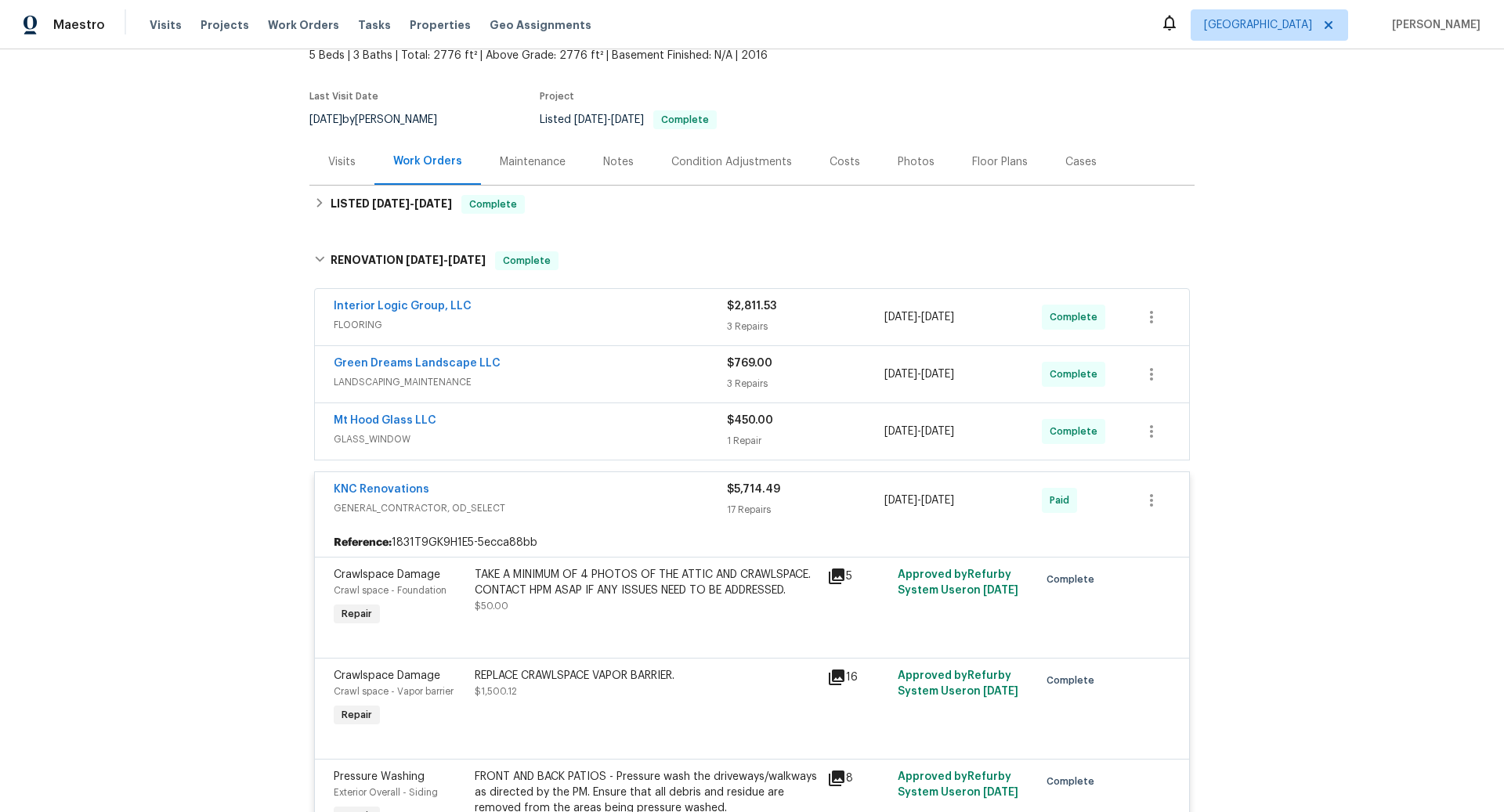
scroll to position [138, 0]
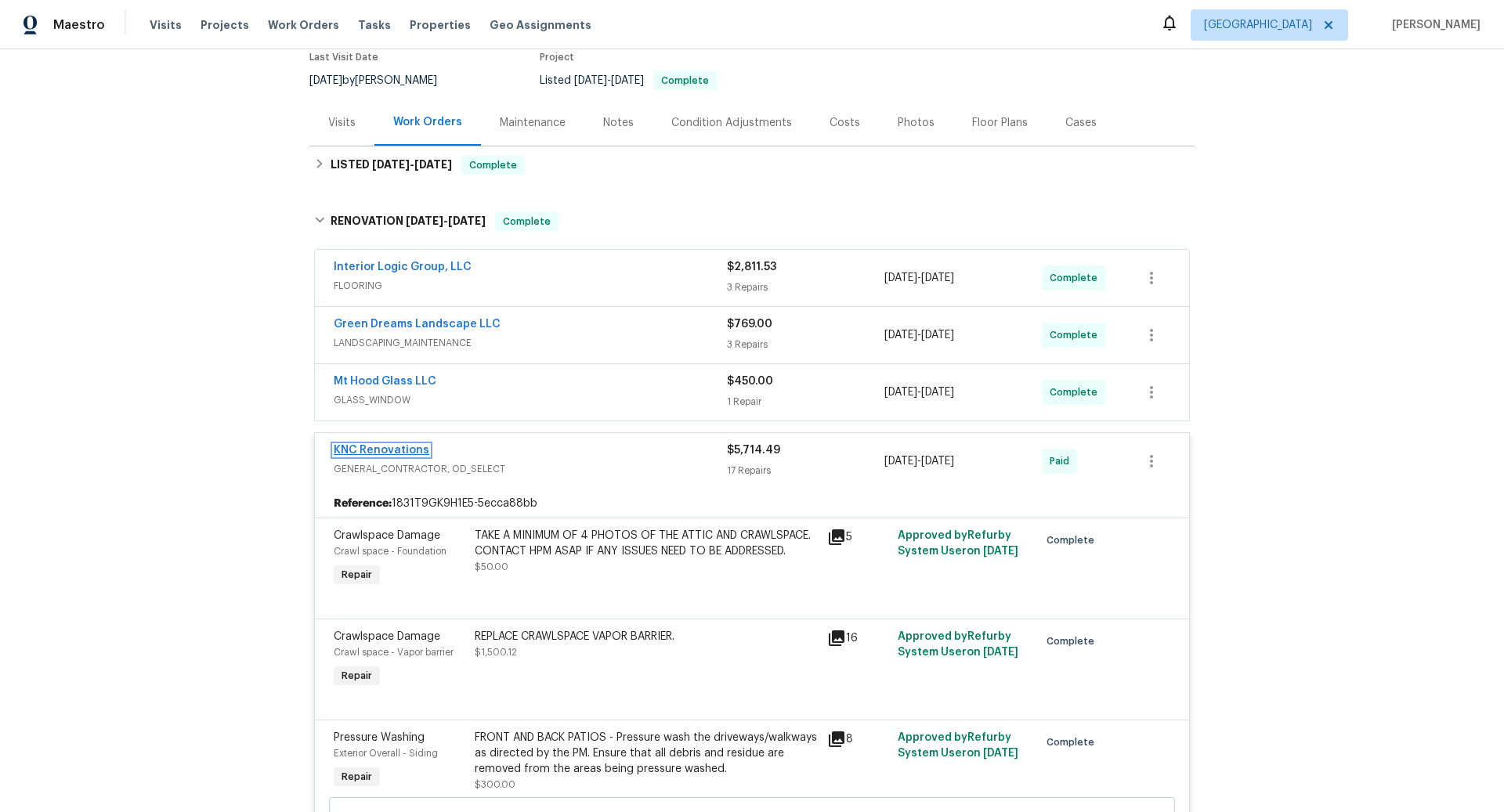
click at [404, 449] on link "KNC Renovations" at bounding box center [381, 450] width 96 height 11
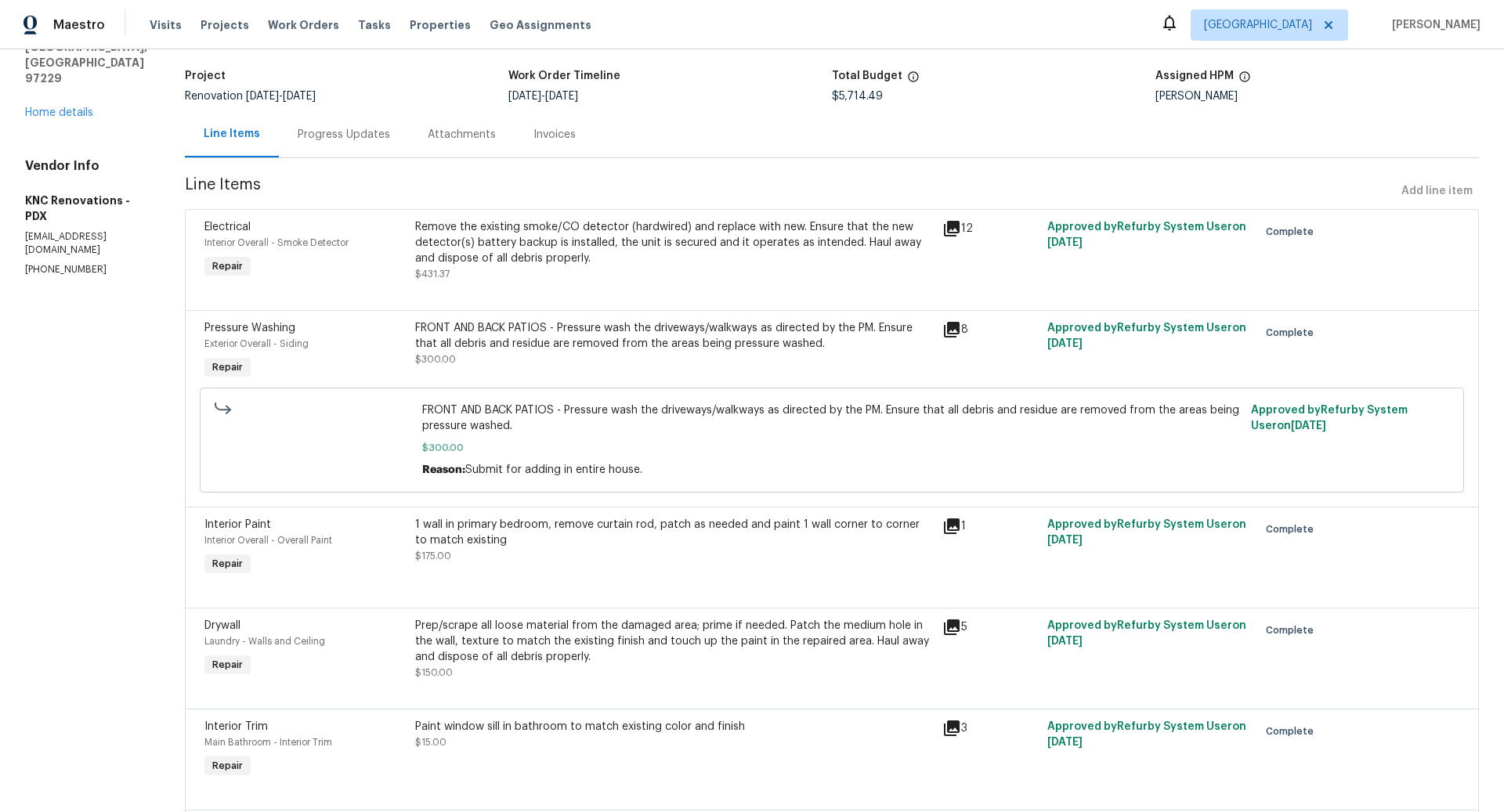
scroll to position [90, 0]
click at [951, 328] on icon at bounding box center [951, 330] width 16 height 16
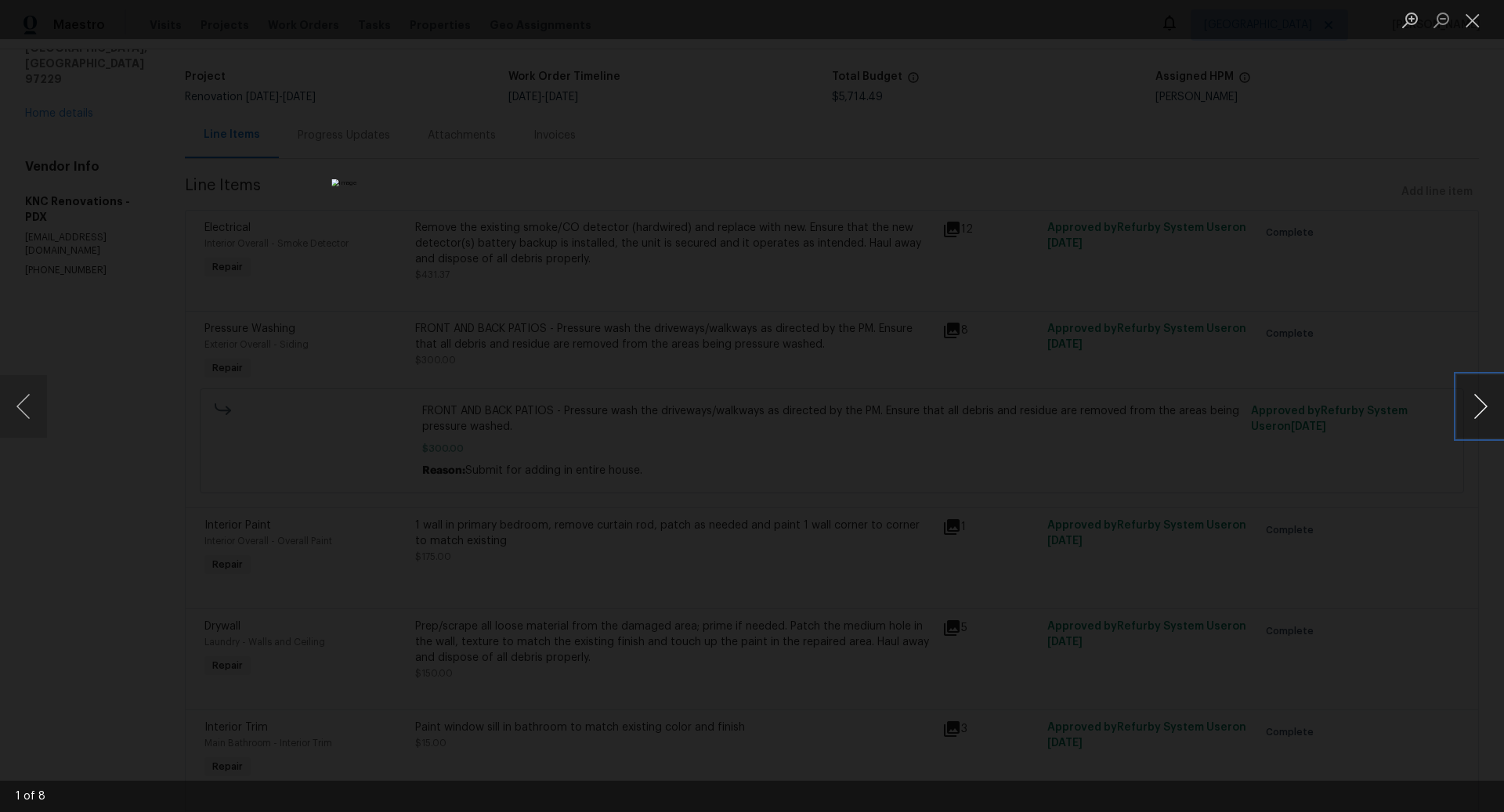
click at [1477, 409] on button "Next image" at bounding box center [1480, 406] width 47 height 63
click at [1472, 24] on button "Close lightbox" at bounding box center [1473, 20] width 31 height 27
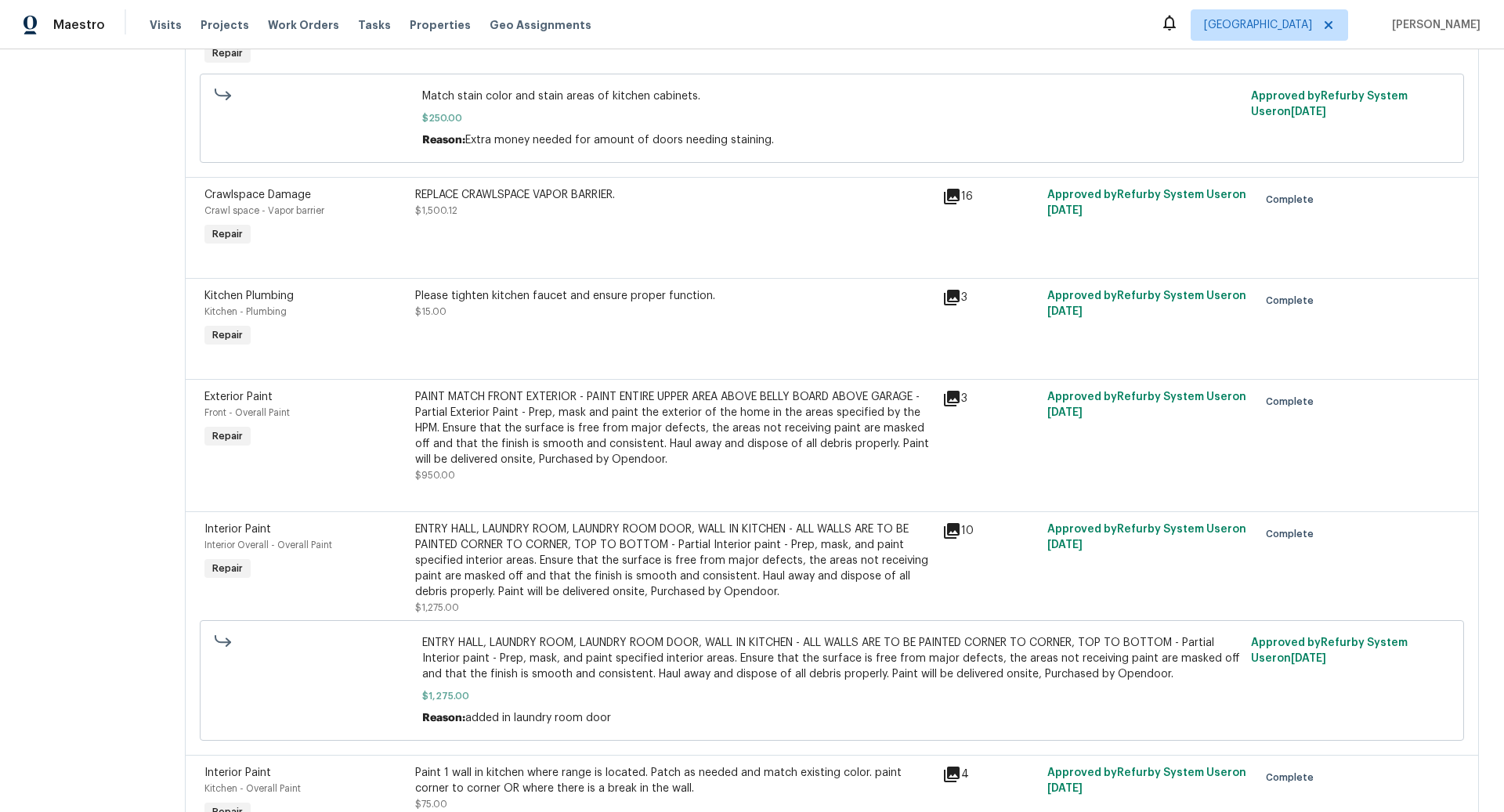
scroll to position [1650, 0]
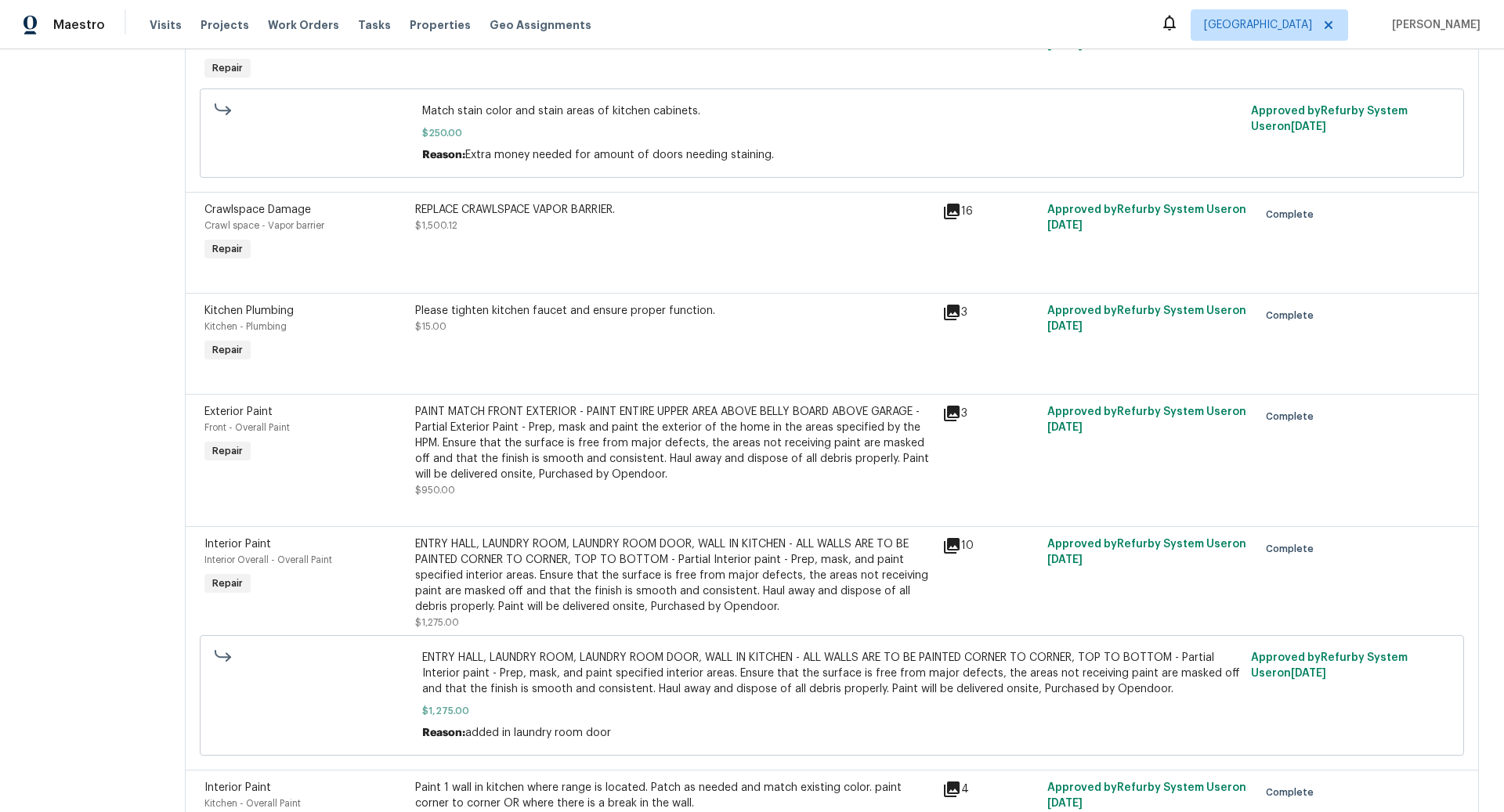
click at [716, 437] on div "PAINT MATCH FRONT EXTERIOR - PAINT ENTIRE UPPER AREA ABOVE BELLY BOARD ABOVE GA…" at bounding box center [673, 443] width 518 height 79
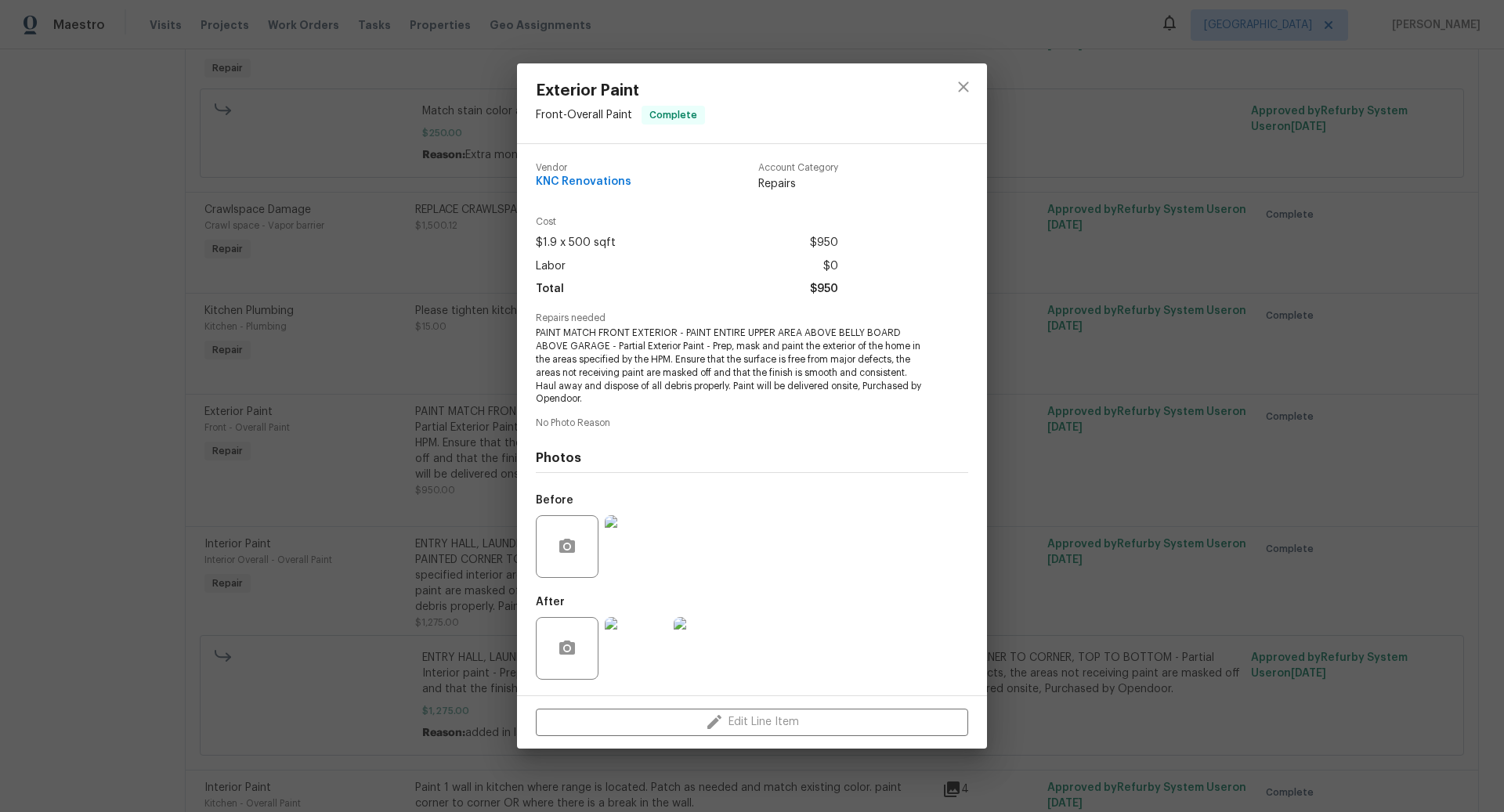
click at [646, 651] on img at bounding box center [636, 649] width 63 height 63
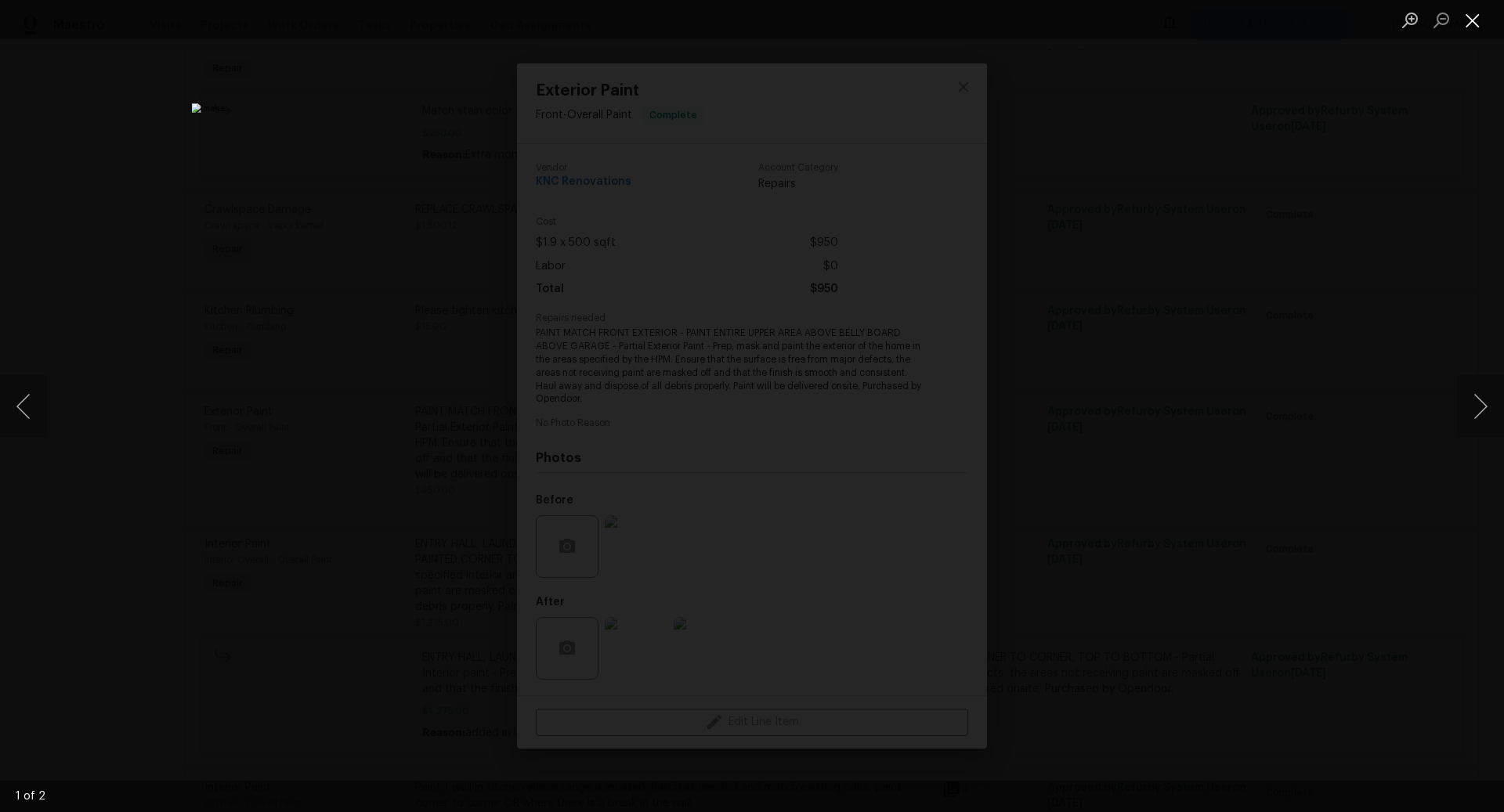
click at [1476, 21] on button "Close lightbox" at bounding box center [1473, 20] width 31 height 27
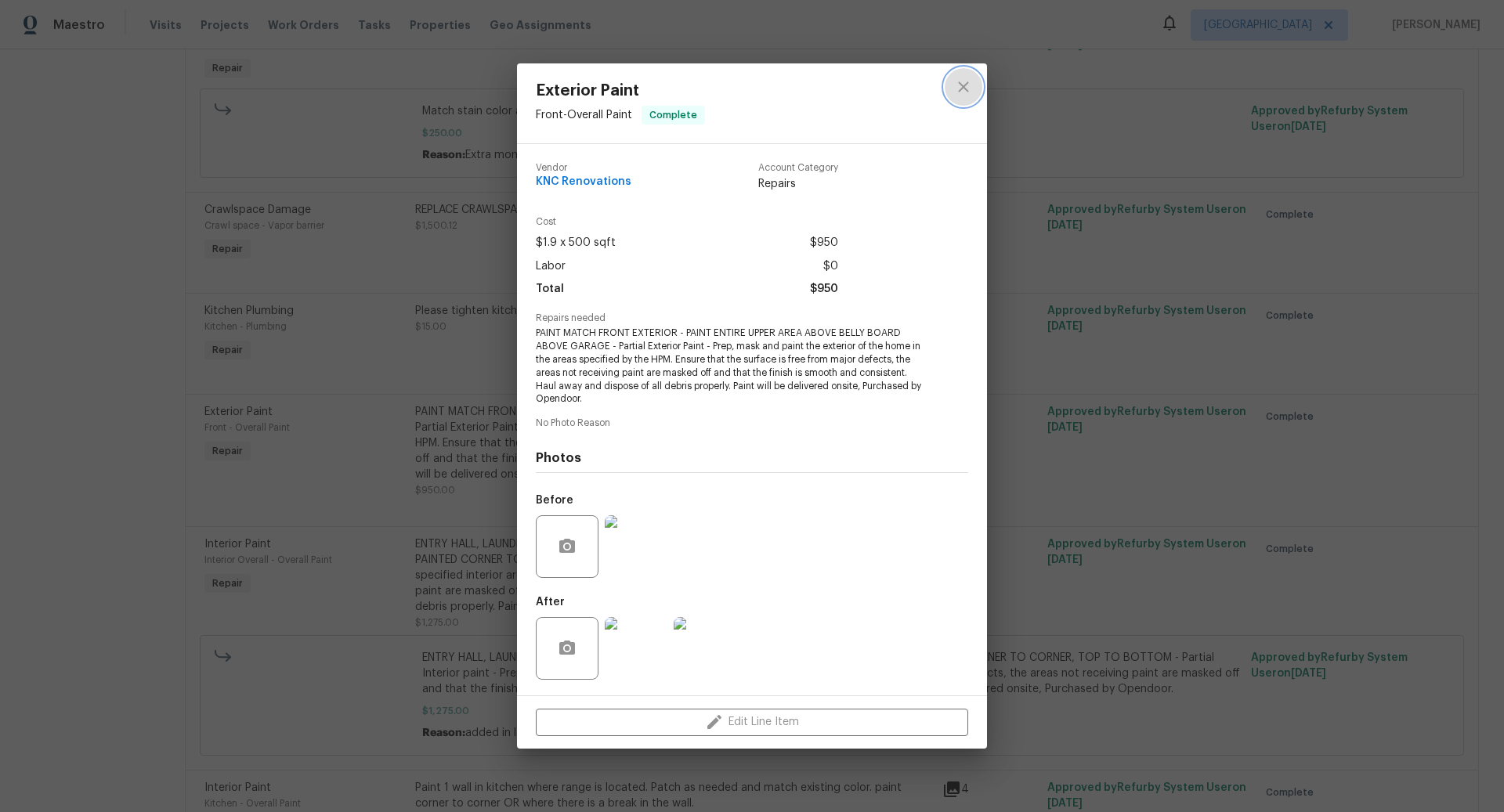
click at [963, 89] on icon "close" at bounding box center [963, 87] width 19 height 19
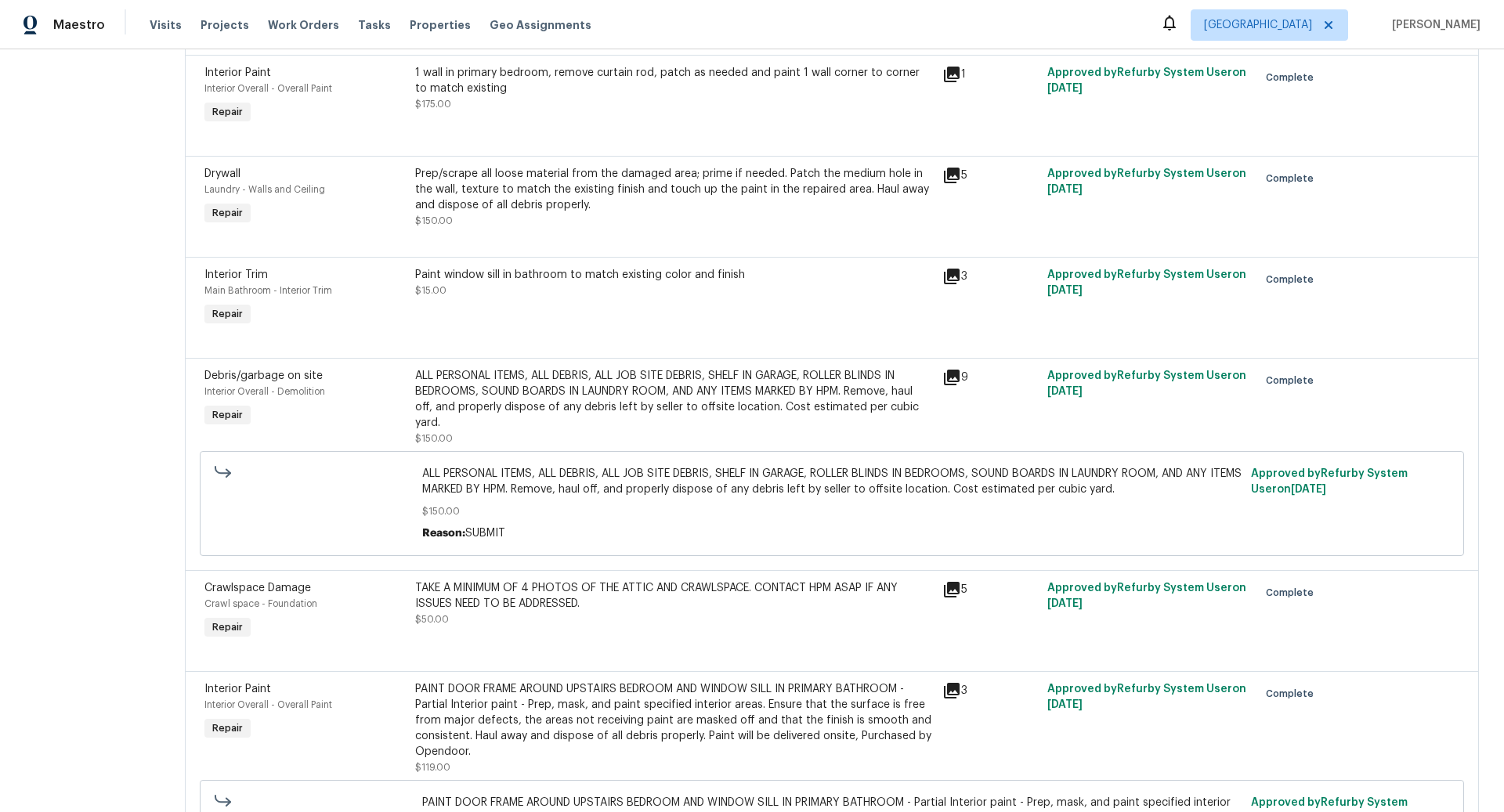
scroll to position [0, 0]
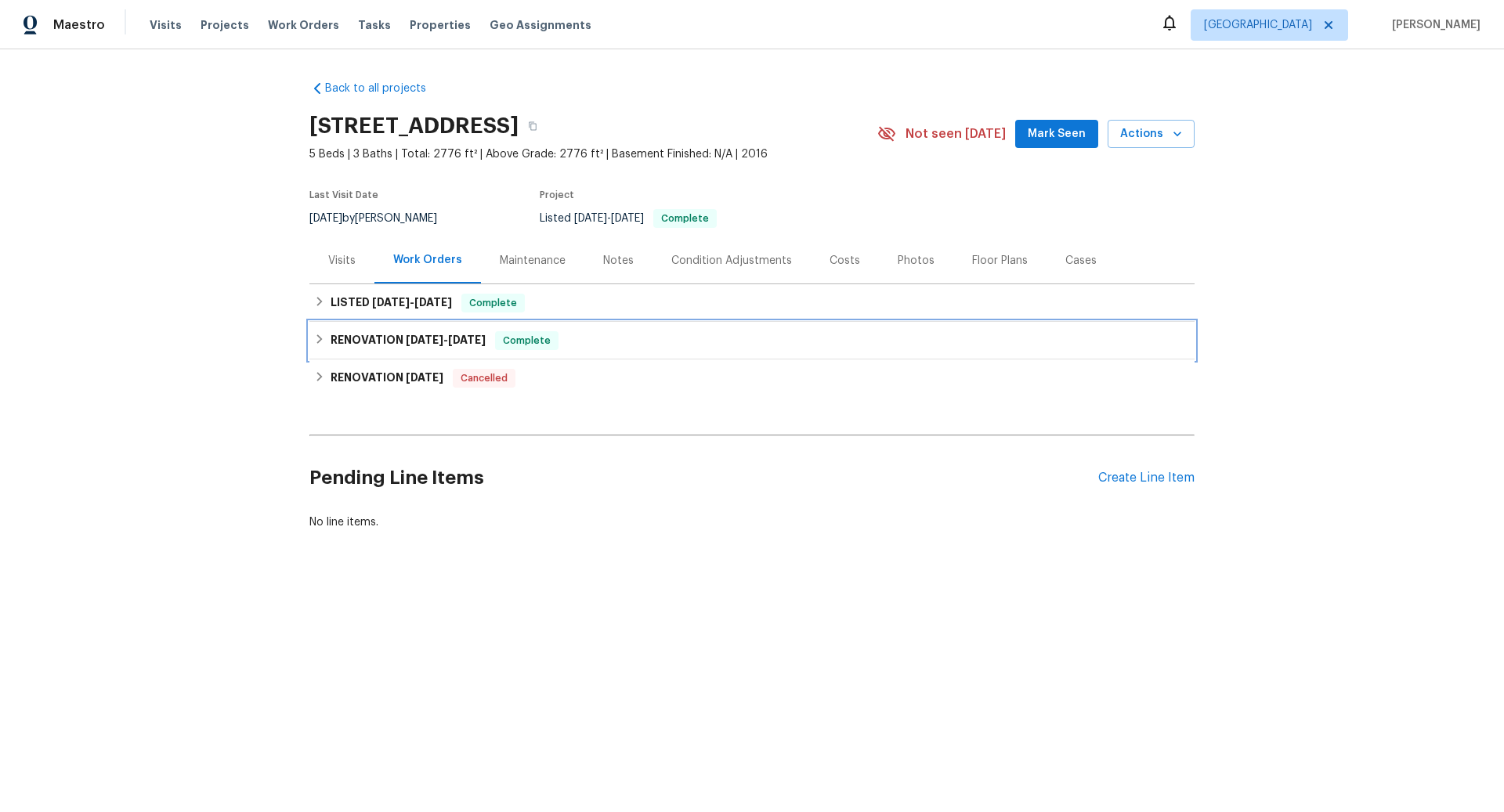
click at [437, 344] on span "9/11/25" at bounding box center [424, 340] width 37 height 11
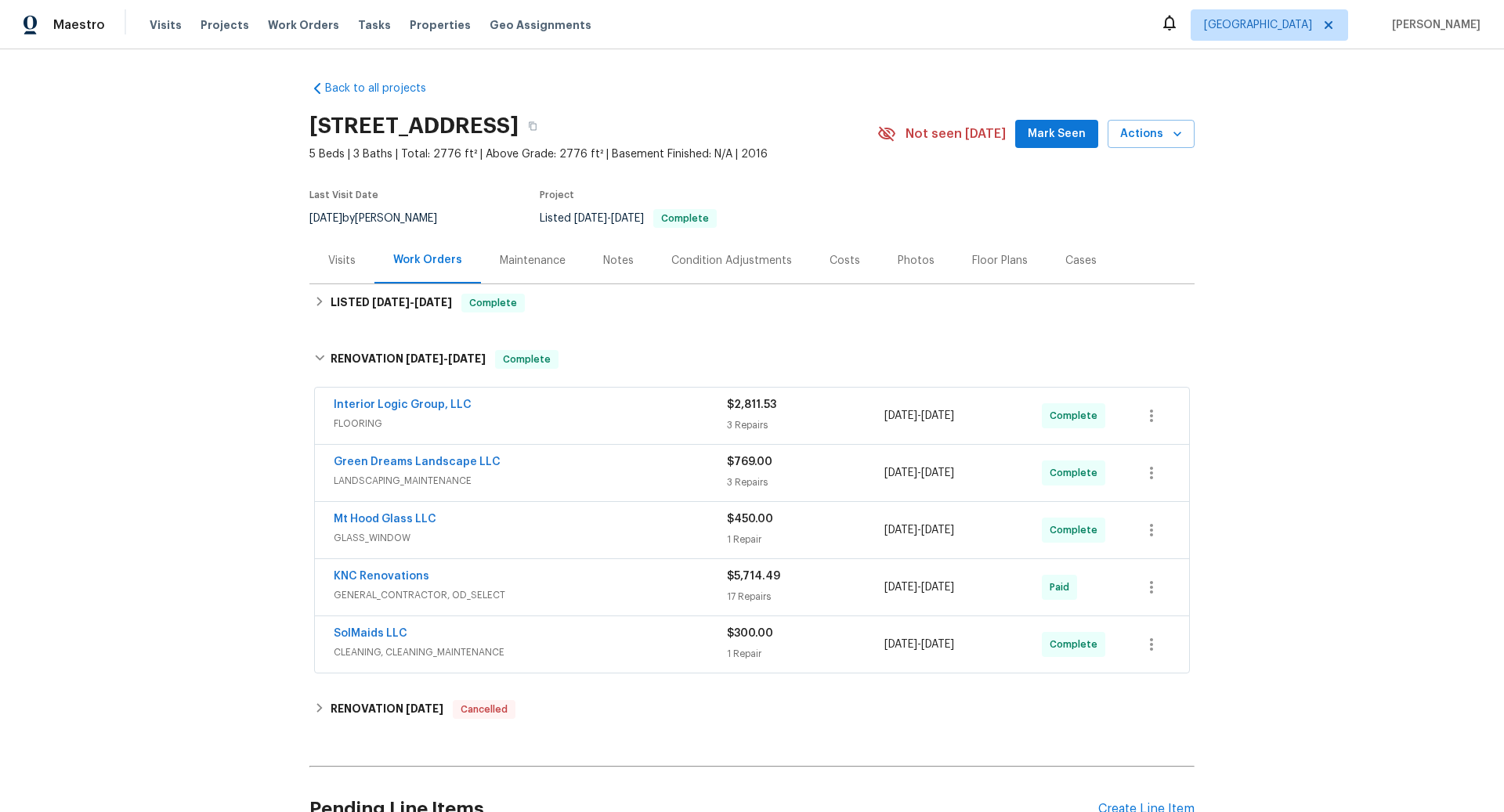
click at [436, 480] on span "LANDSCAPING_MAINTENANCE" at bounding box center [530, 480] width 393 height 16
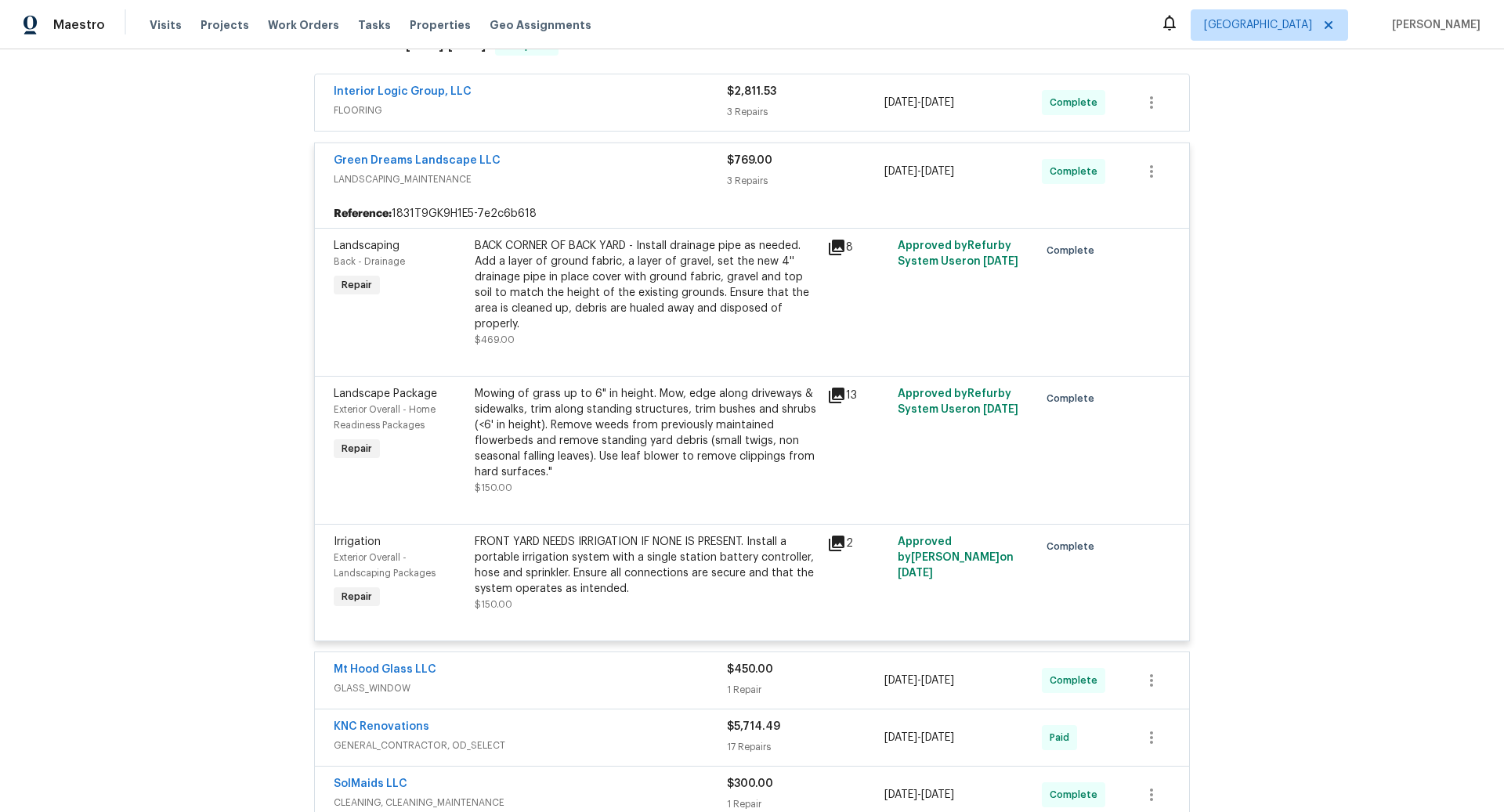
scroll to position [315, 0]
click at [842, 534] on icon at bounding box center [836, 542] width 16 height 16
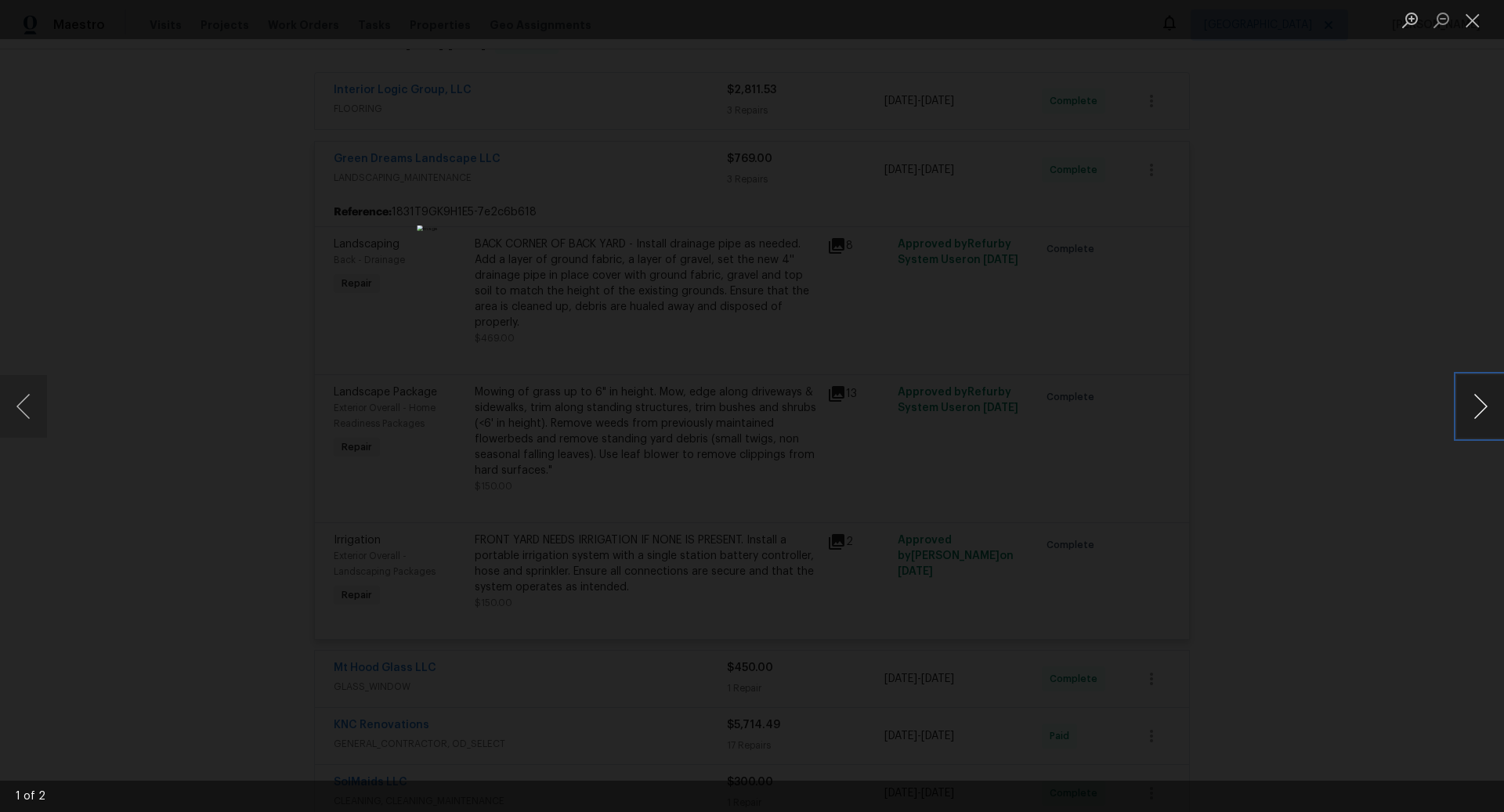
click at [1481, 406] on button "Next image" at bounding box center [1480, 406] width 47 height 63
click at [1473, 17] on button "Close lightbox" at bounding box center [1473, 20] width 31 height 27
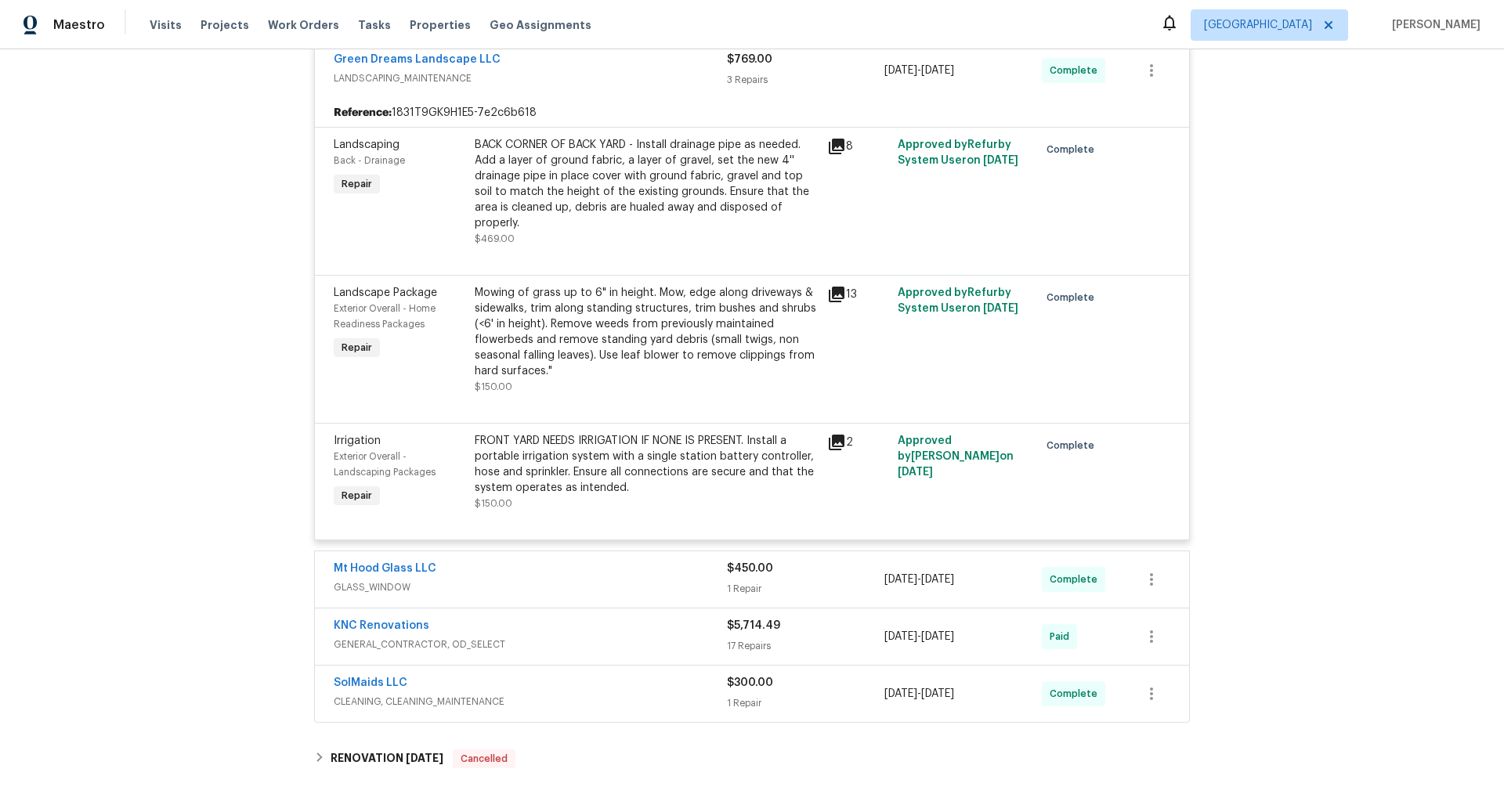
scroll to position [430, 0]
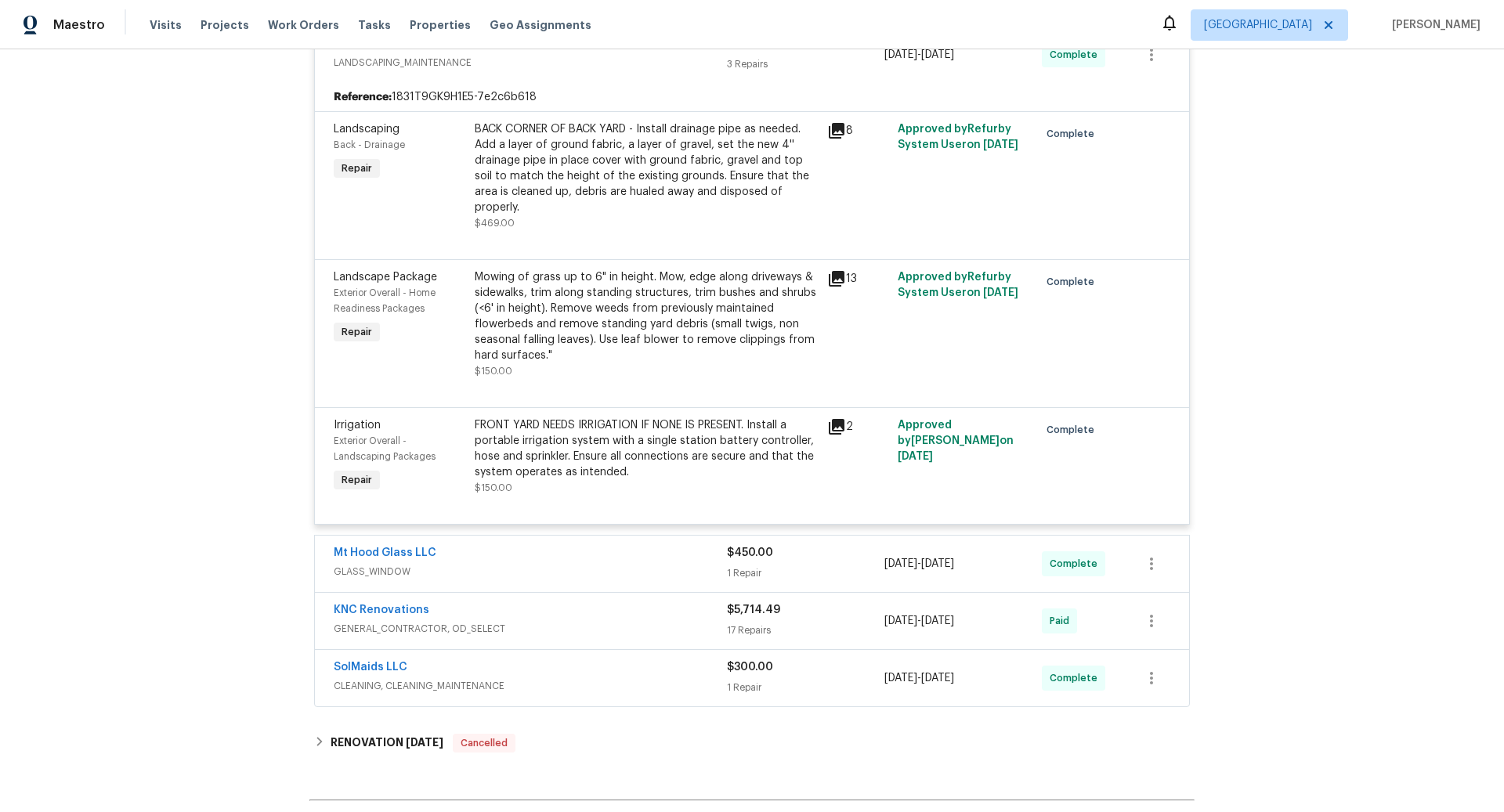
click at [567, 447] on div "FRONT YARD NEEDS IRRIGATION IF NONE IS PRESENT. Install a portable irrigation s…" at bounding box center [647, 448] width 344 height 63
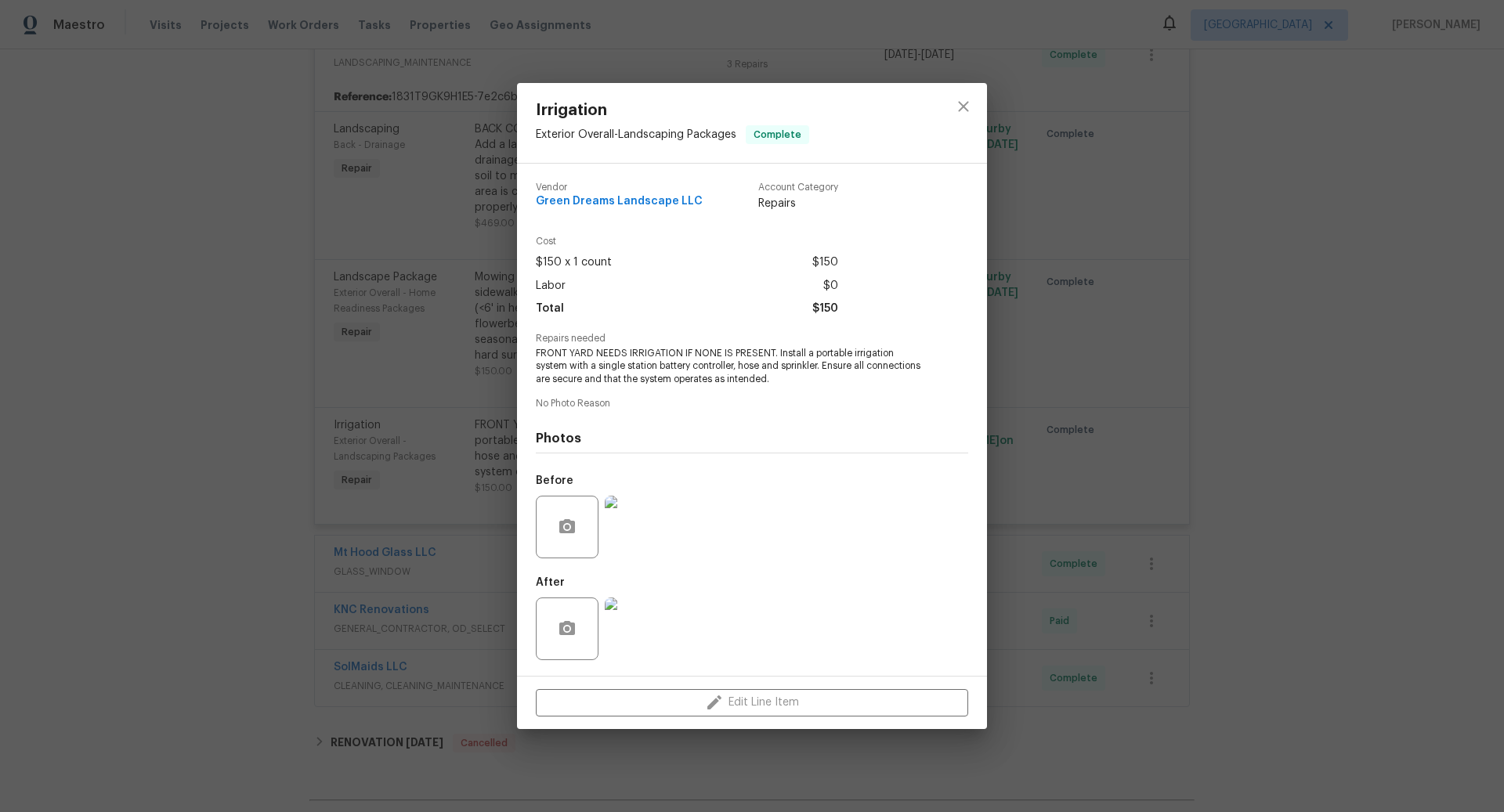
click at [238, 228] on div "Irrigation Exterior Overall - Landscaping Packages Complete Vendor Green Dreams…" at bounding box center [752, 406] width 1504 height 812
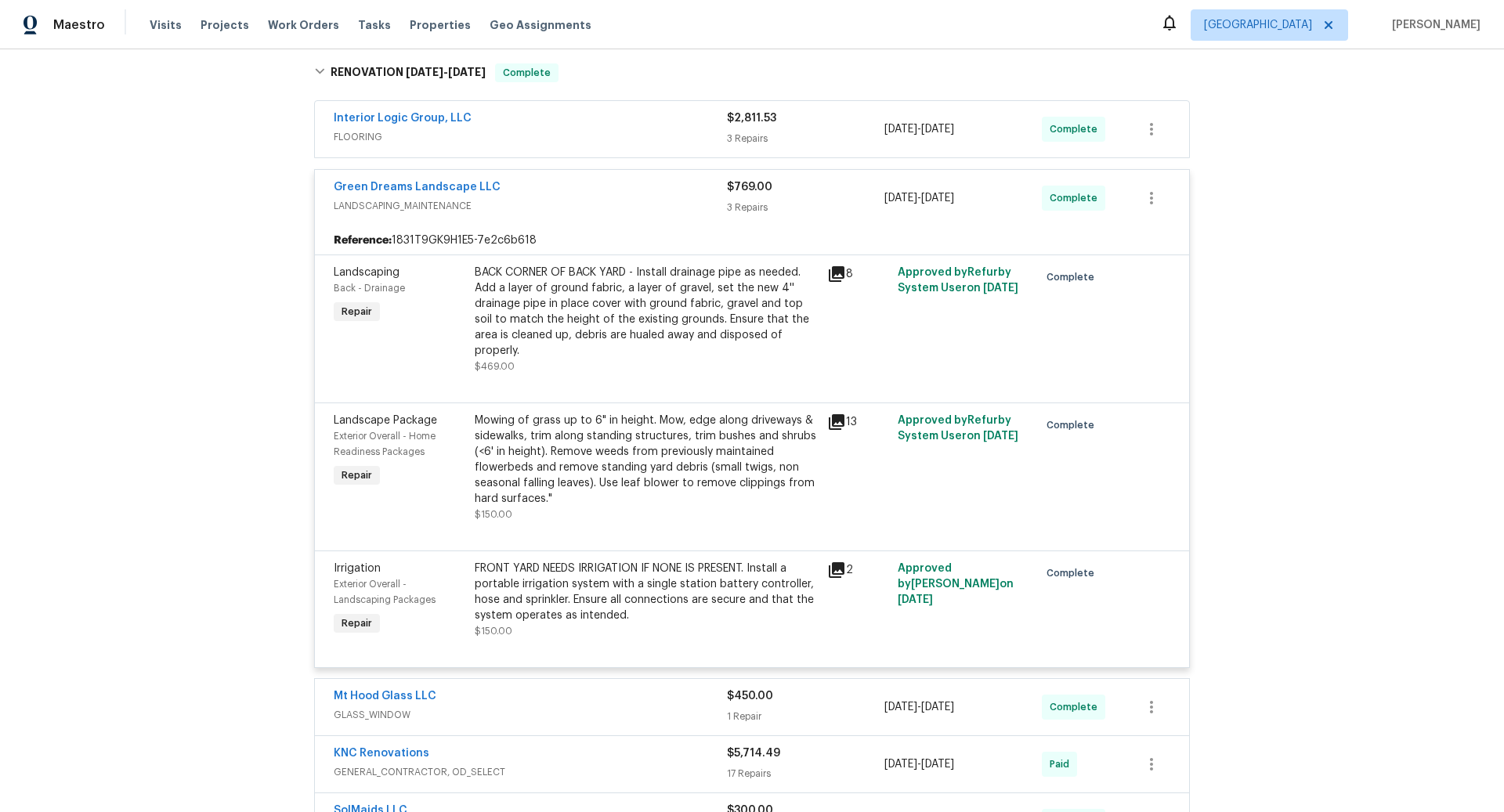
scroll to position [615, 0]
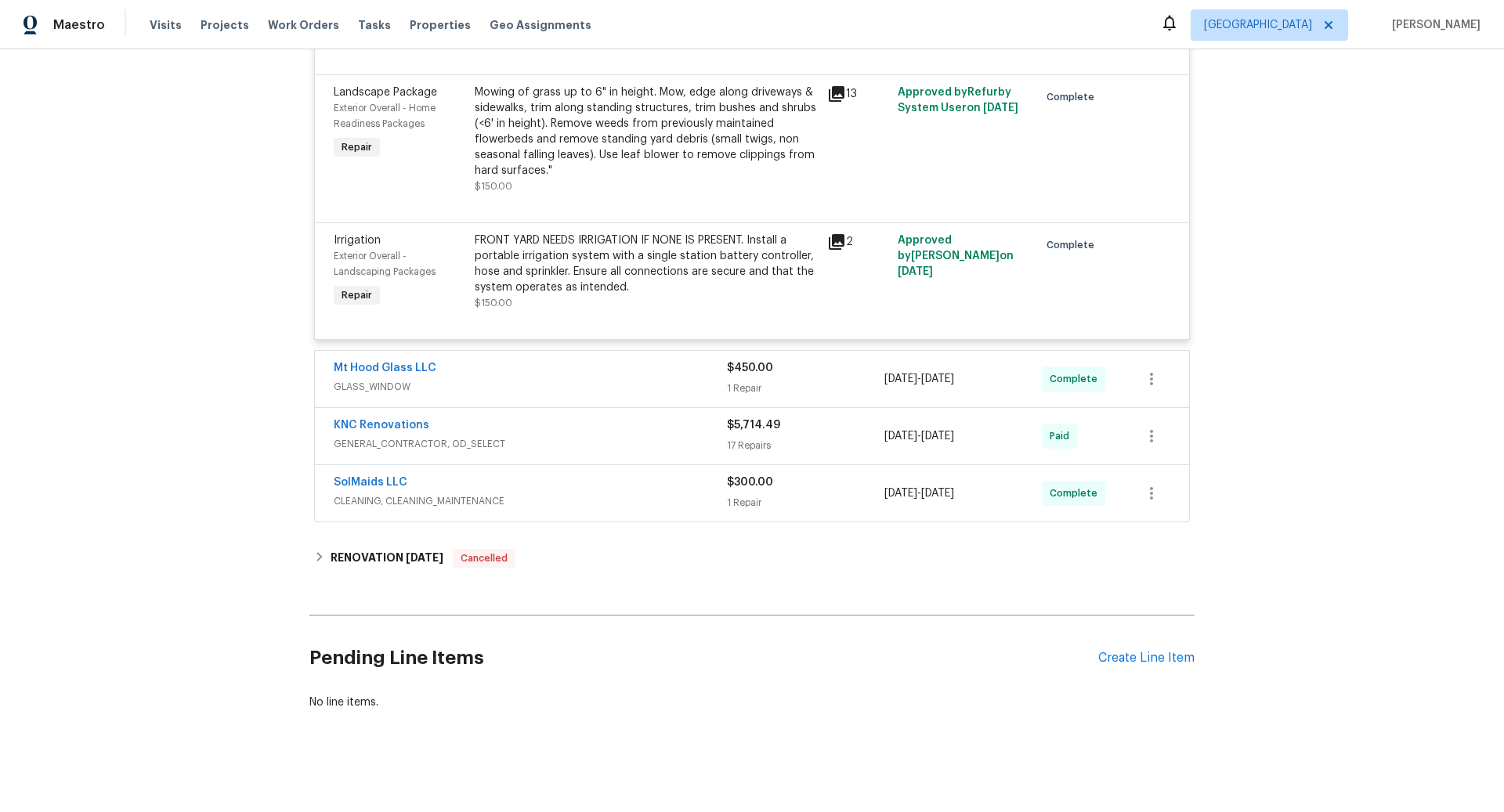
click at [449, 438] on span "GENERAL_CONTRACTOR, OD_SELECT" at bounding box center [530, 444] width 393 height 16
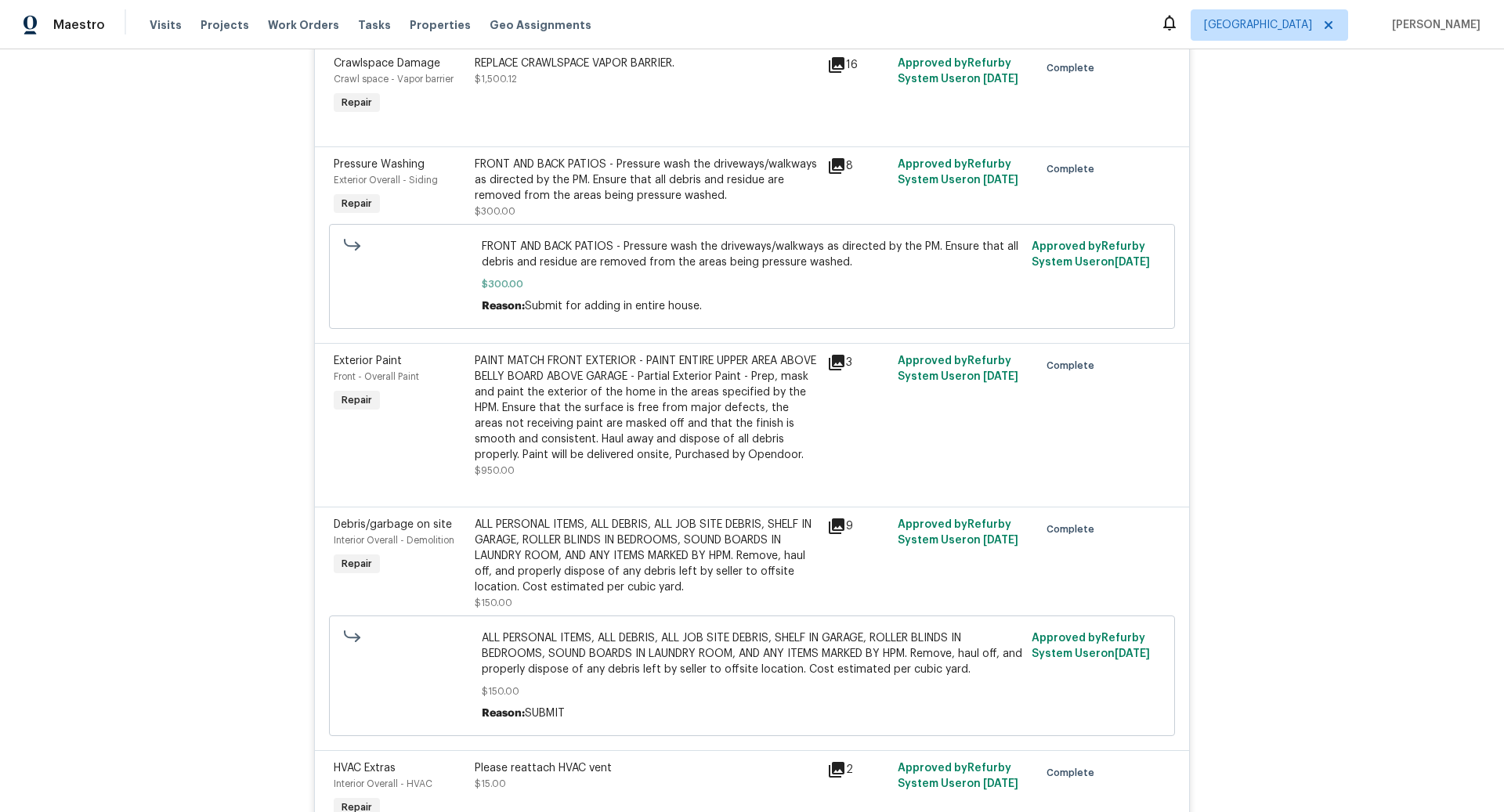
scroll to position [1123, 0]
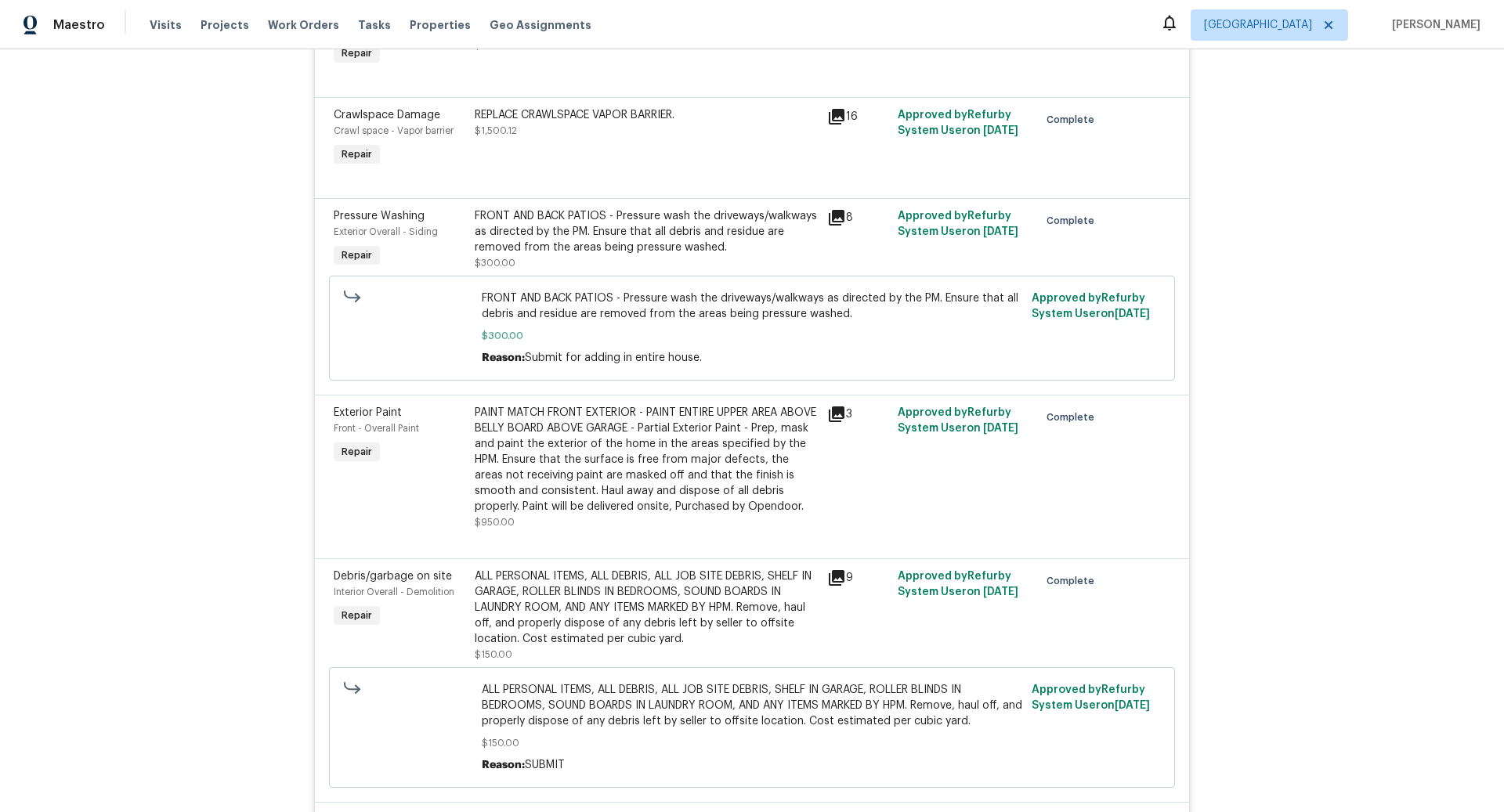
click at [594, 438] on div "PAINT MATCH FRONT EXTERIOR - PAINT ENTIRE UPPER AREA ABOVE BELLY BOARD ABOVE GA…" at bounding box center [647, 459] width 344 height 110
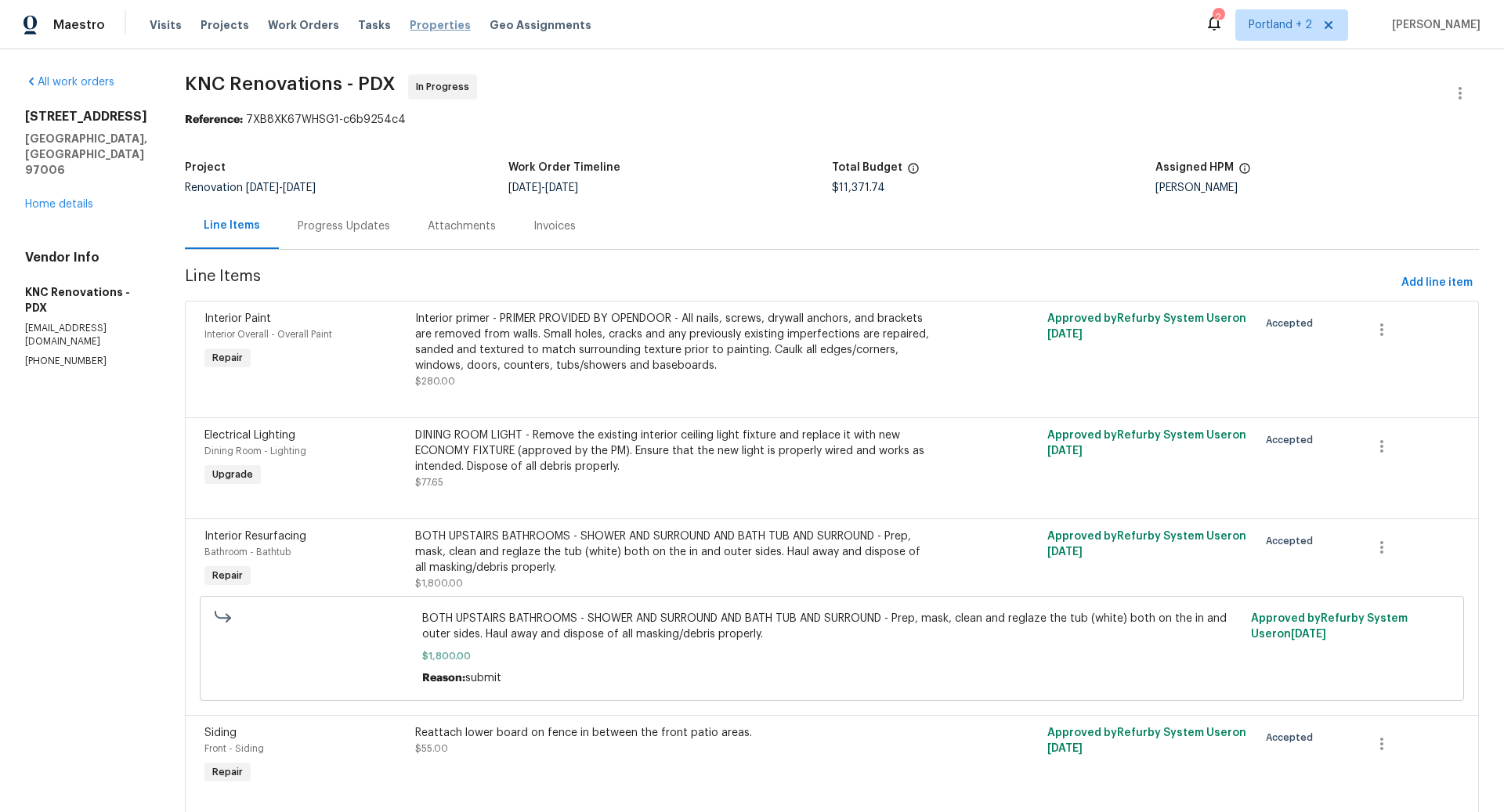
click at [415, 22] on span "Properties" at bounding box center [440, 25] width 61 height 16
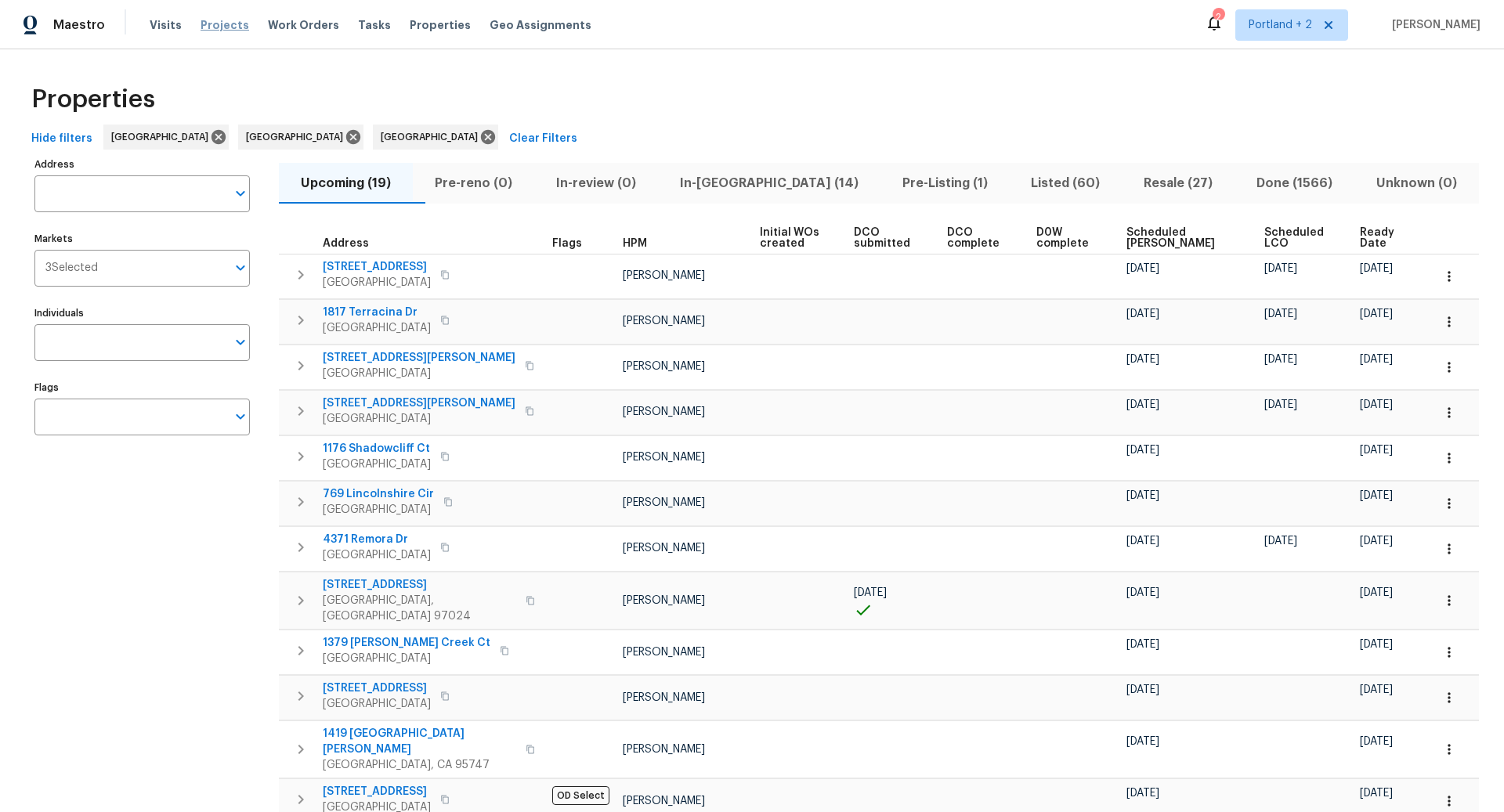
click at [229, 25] on span "Projects" at bounding box center [225, 25] width 48 height 16
